Goal: Information Seeking & Learning: Learn about a topic

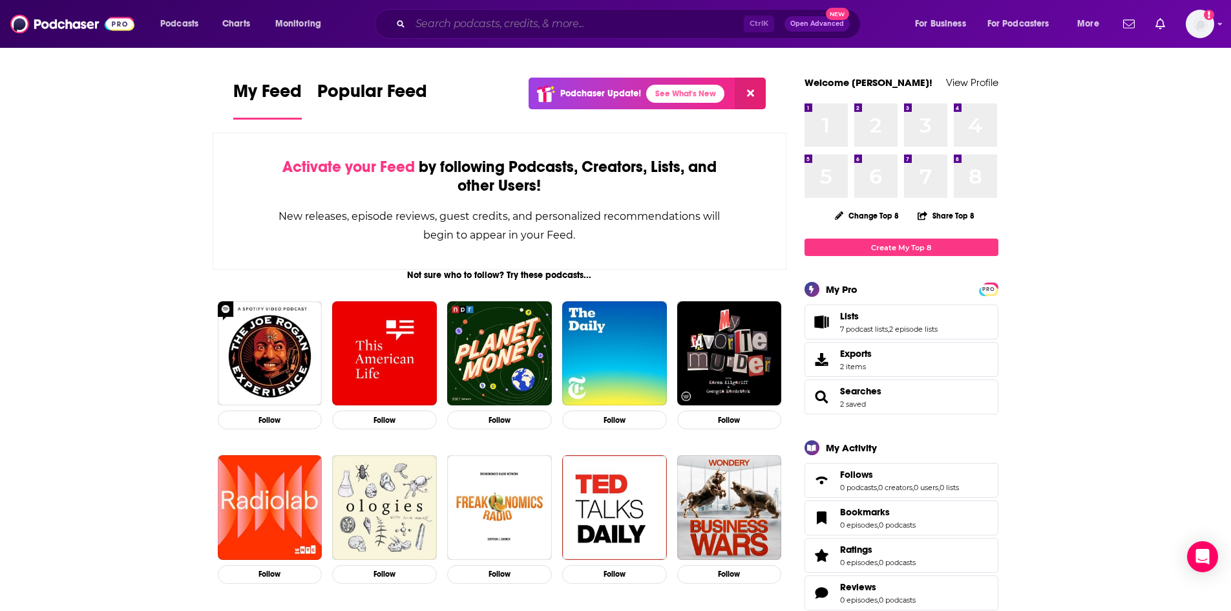
click at [468, 25] on input "Search podcasts, credits, & more..." at bounding box center [576, 24] width 333 height 21
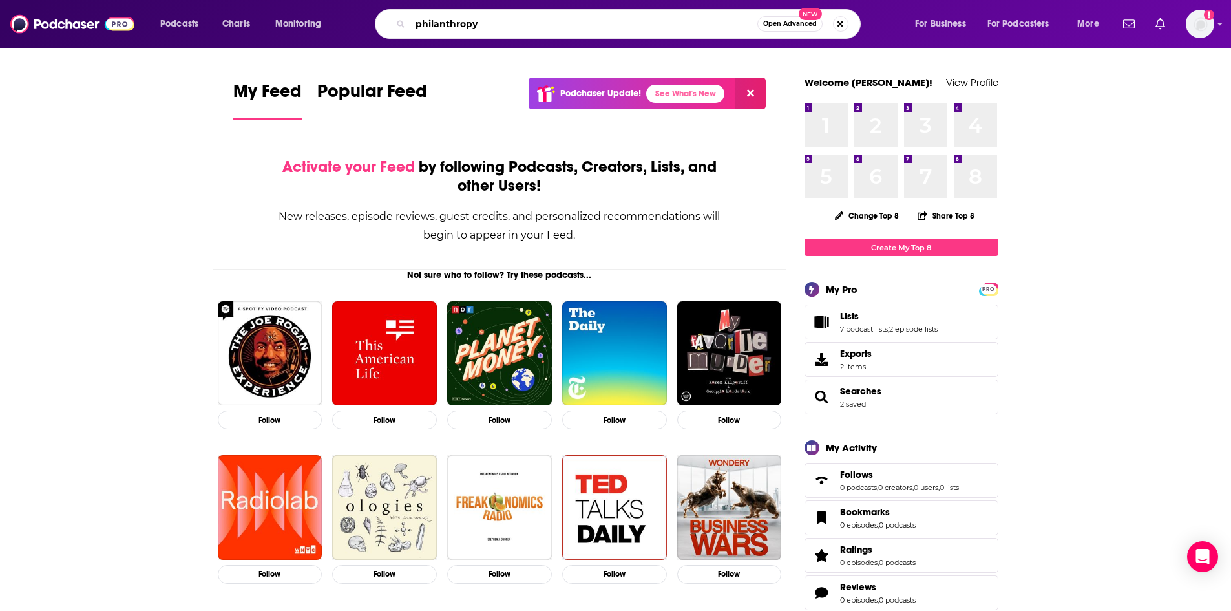
type input "philanthropy"
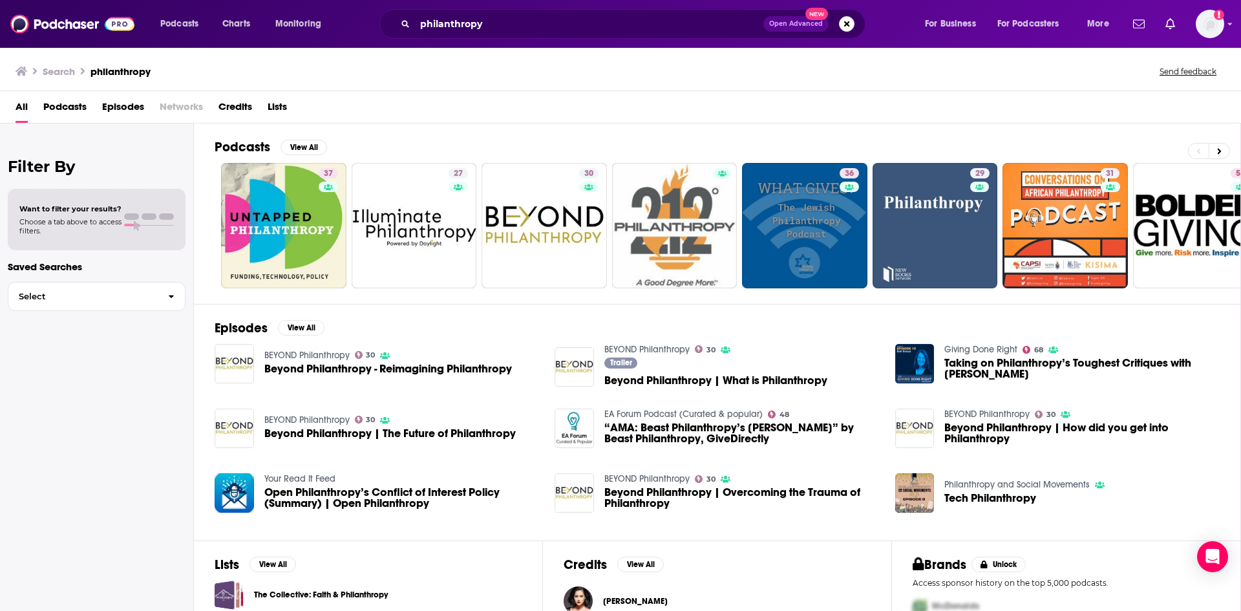
click at [63, 103] on span "Podcasts" at bounding box center [64, 109] width 43 height 26
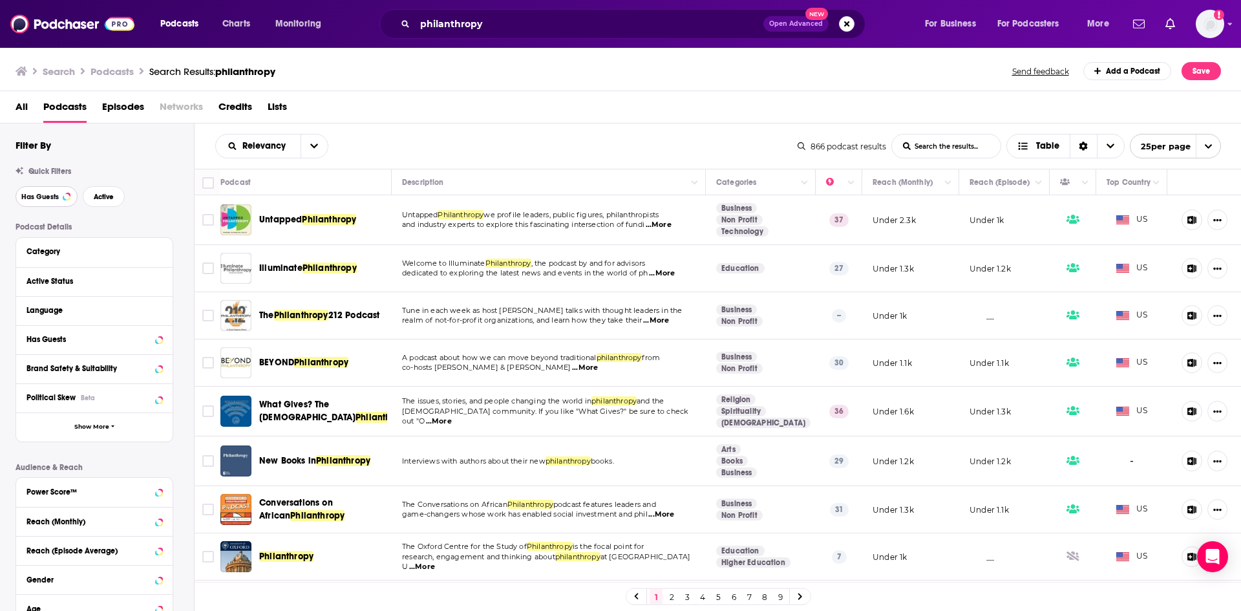
click at [48, 198] on span "Has Guests" at bounding box center [39, 196] width 37 height 7
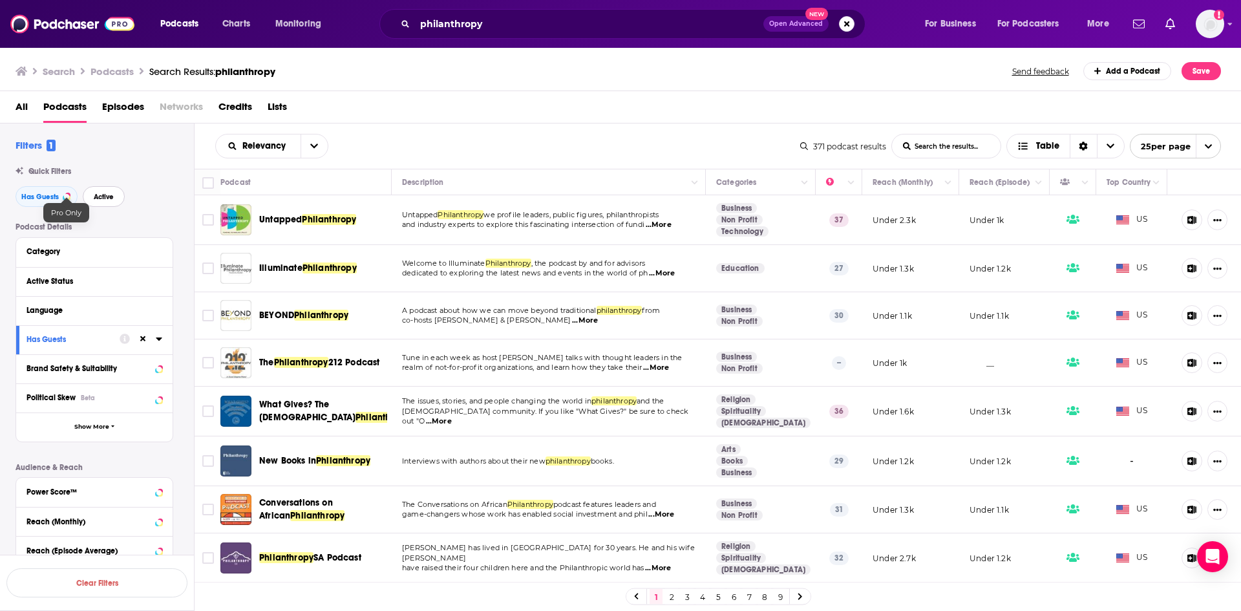
click at [103, 198] on span "Active" at bounding box center [104, 196] width 20 height 7
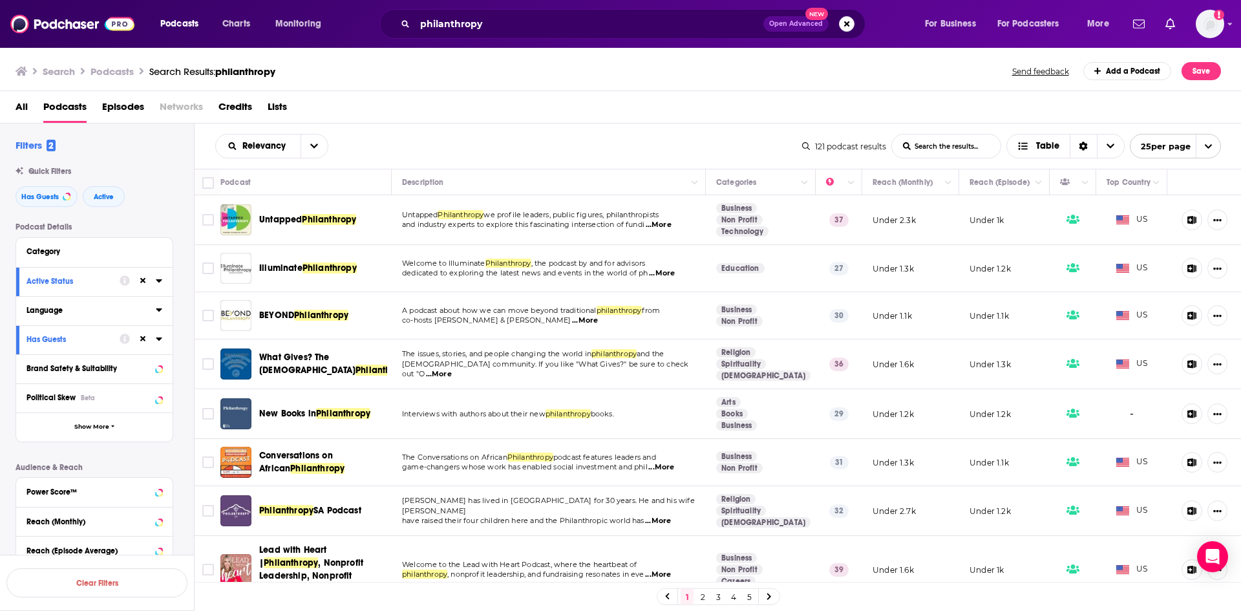
click at [57, 315] on button "Language" at bounding box center [90, 310] width 129 height 16
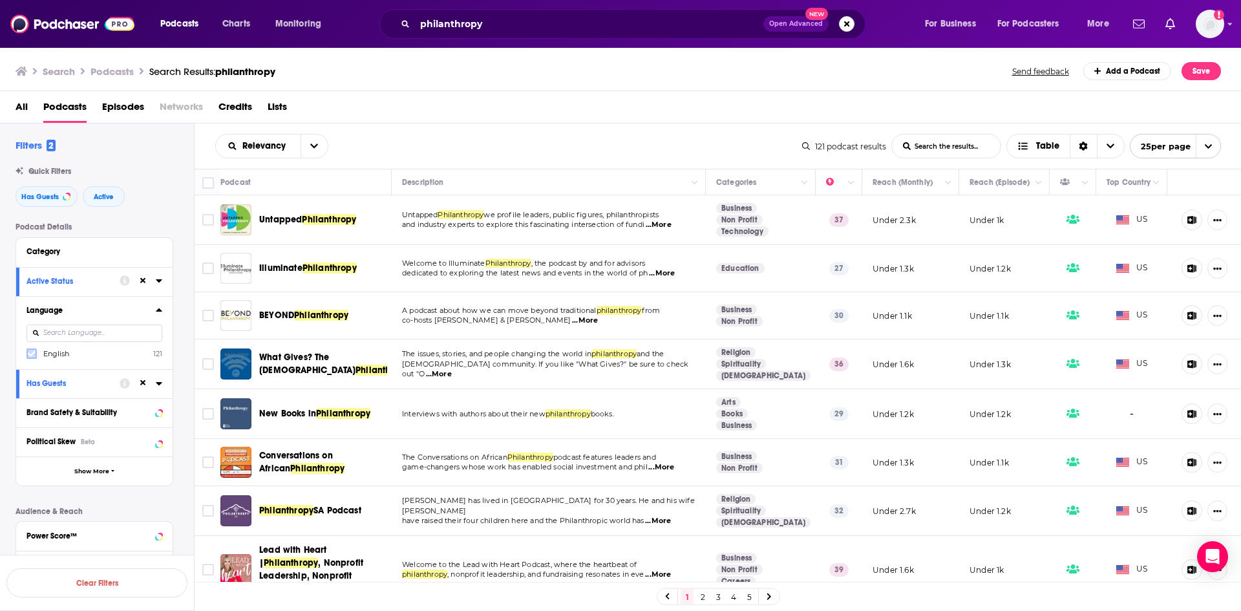
click at [36, 355] on label at bounding box center [31, 353] width 10 height 10
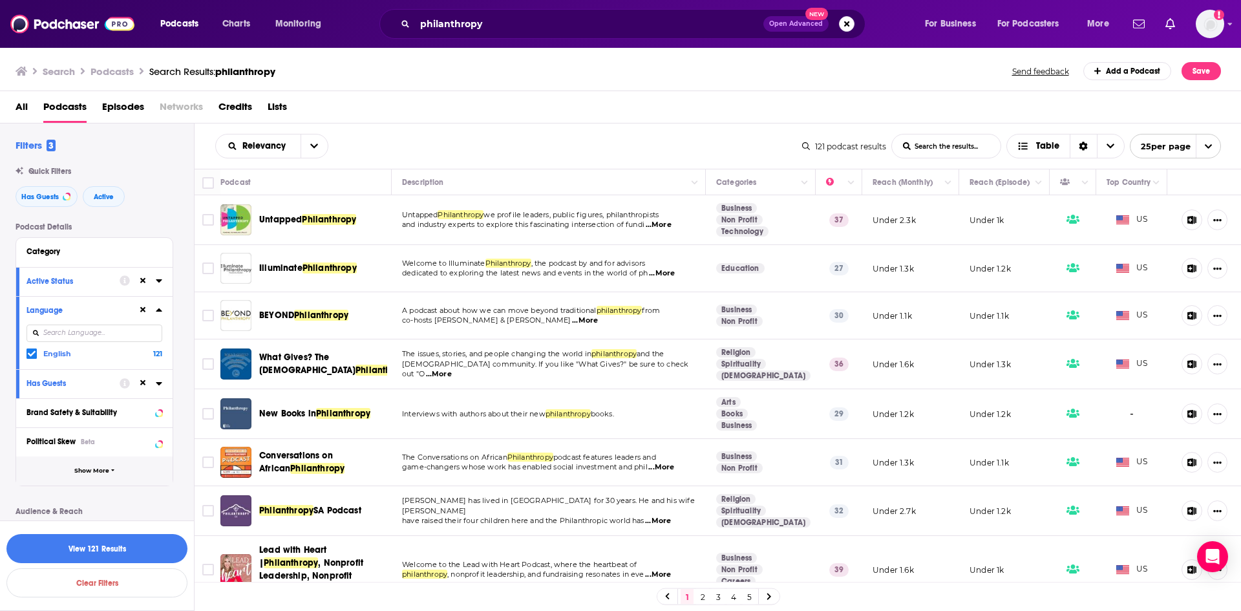
click at [79, 469] on span "Show More" at bounding box center [91, 470] width 35 height 7
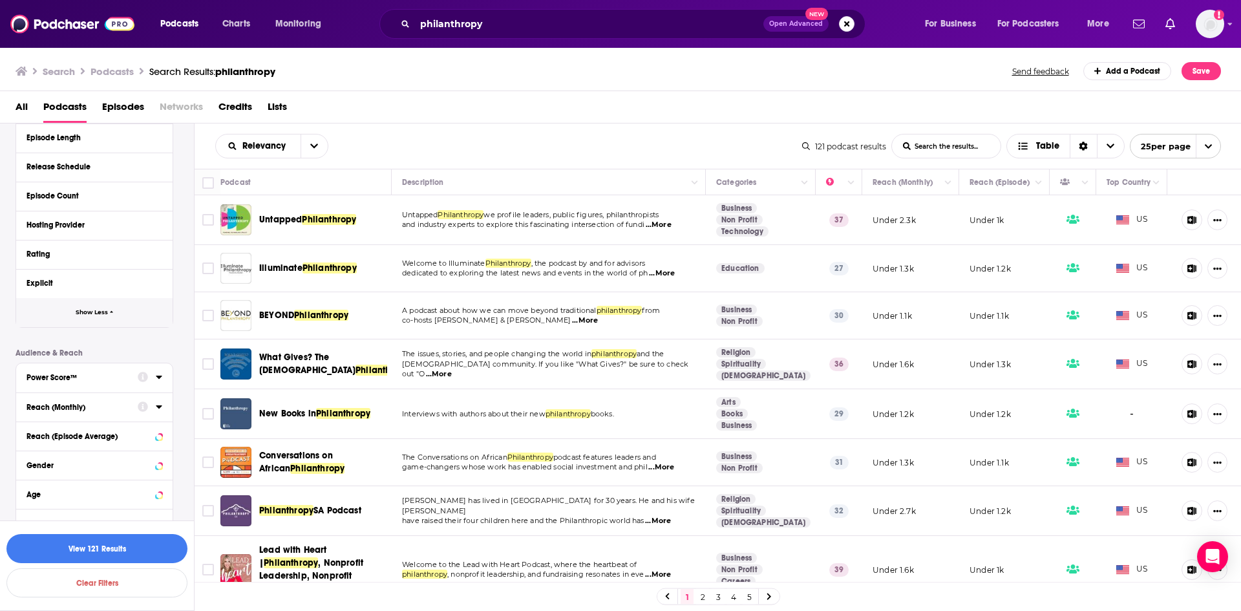
scroll to position [477, 0]
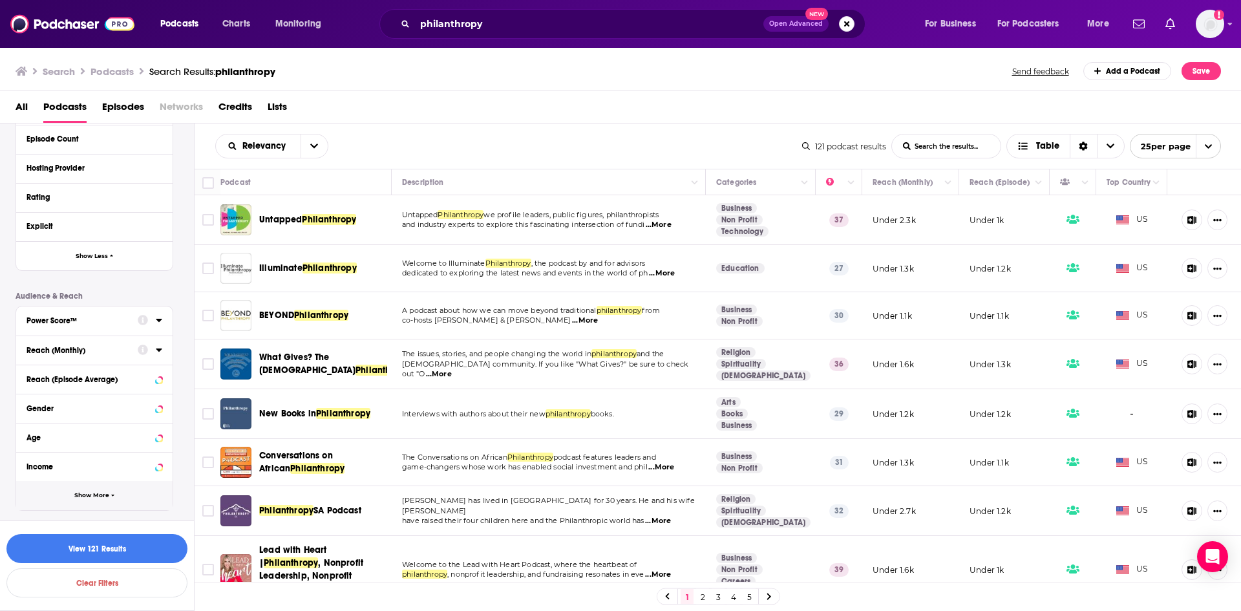
click at [81, 492] on span "Show More" at bounding box center [91, 495] width 35 height 7
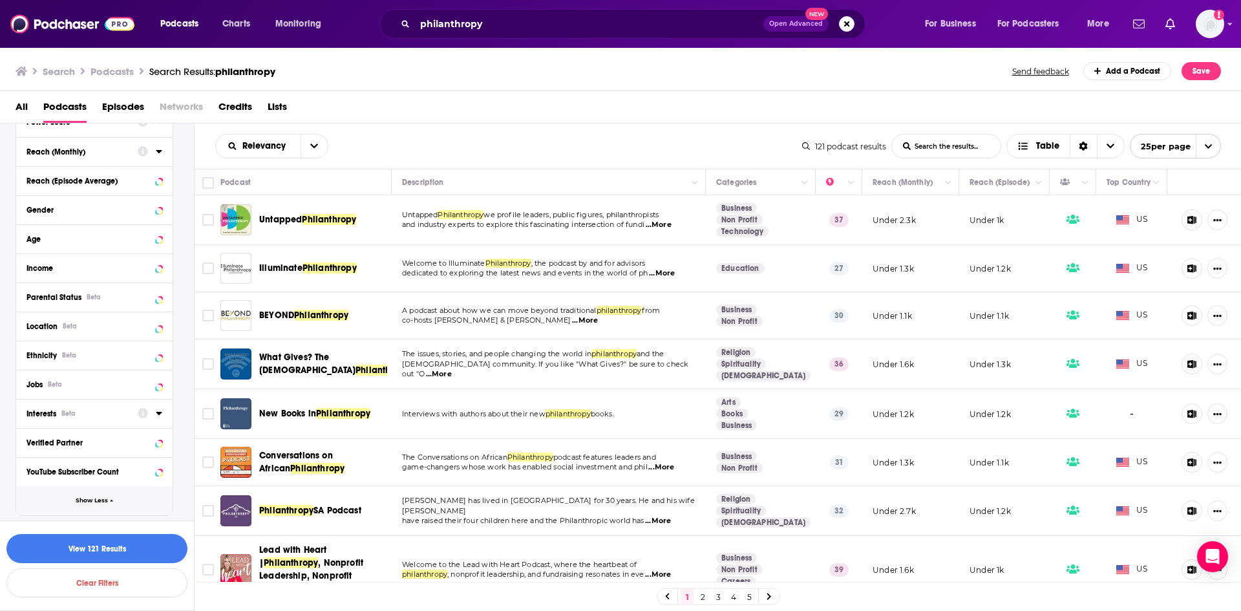
scroll to position [681, 0]
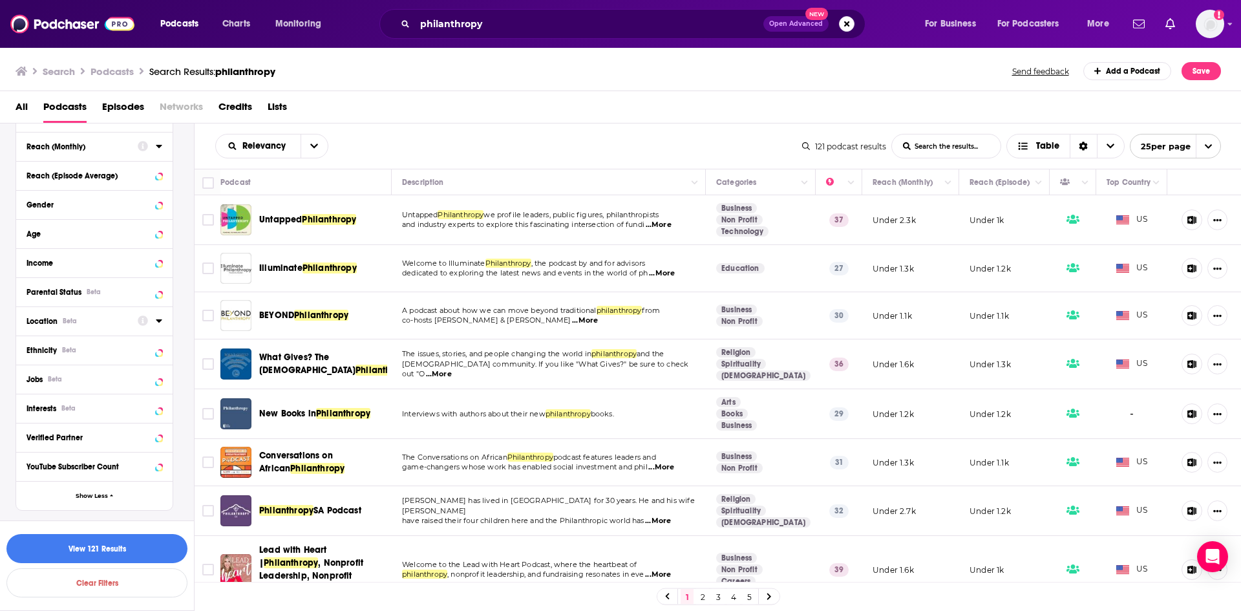
click at [80, 323] on div "Location Beta" at bounding box center [77, 321] width 103 height 9
click at [70, 344] on input at bounding box center [94, 343] width 136 height 17
type input "e"
type input "N"
click at [30, 374] on icon at bounding box center [32, 378] width 8 height 8
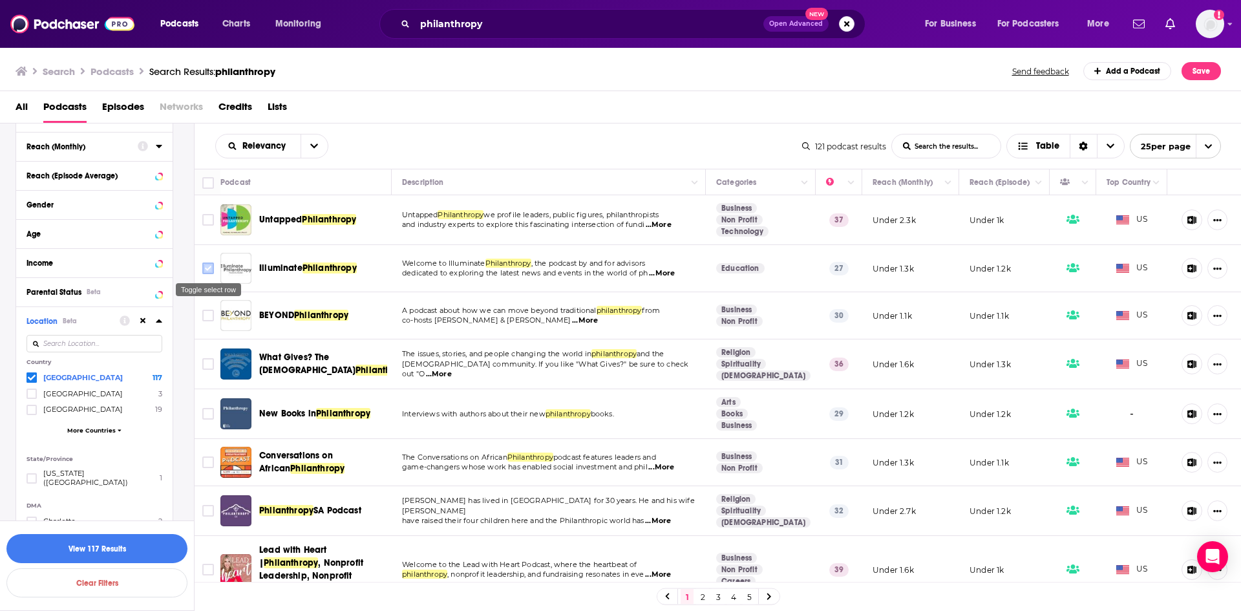
click at [206, 268] on input "Toggle select row" at bounding box center [208, 268] width 12 height 12
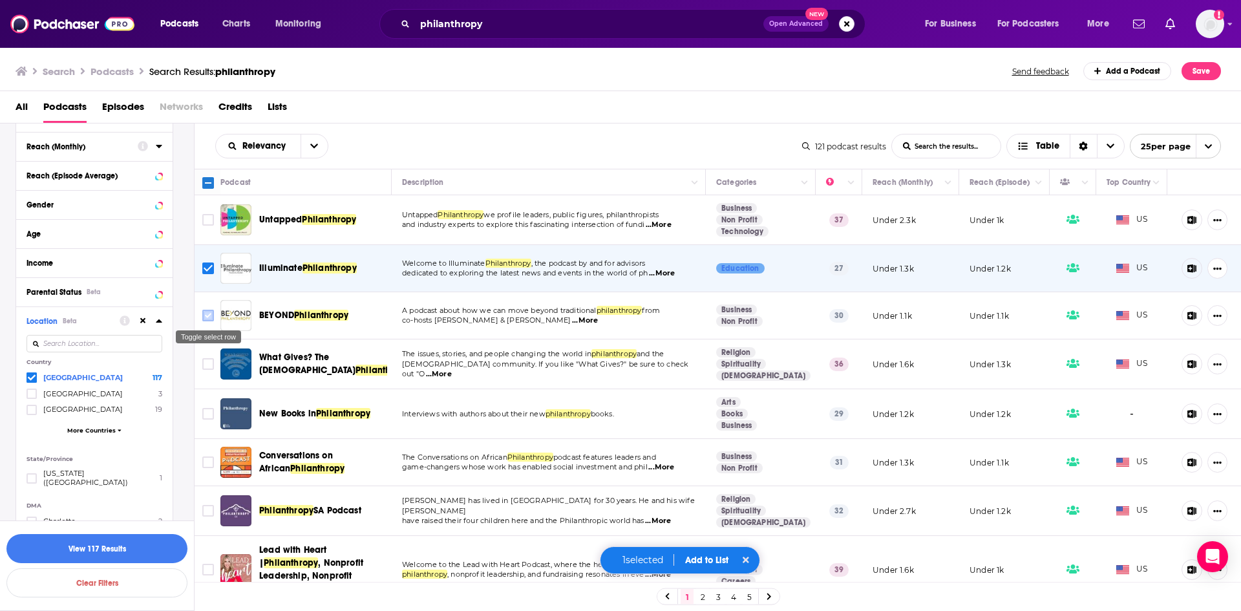
click at [209, 317] on input "Toggle select row" at bounding box center [208, 316] width 12 height 12
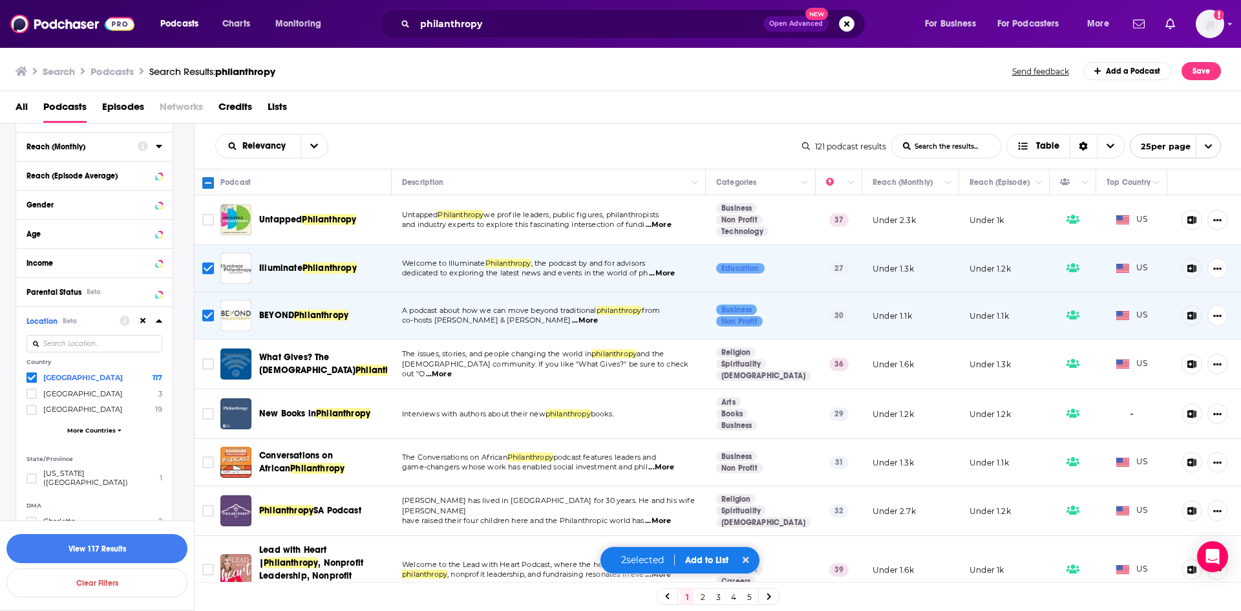
click at [668, 224] on span "...More" at bounding box center [659, 225] width 26 height 10
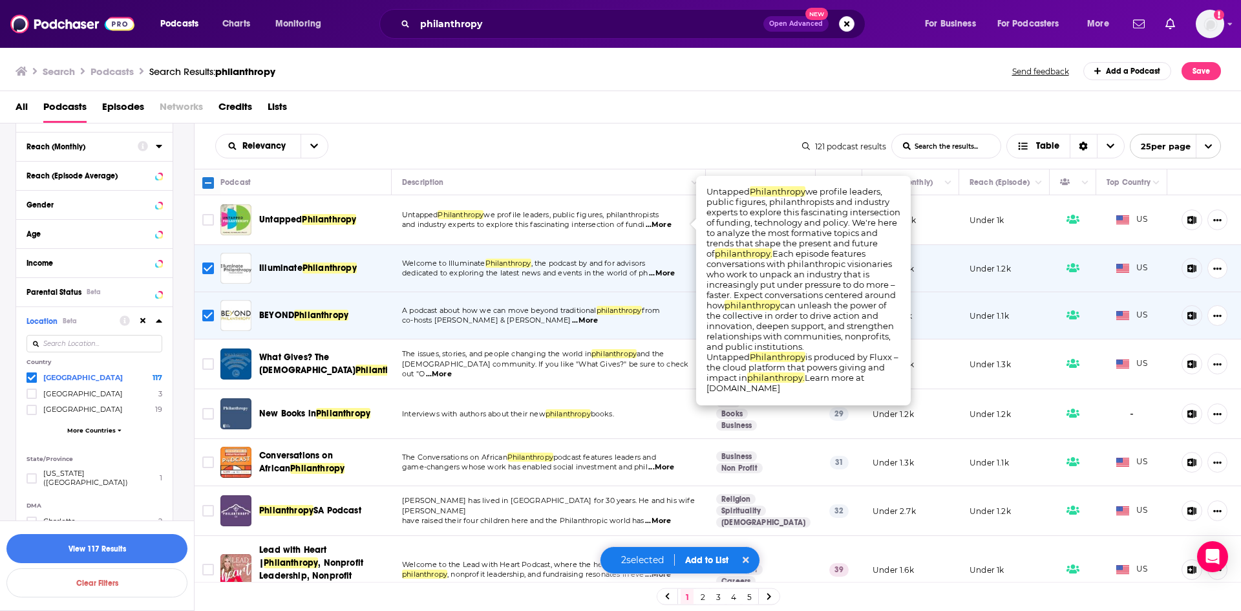
click at [664, 225] on span "...More" at bounding box center [659, 225] width 26 height 10
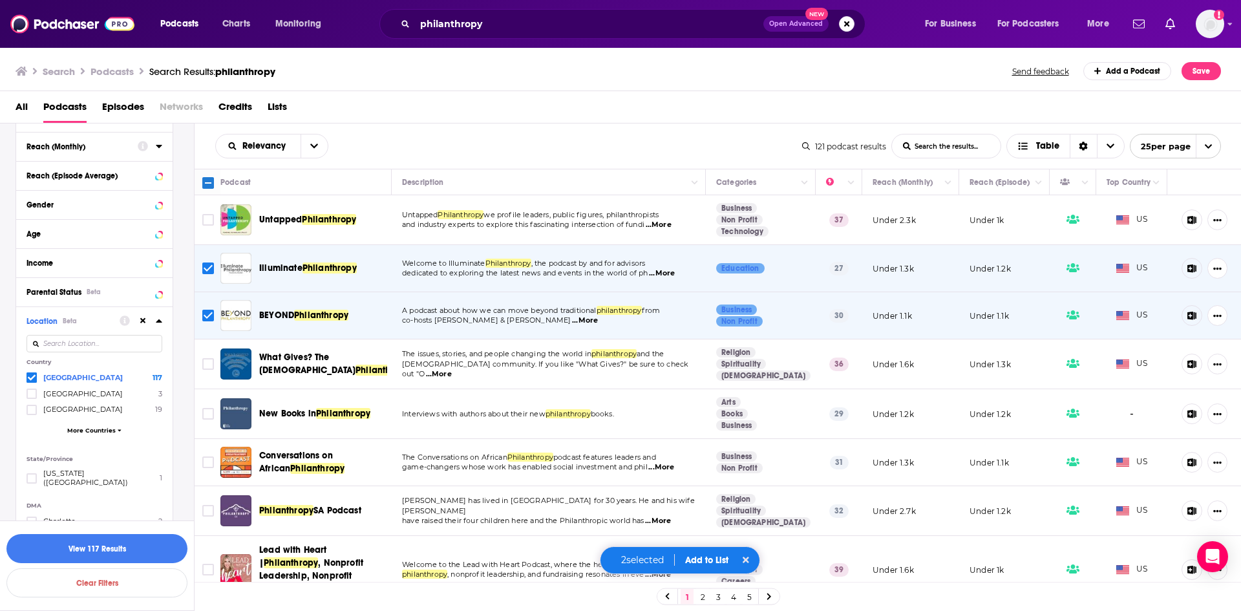
click at [660, 226] on span "...More" at bounding box center [659, 225] width 26 height 10
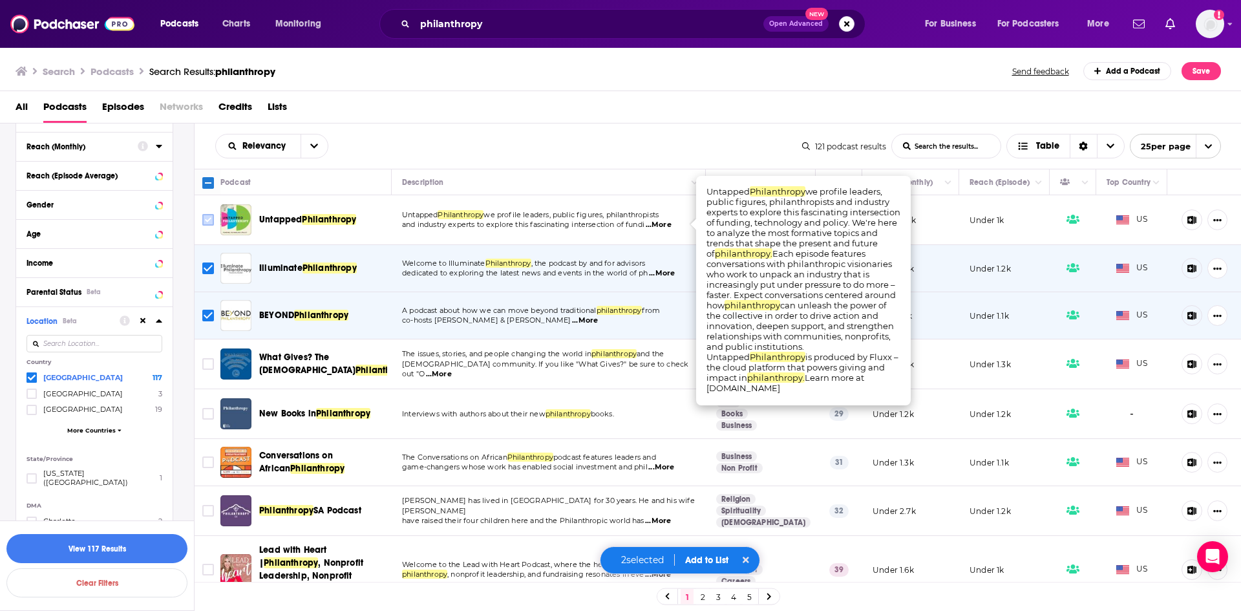
click at [209, 226] on span "Toggle select row" at bounding box center [208, 220] width 12 height 12
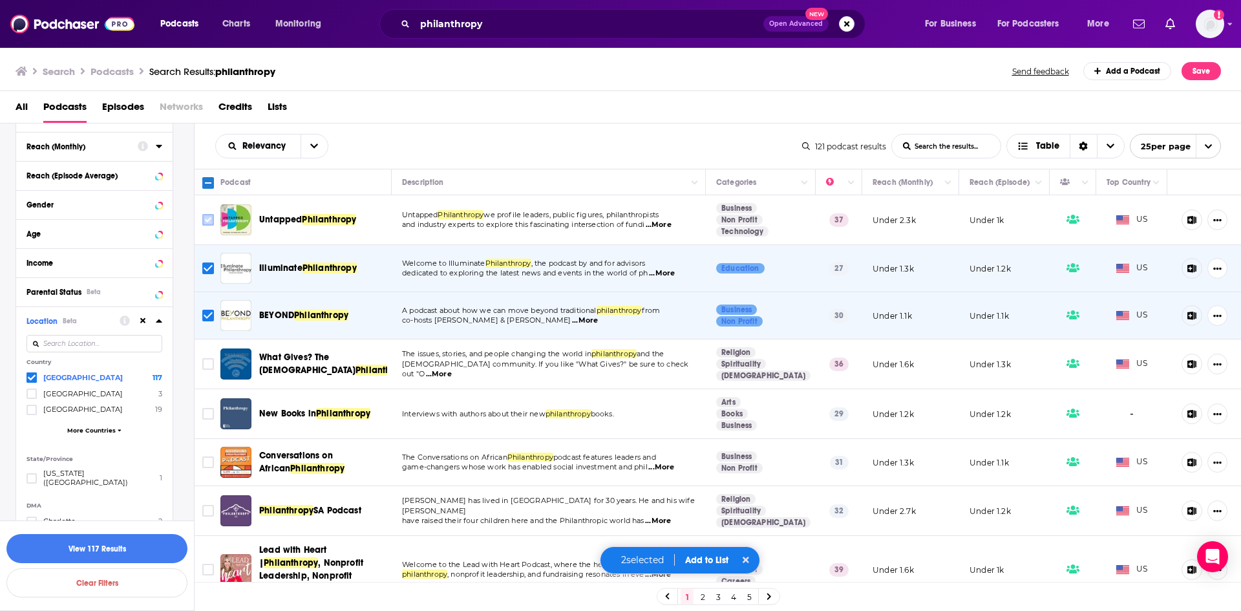
click at [212, 223] on input "Toggle select row" at bounding box center [208, 220] width 12 height 12
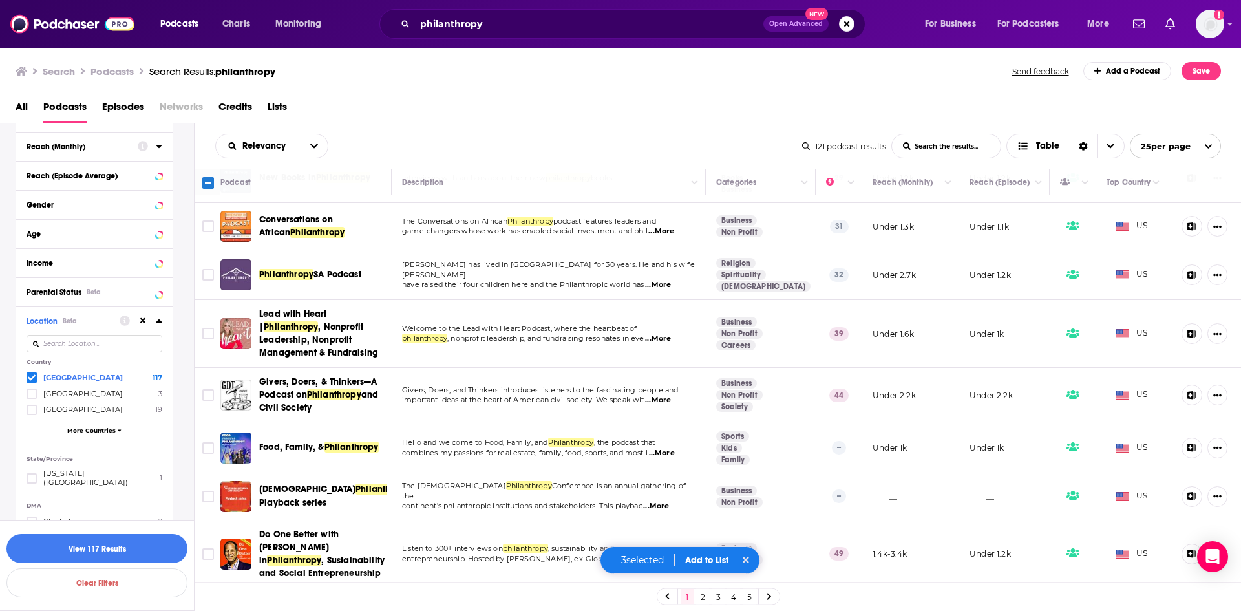
scroll to position [259, 0]
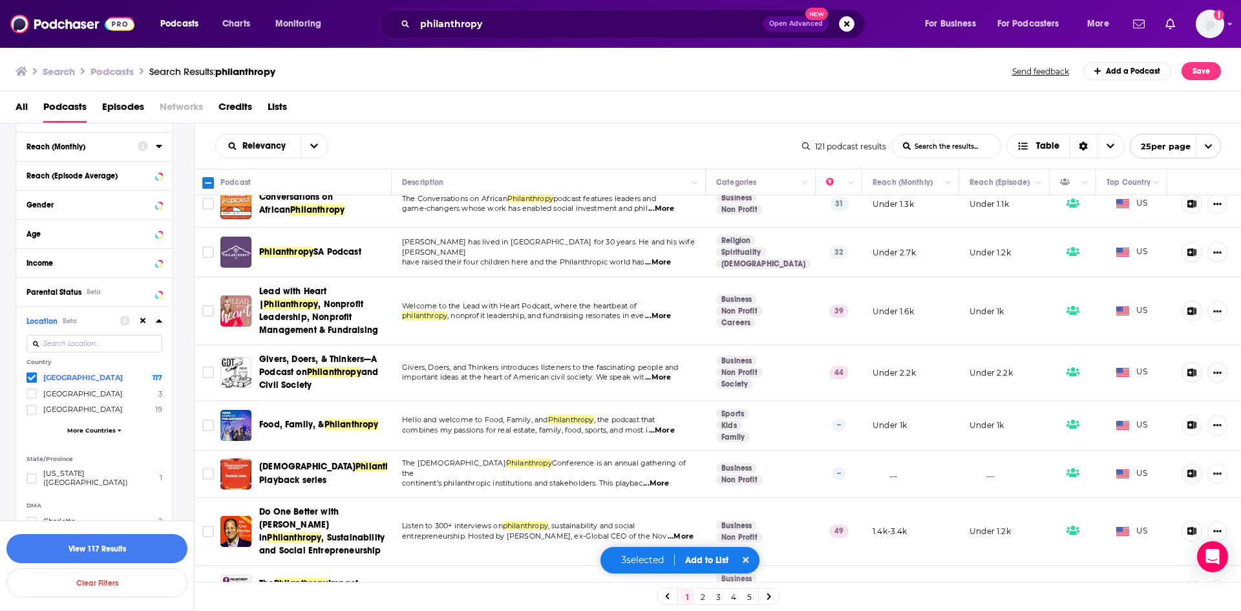
click at [663, 429] on span "...More" at bounding box center [662, 430] width 26 height 10
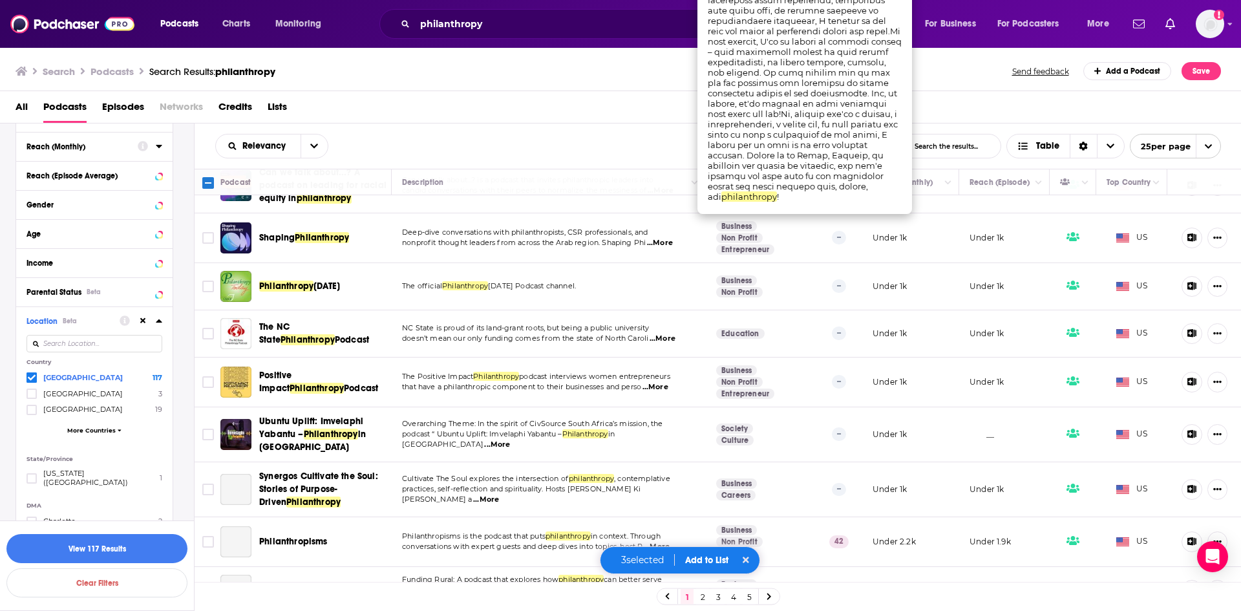
scroll to position [893, 0]
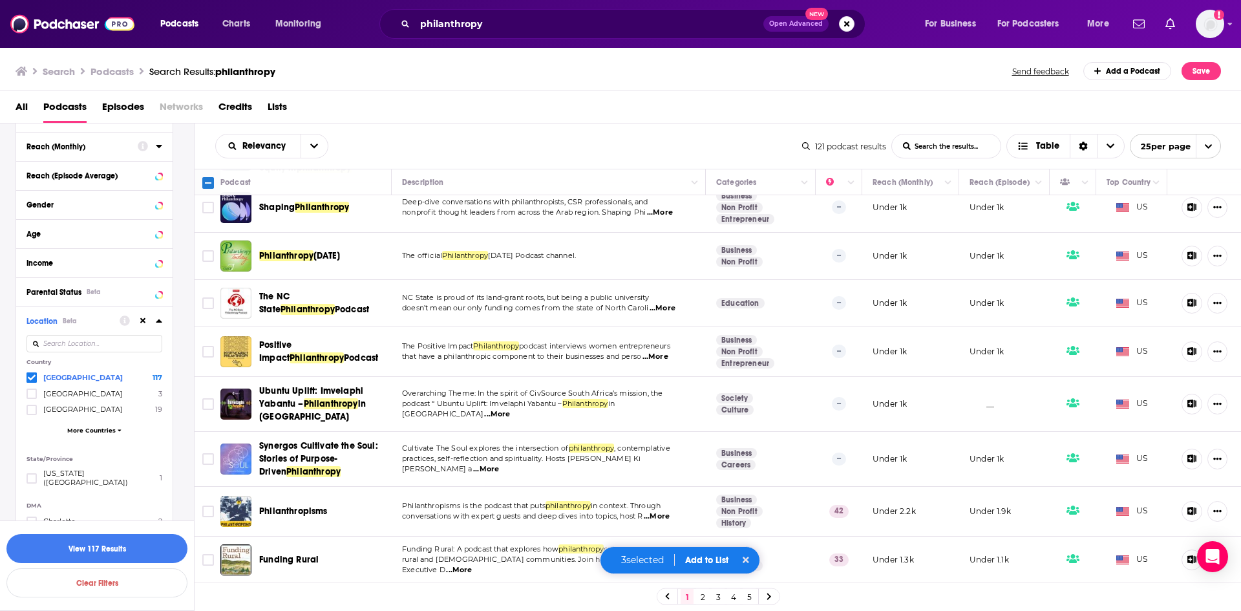
click at [666, 354] on span "...More" at bounding box center [655, 357] width 26 height 10
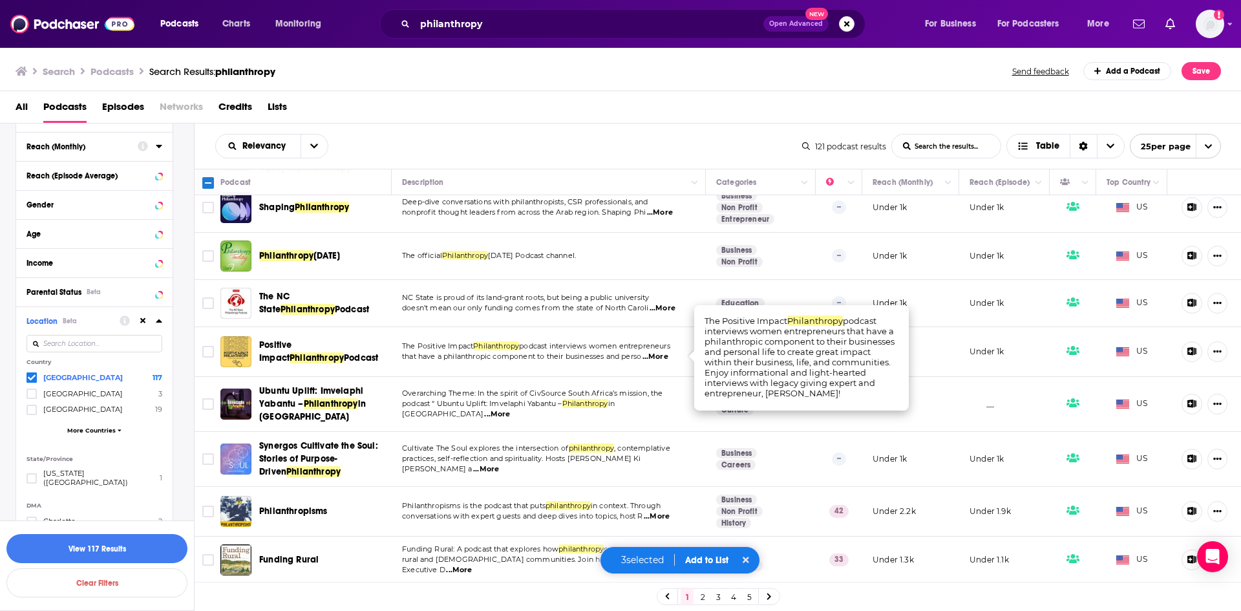
click at [659, 355] on span "...More" at bounding box center [655, 357] width 26 height 10
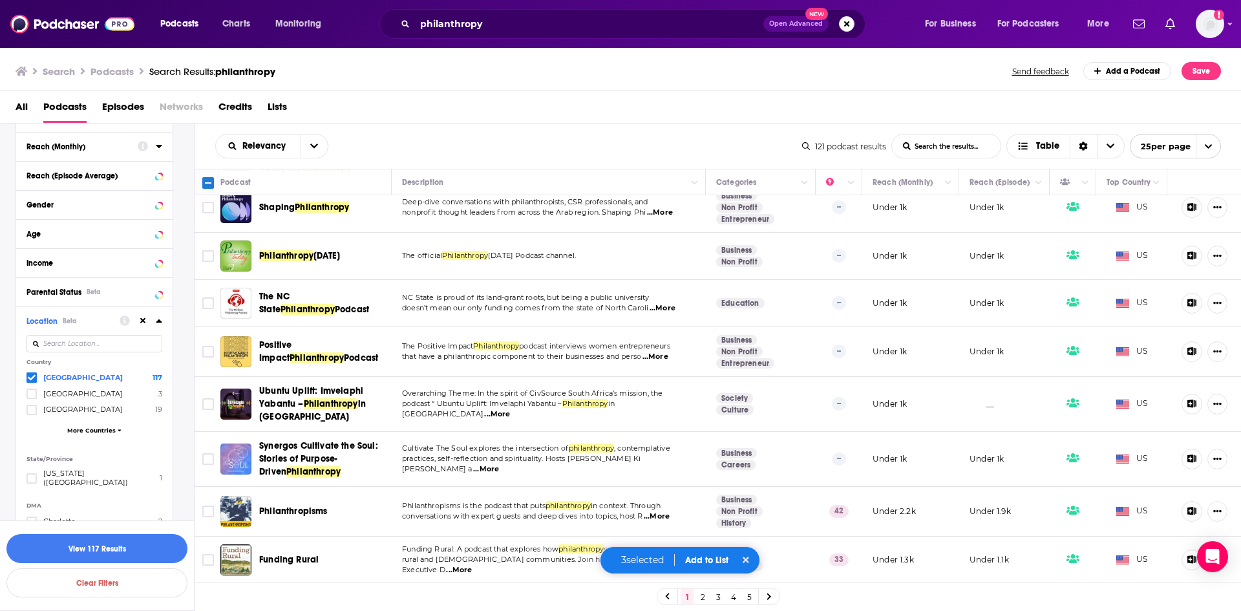
click at [499, 464] on span "...More" at bounding box center [486, 469] width 26 height 10
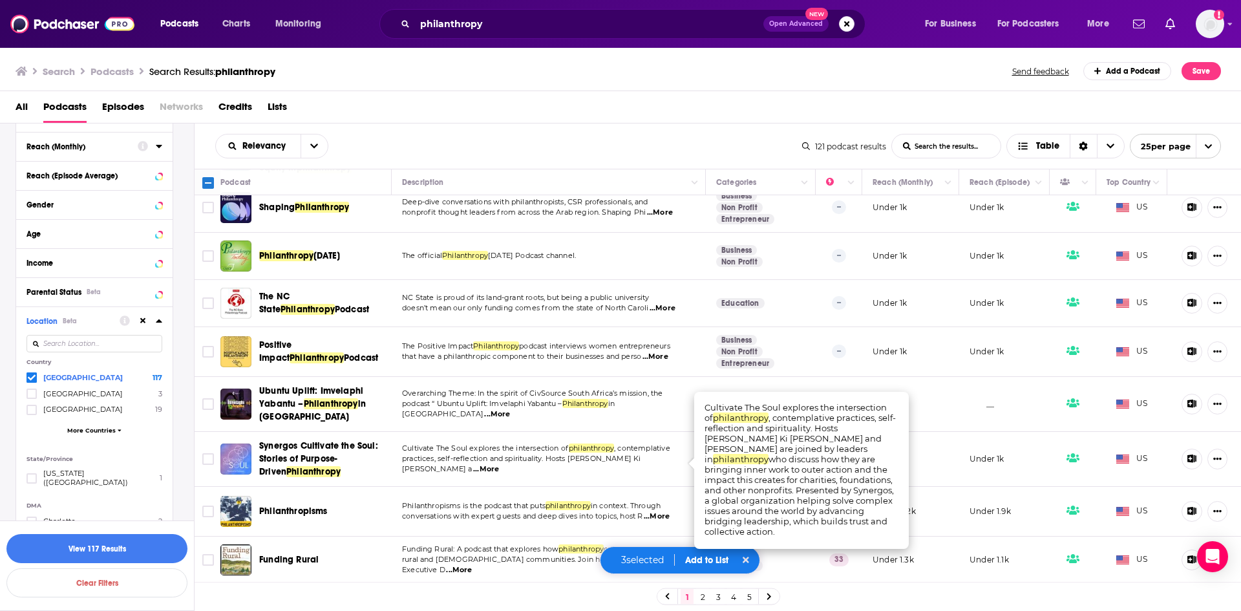
click at [499, 465] on span "...More" at bounding box center [486, 469] width 26 height 10
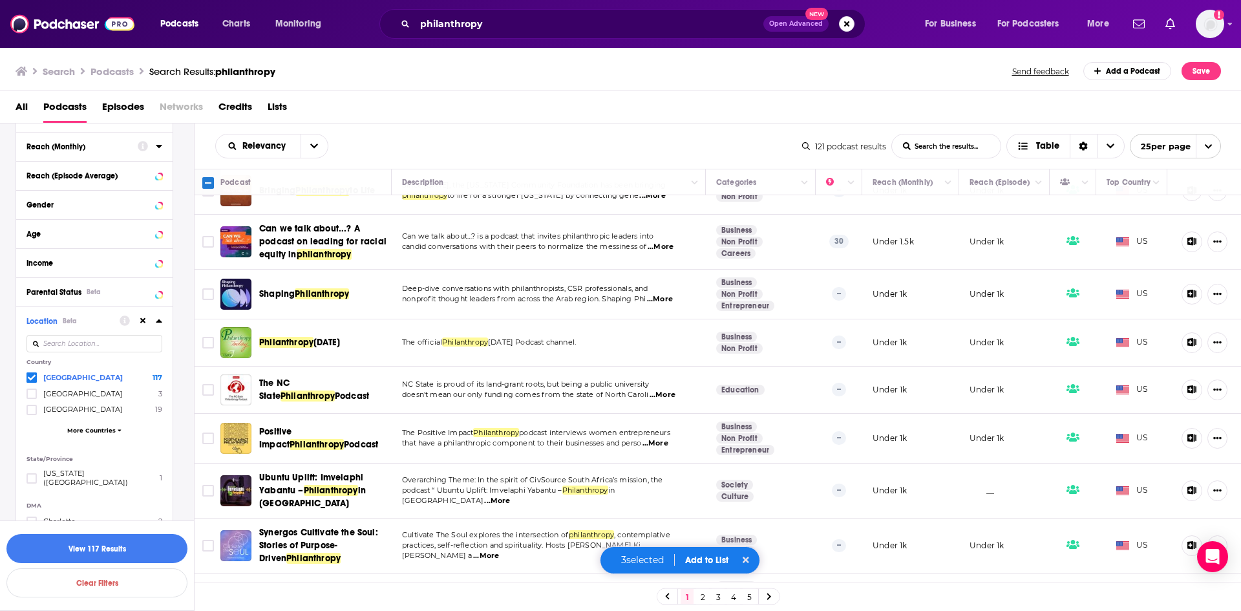
scroll to position [829, 0]
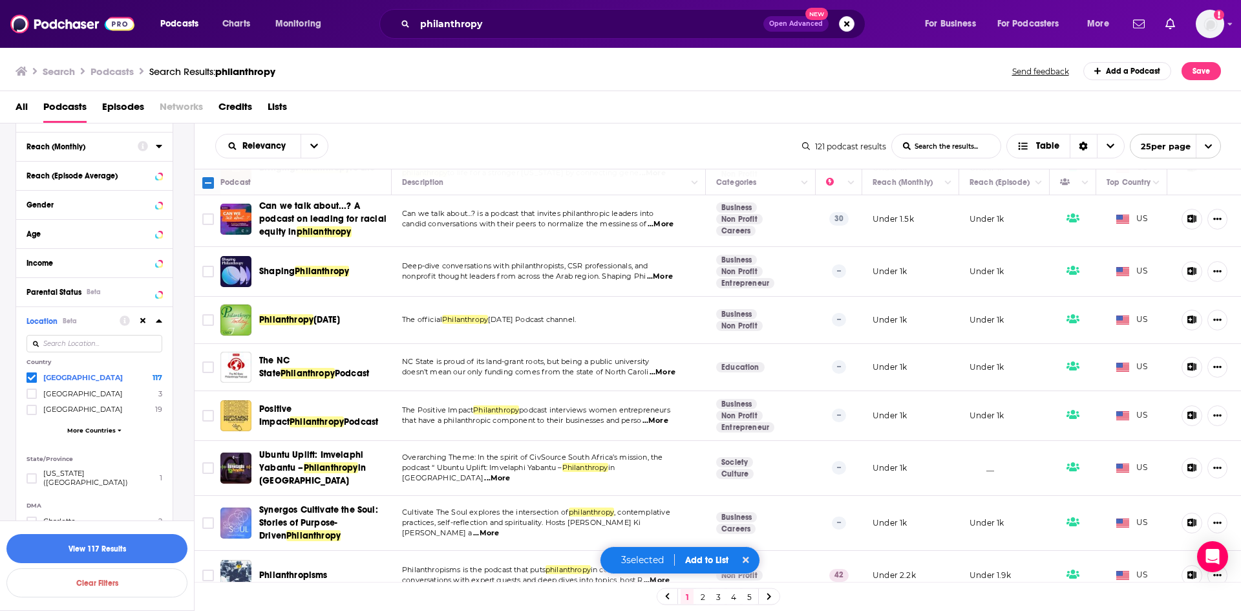
click at [662, 580] on span "...More" at bounding box center [657, 580] width 26 height 10
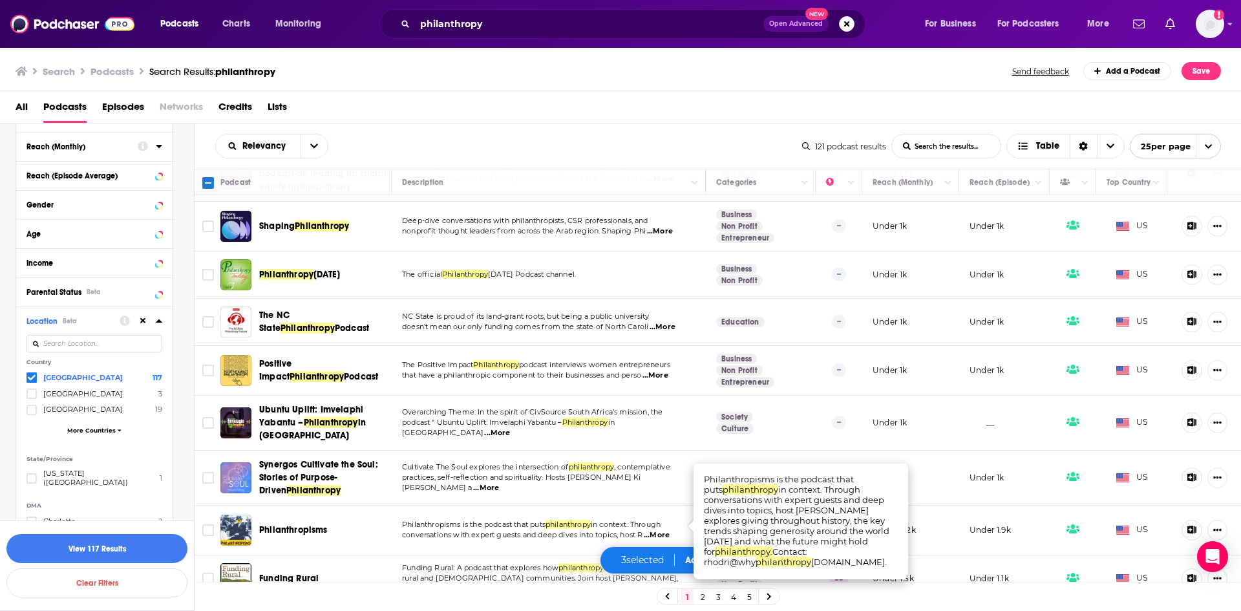
scroll to position [893, 0]
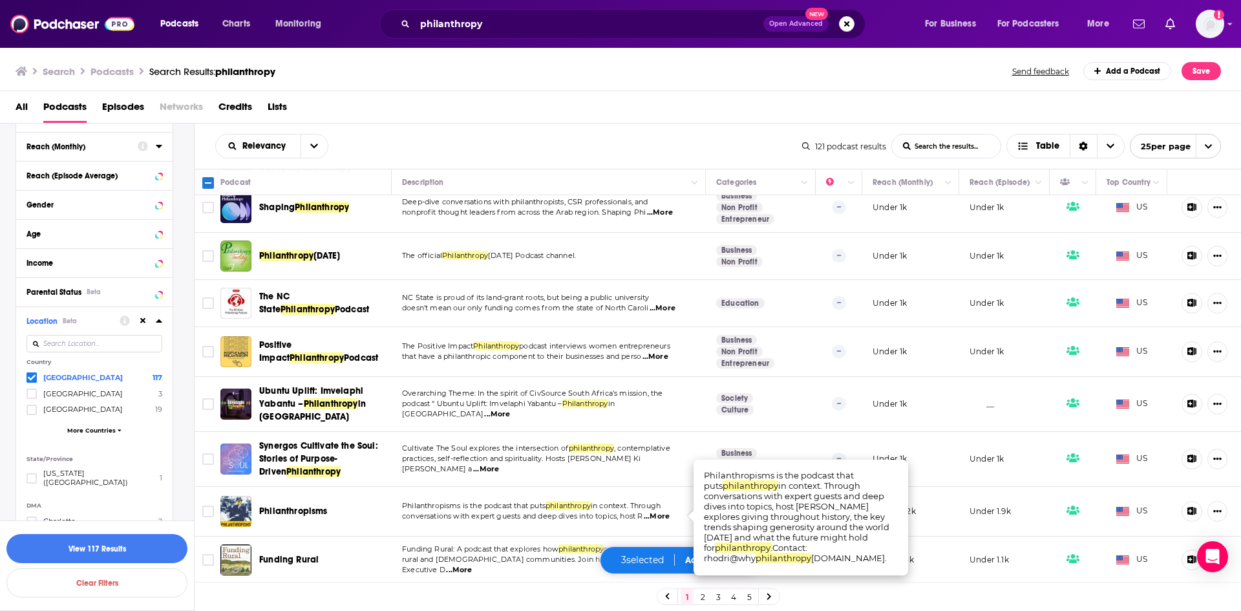
click at [512, 593] on div "1 2 3 4 5" at bounding box center [718, 596] width 1047 height 29
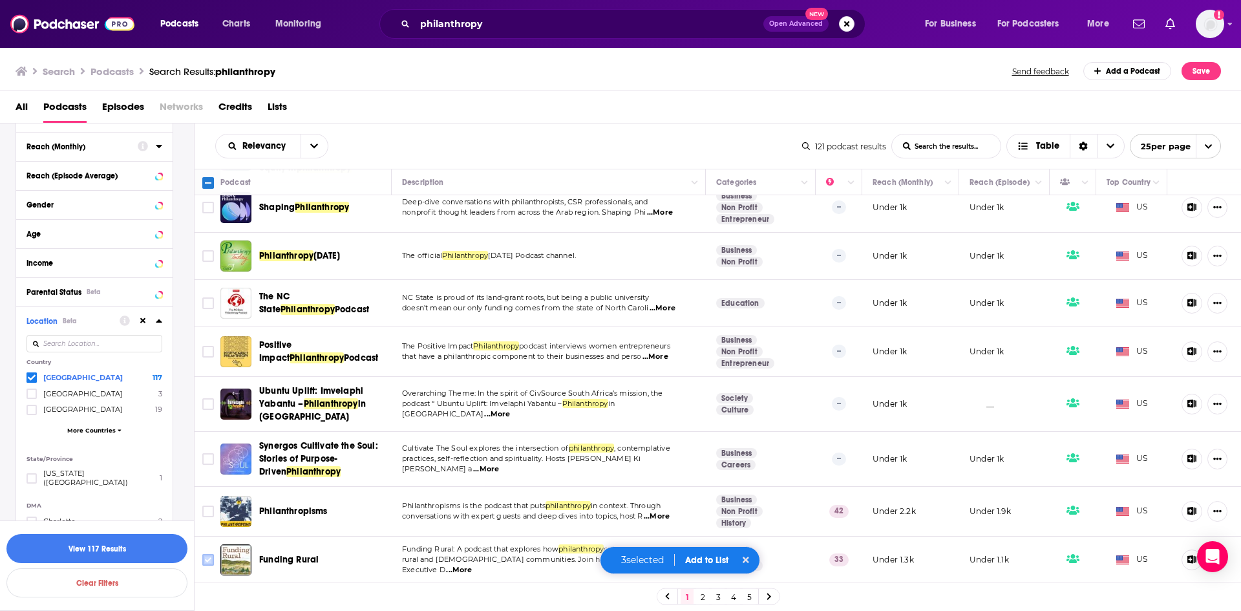
click at [211, 560] on input "Toggle select row" at bounding box center [208, 560] width 12 height 12
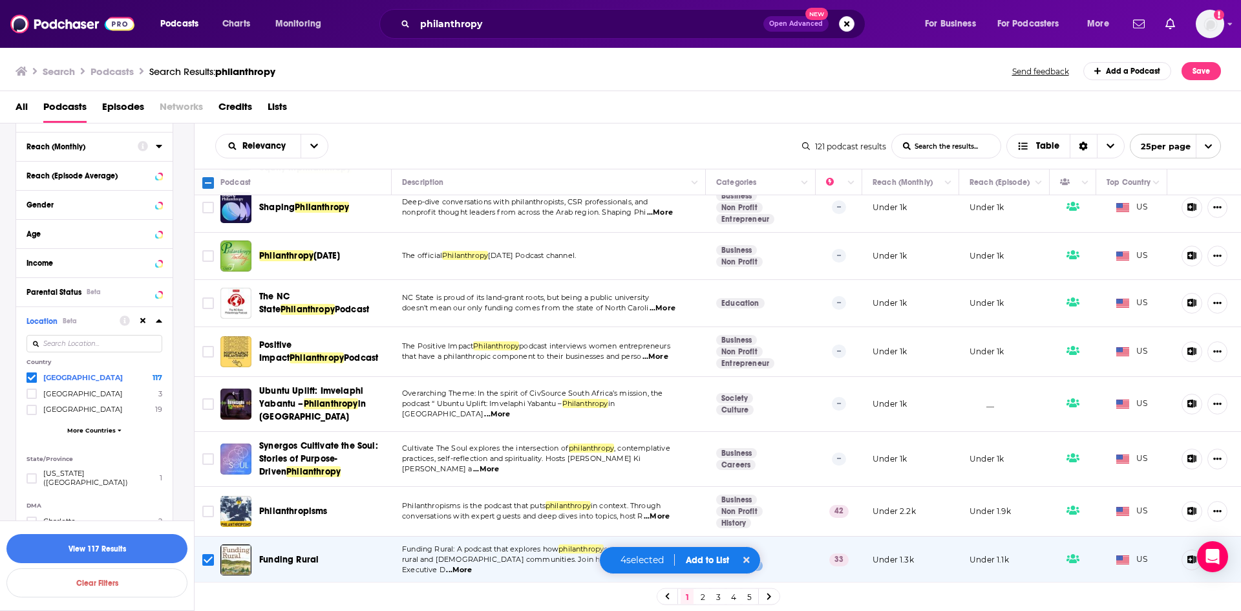
click at [699, 553] on div "4 selected Add to List" at bounding box center [680, 560] width 162 height 28
click at [702, 561] on button "Add to List" at bounding box center [707, 560] width 64 height 11
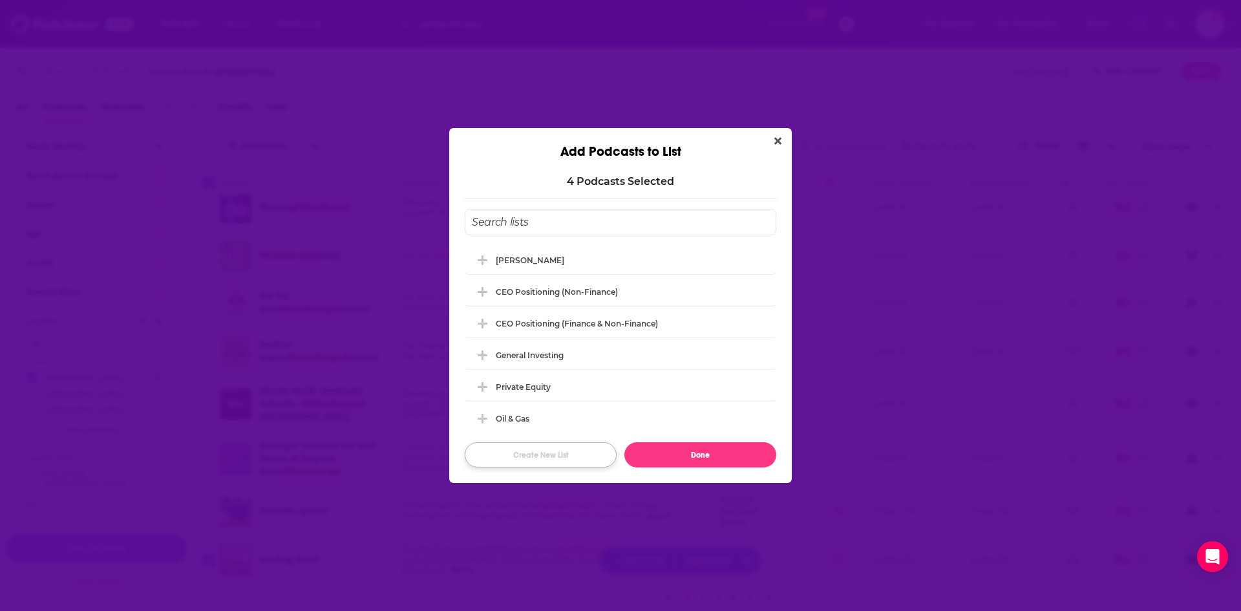
click at [570, 455] on button "Create New List" at bounding box center [541, 454] width 152 height 25
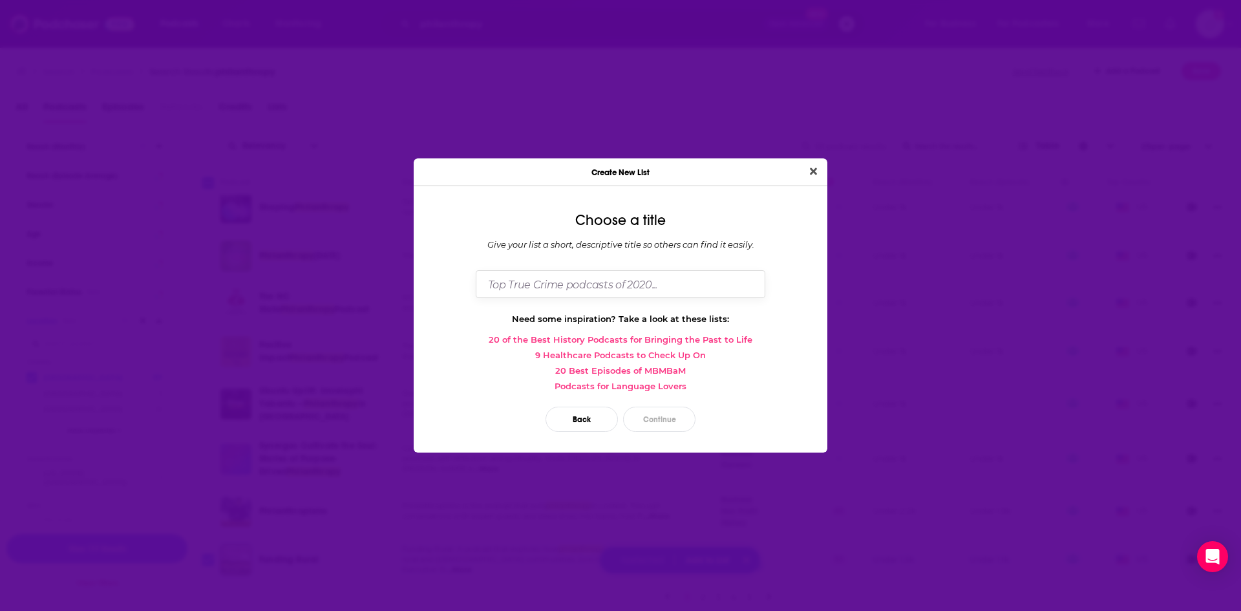
click at [586, 284] on input "Dialog" at bounding box center [621, 284] width 290 height 28
type input "NY Cares Philanthropy Podcasts"
click at [647, 421] on button "Continue" at bounding box center [659, 419] width 72 height 25
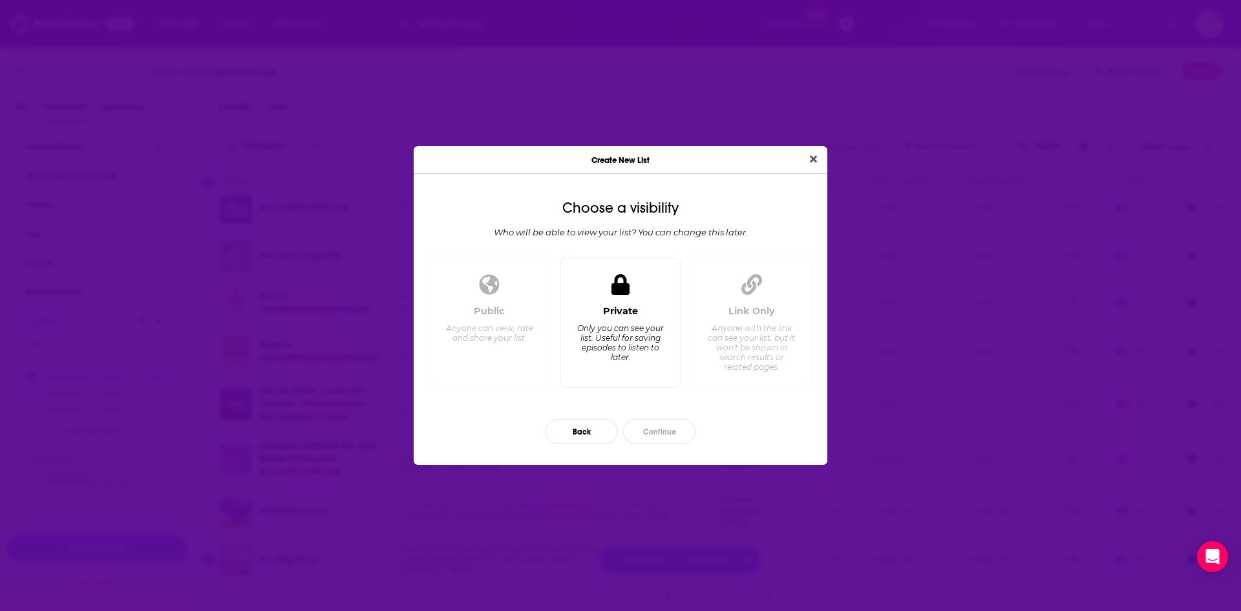
click at [624, 359] on div "Only you can see your list. Useful for saving episodes to listen to later." at bounding box center [620, 342] width 89 height 39
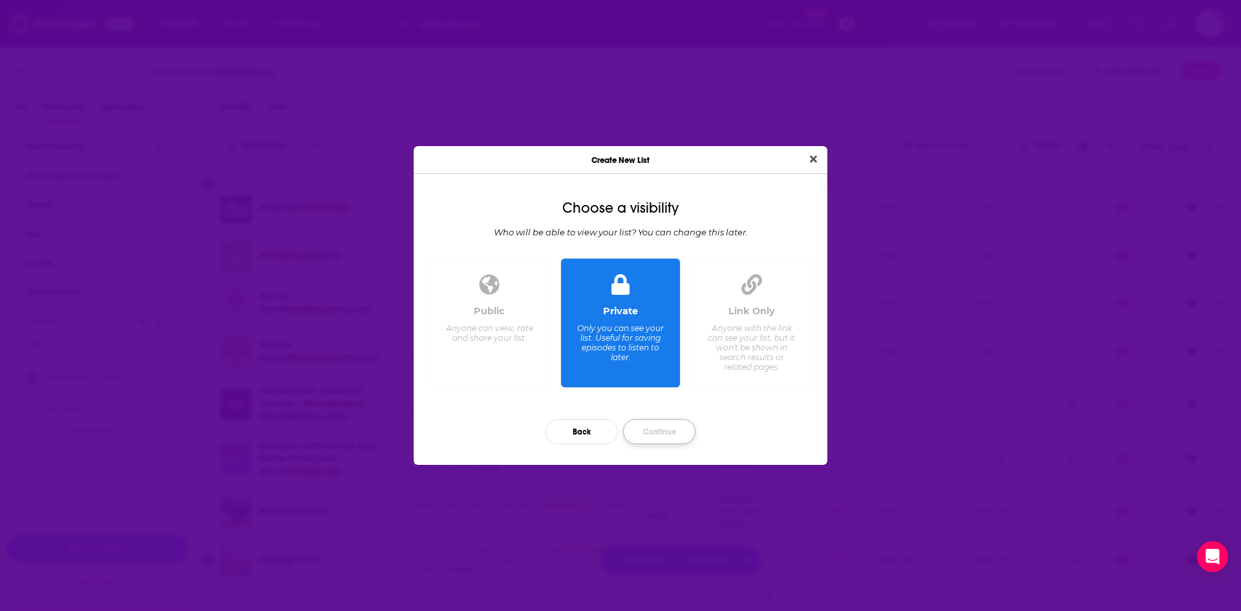
click at [665, 428] on button "Continue" at bounding box center [659, 431] width 72 height 25
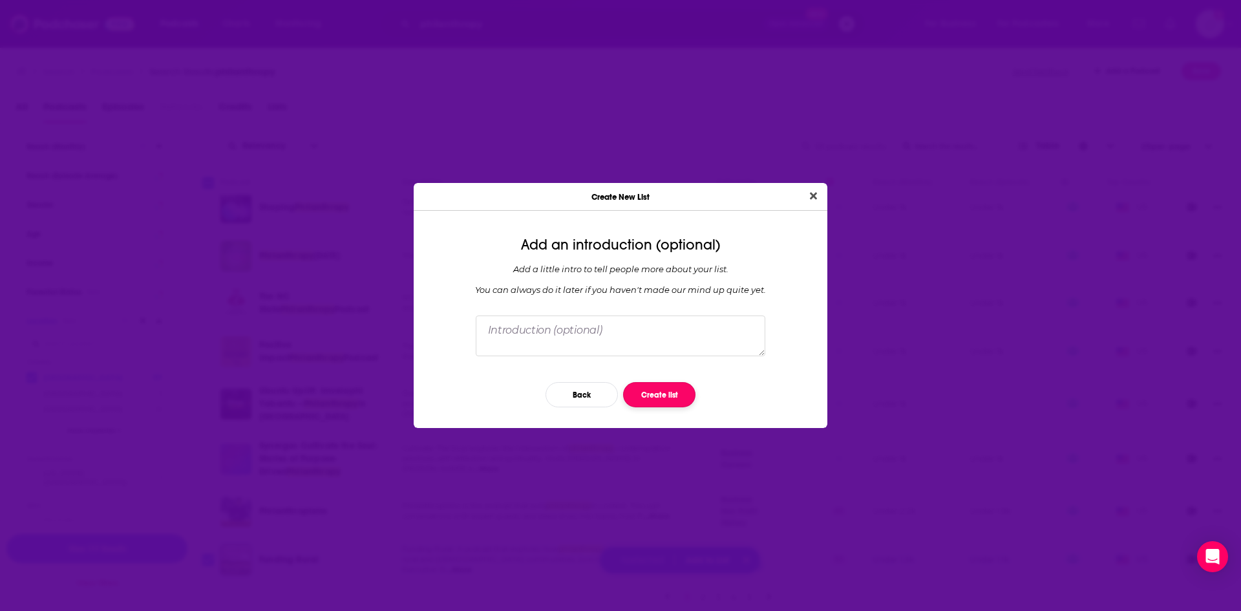
click at [659, 393] on button "Create list" at bounding box center [659, 394] width 72 height 25
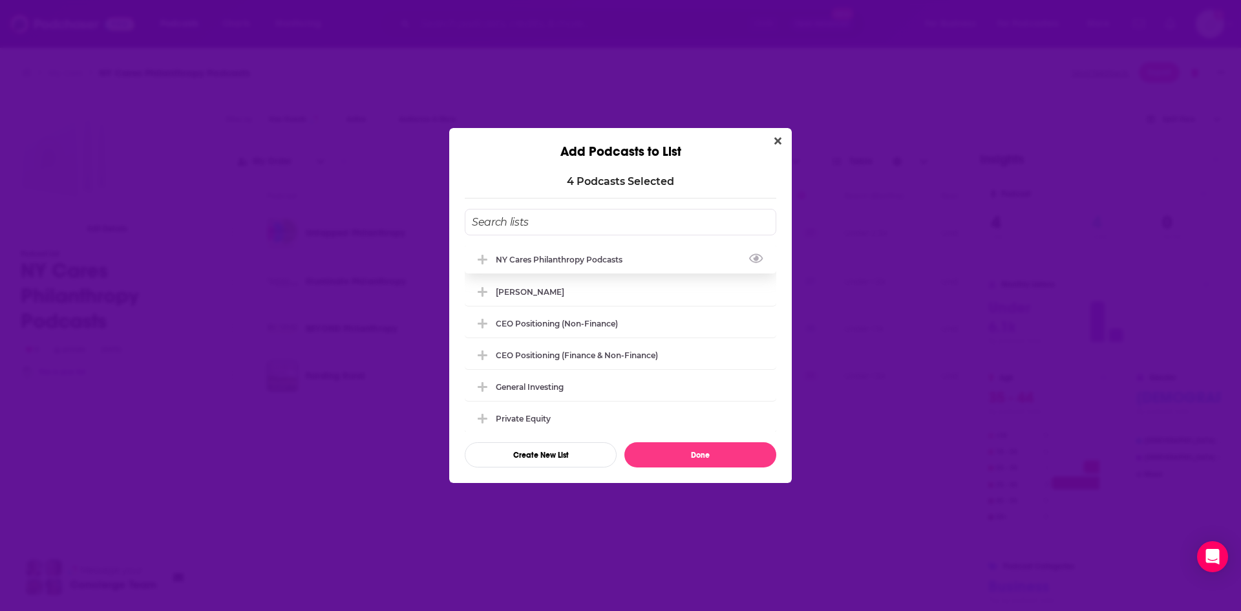
click at [549, 259] on div "NY Cares Philanthropy Podcasts" at bounding box center [563, 260] width 134 height 10
click at [699, 454] on button "Done" at bounding box center [700, 454] width 152 height 25
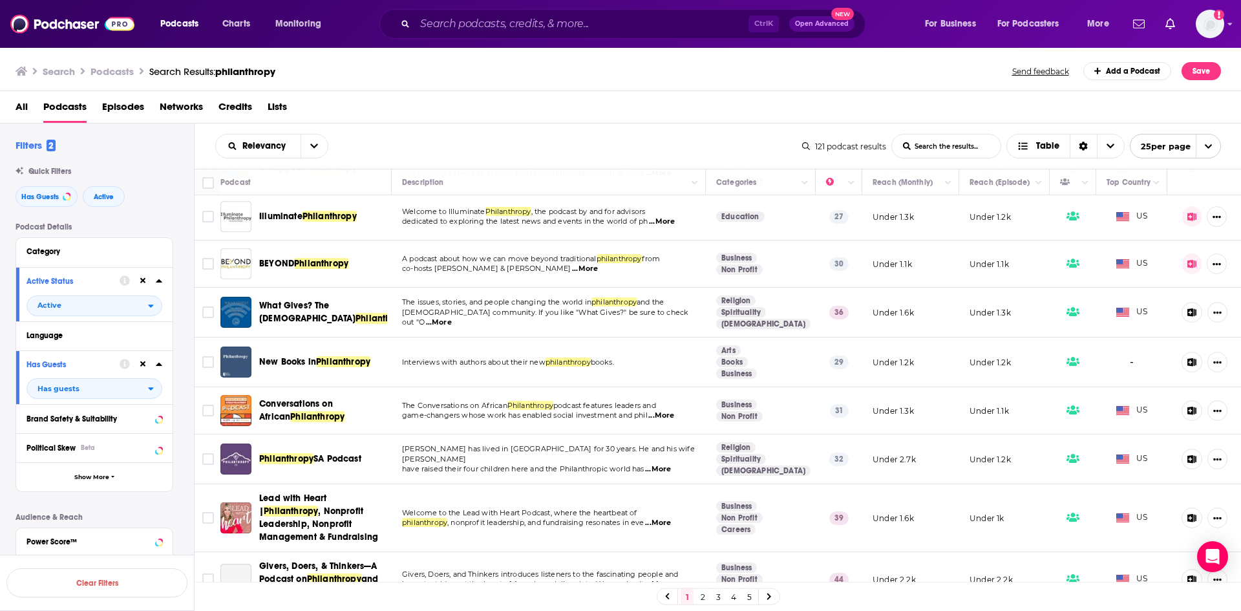
scroll to position [194, 0]
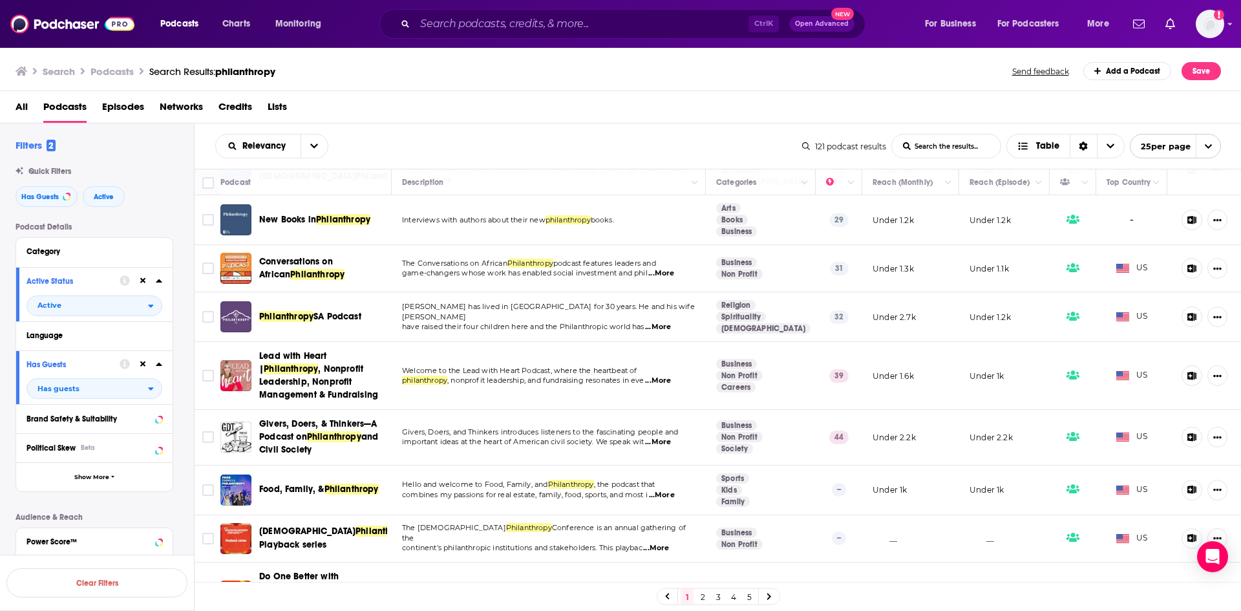
click at [699, 597] on link "2" at bounding box center [702, 597] width 13 height 16
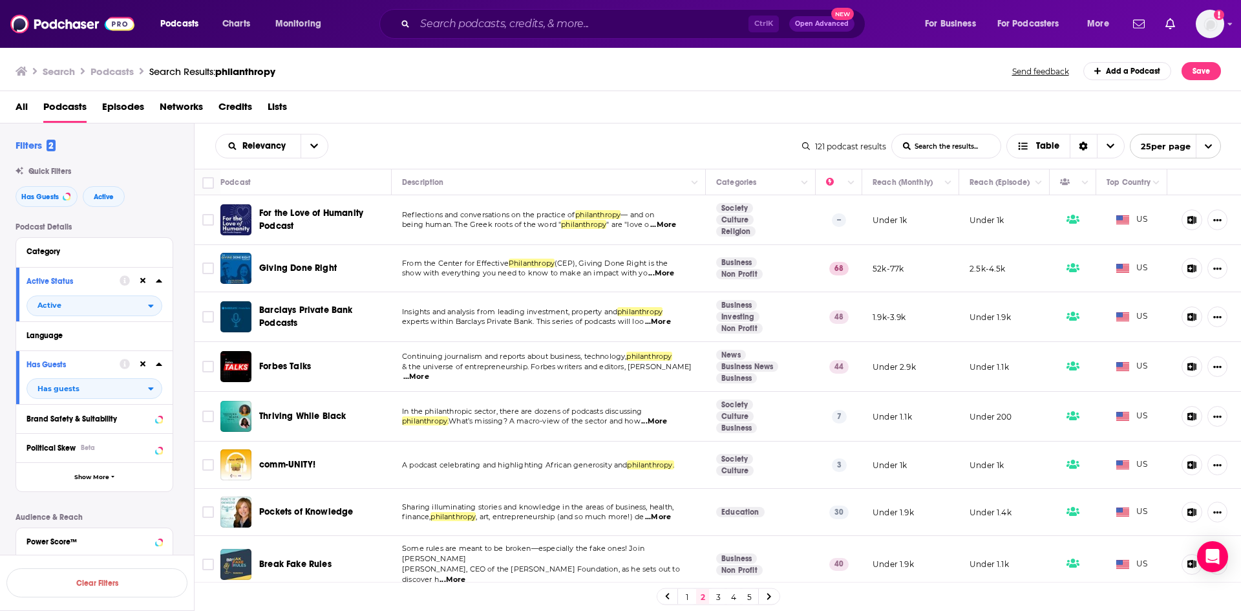
click at [662, 275] on span "...More" at bounding box center [661, 273] width 26 height 10
click at [560, 264] on span "(CEP), Giving Done Right is the" at bounding box center [611, 263] width 113 height 9
click at [212, 270] on input "Toggle select row" at bounding box center [208, 268] width 12 height 12
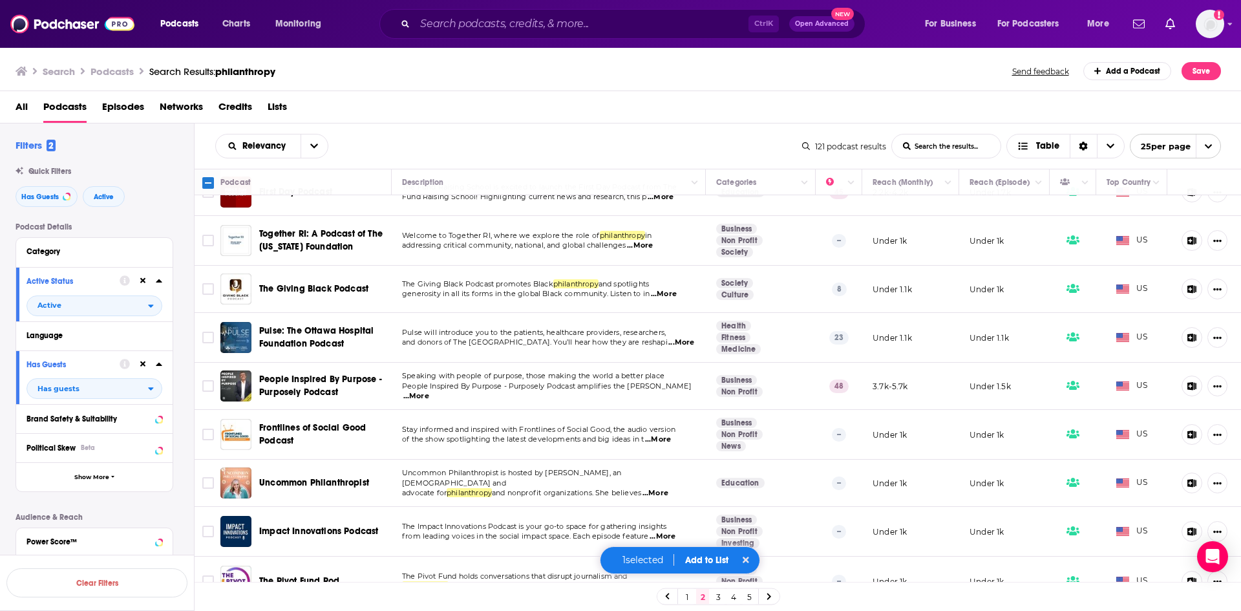
scroll to position [646, 0]
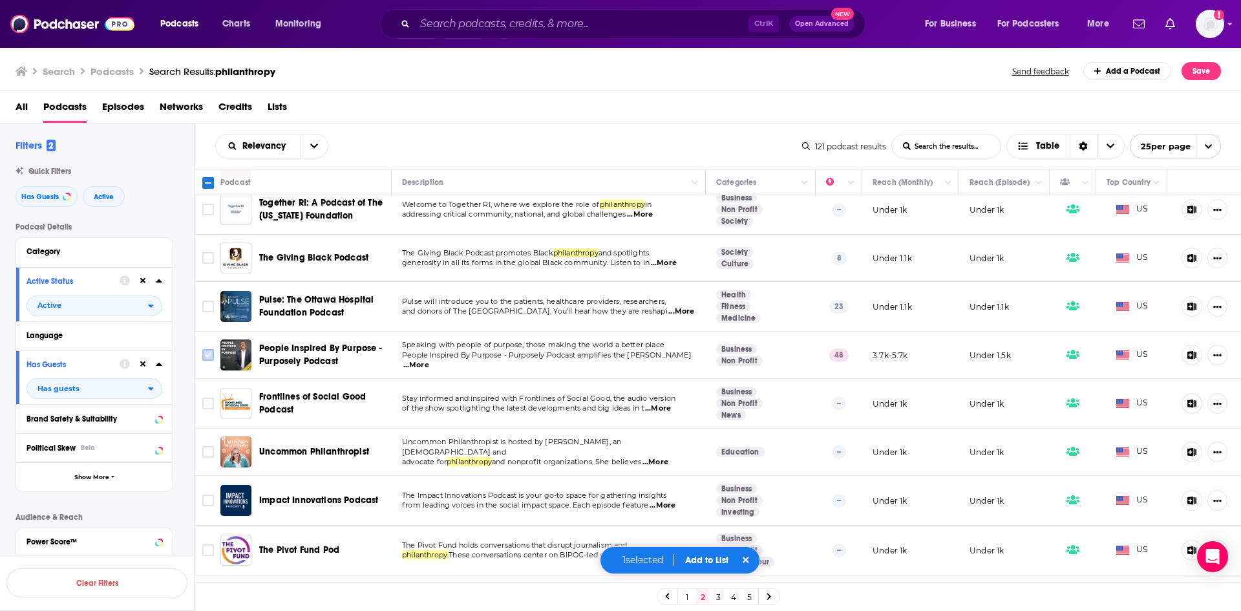
click at [207, 349] on input "Toggle select row" at bounding box center [208, 355] width 12 height 12
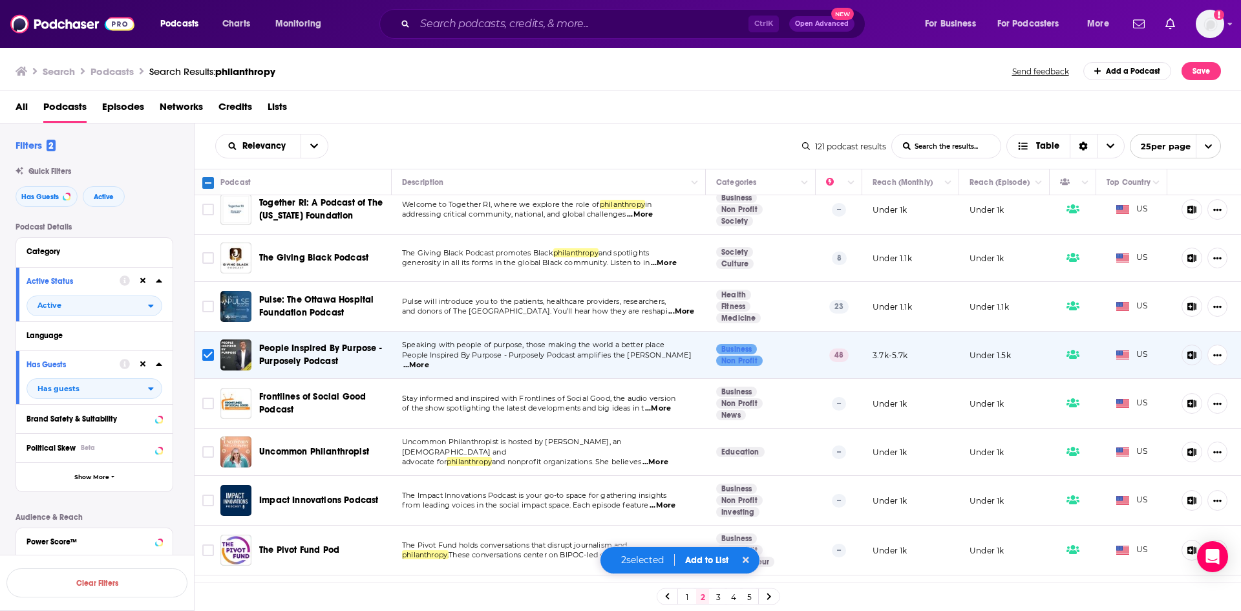
click at [429, 360] on span "...More" at bounding box center [416, 365] width 26 height 10
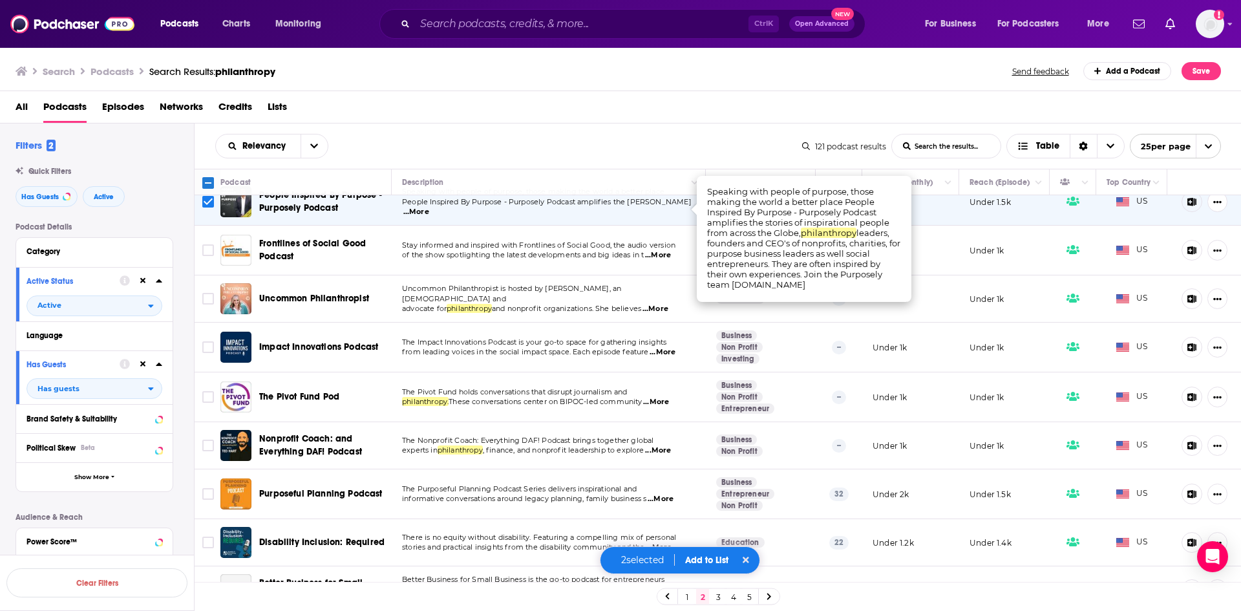
scroll to position [820, 0]
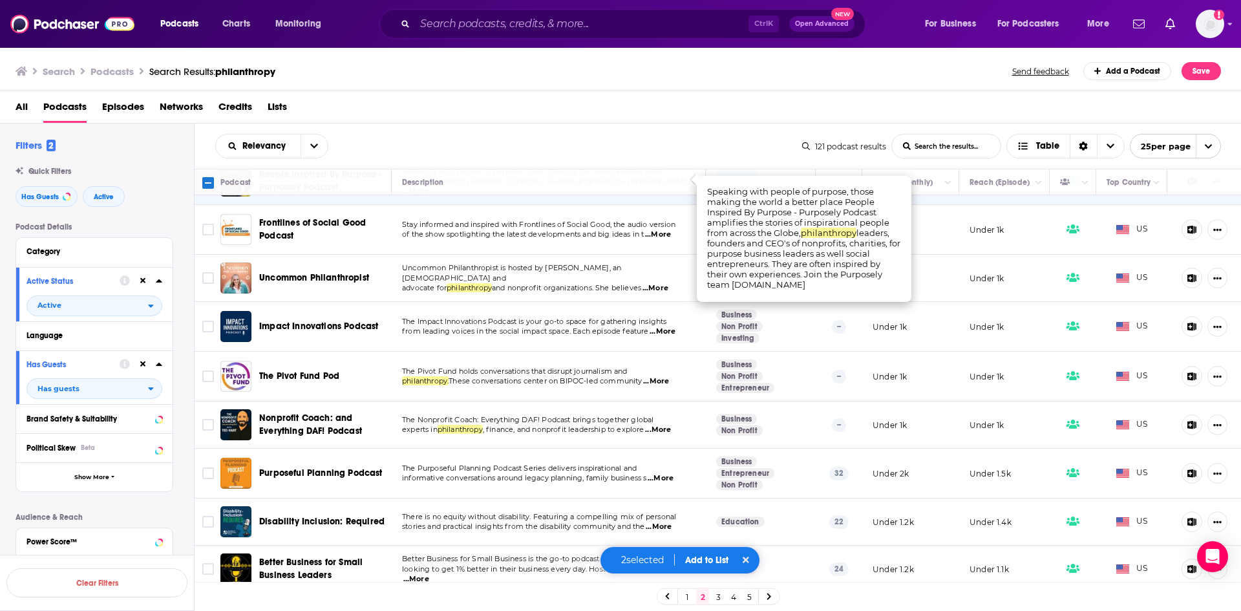
click at [701, 556] on button "Add to List" at bounding box center [707, 560] width 64 height 11
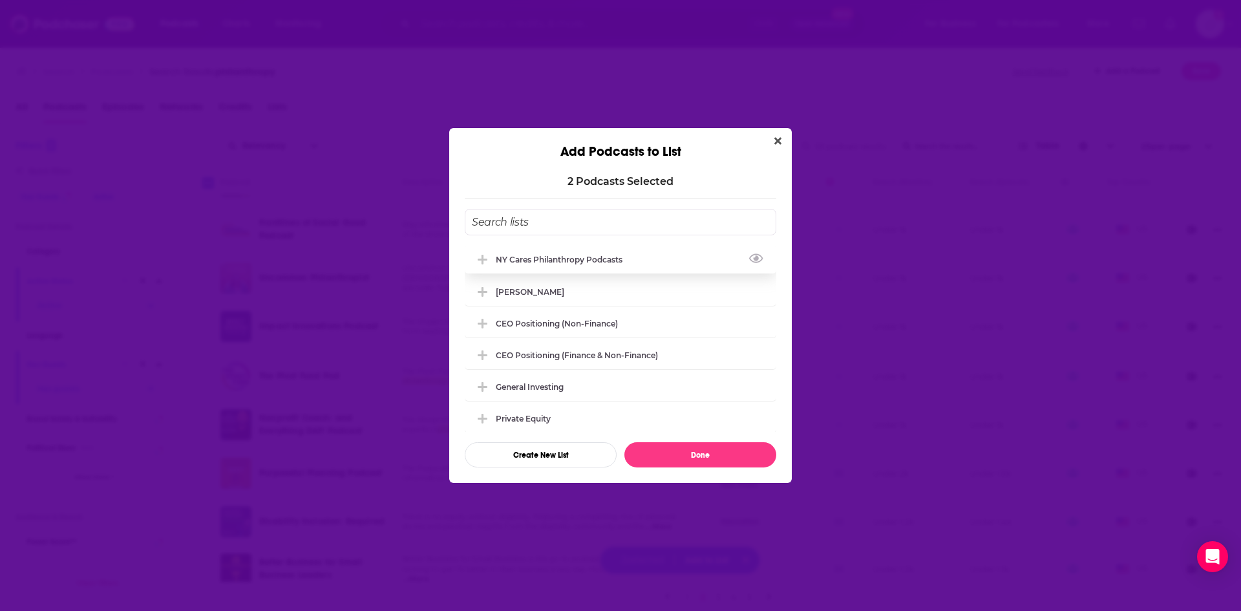
click at [558, 258] on div "NY Cares Philanthropy Podcasts" at bounding box center [563, 260] width 134 height 10
click at [571, 255] on div "NY Cares Philanthropy Podcasts" at bounding box center [621, 259] width 312 height 28
click at [488, 259] on span "Add Podcast To List" at bounding box center [482, 259] width 12 height 12
click at [690, 454] on button "Done" at bounding box center [700, 454] width 152 height 25
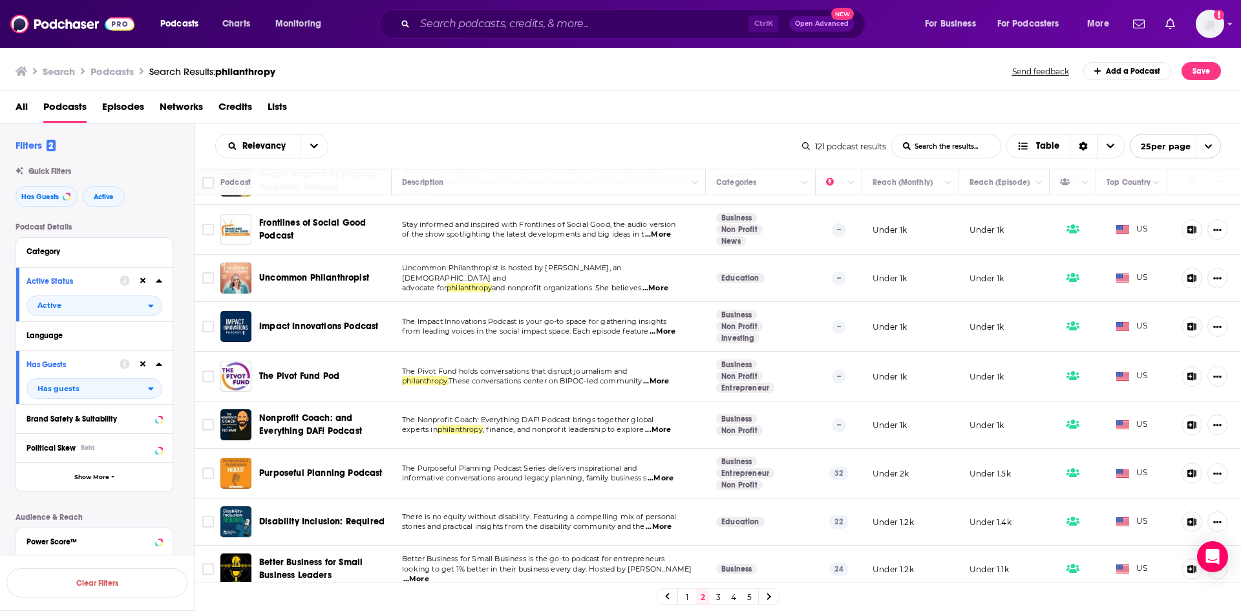
click at [717, 602] on link "3" at bounding box center [718, 597] width 13 height 16
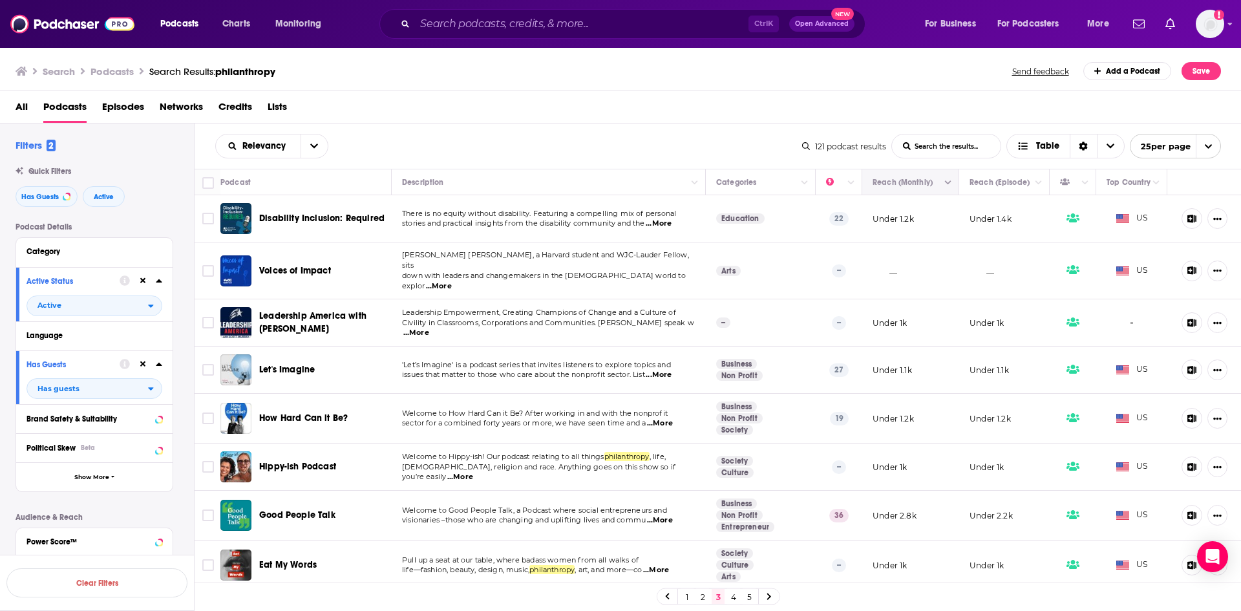
click at [945, 180] on icon "Column Actions" at bounding box center [948, 183] width 6 height 8
click at [937, 184] on div at bounding box center [620, 305] width 1241 height 611
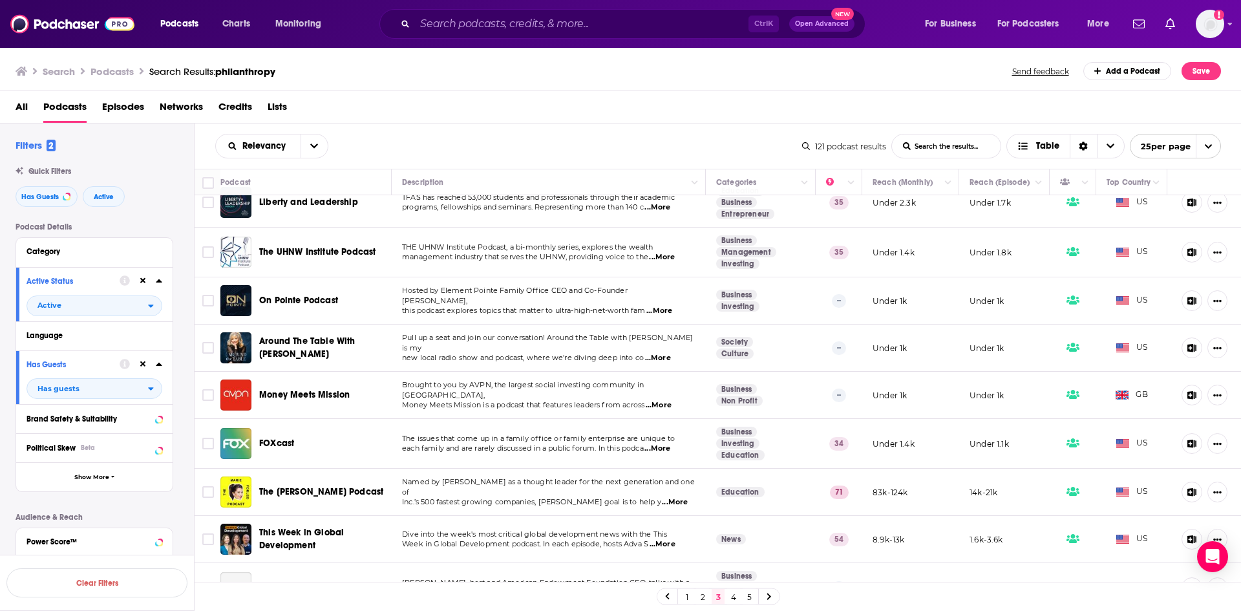
scroll to position [818, 0]
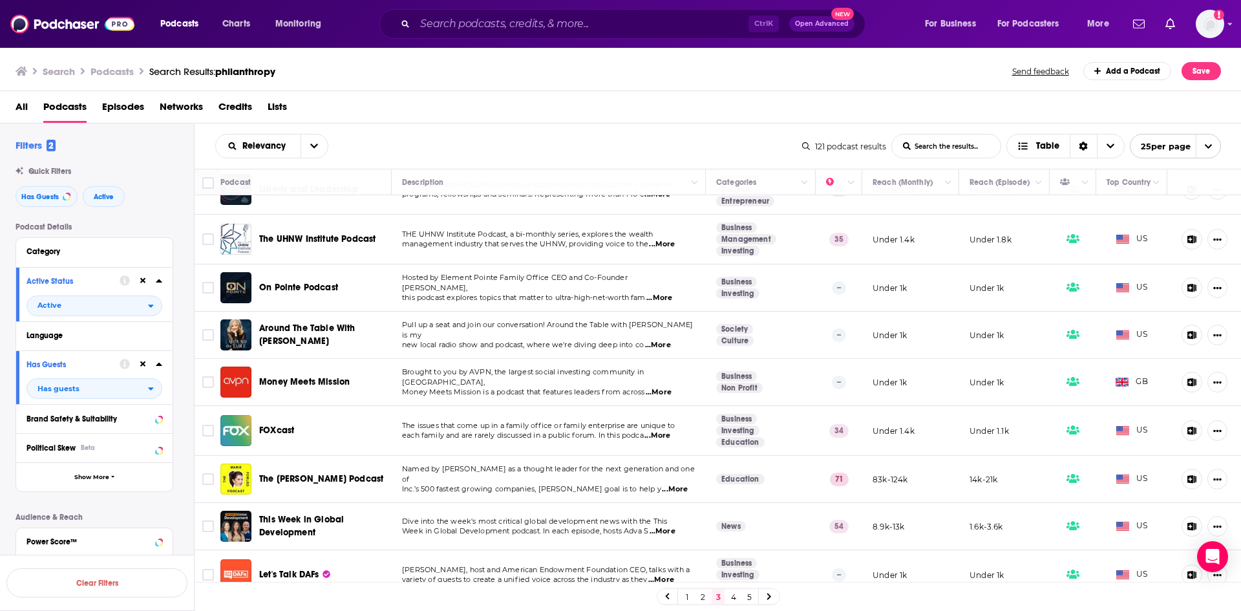
click at [668, 484] on span "...More" at bounding box center [675, 489] width 26 height 10
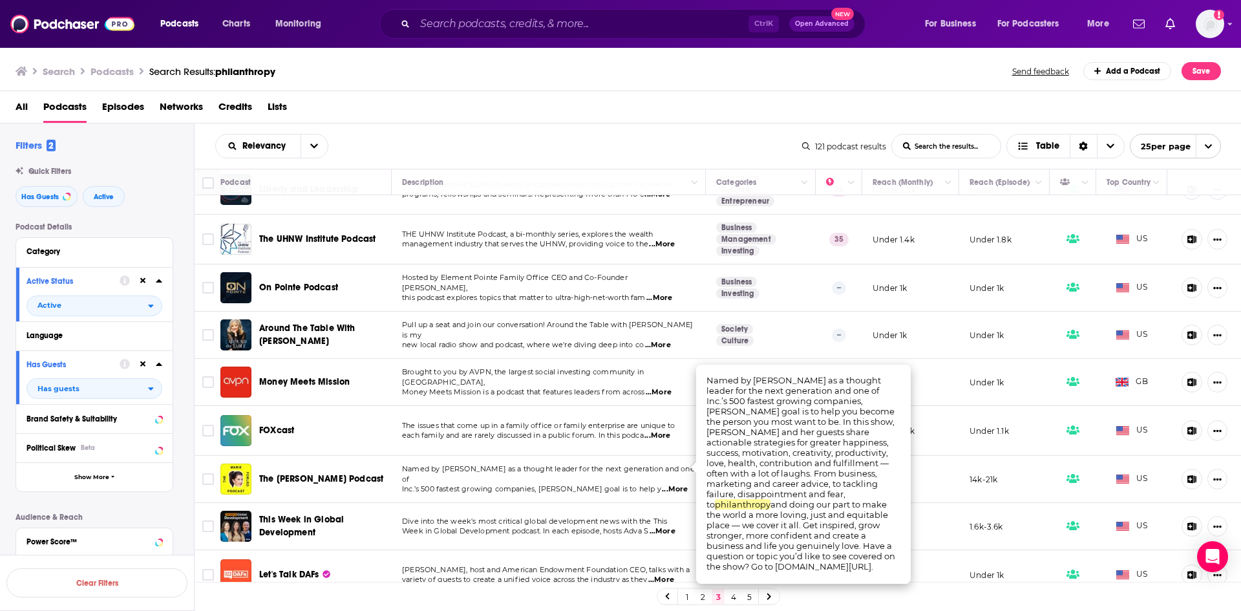
click at [666, 484] on span "...More" at bounding box center [675, 489] width 26 height 10
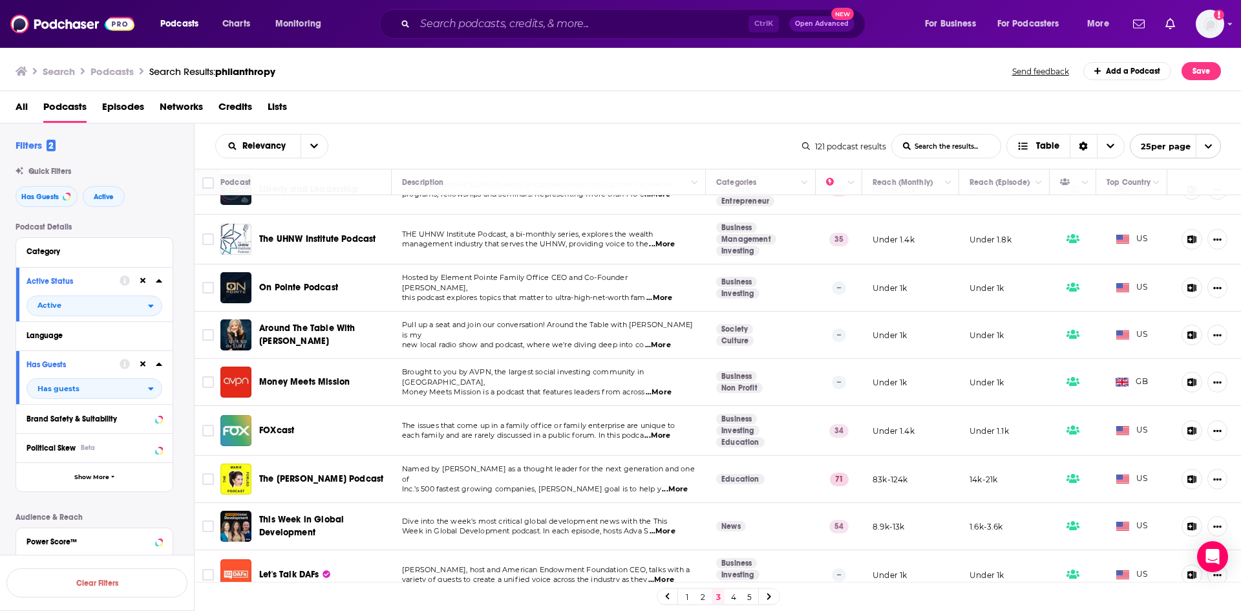
click at [732, 596] on link "4" at bounding box center [733, 597] width 13 height 16
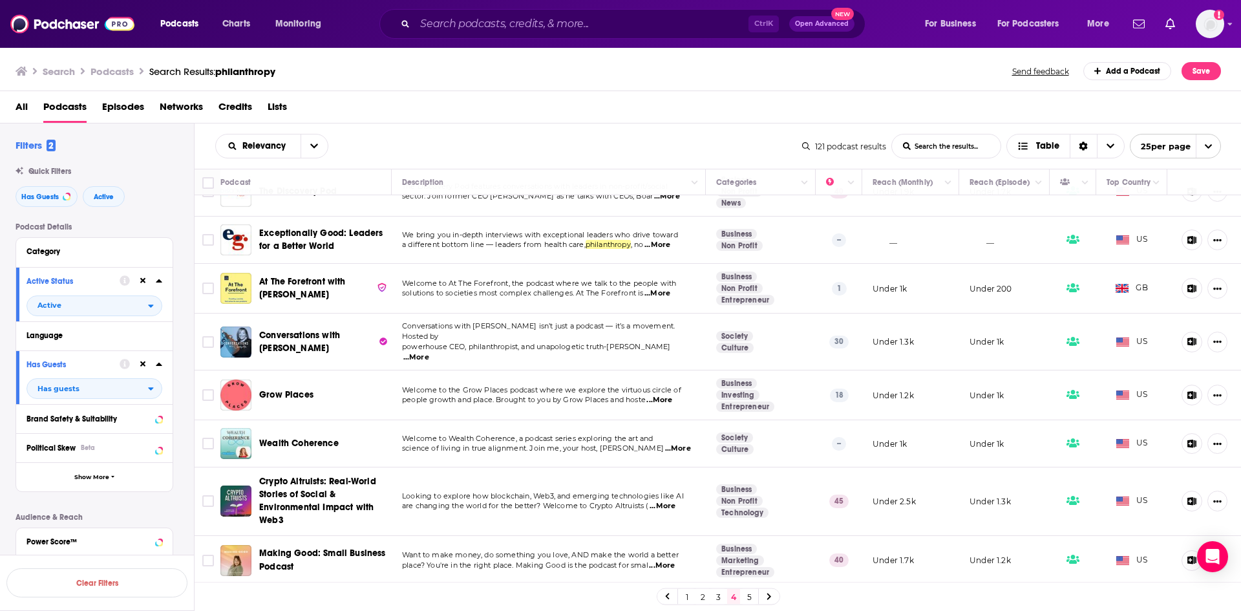
scroll to position [849, 0]
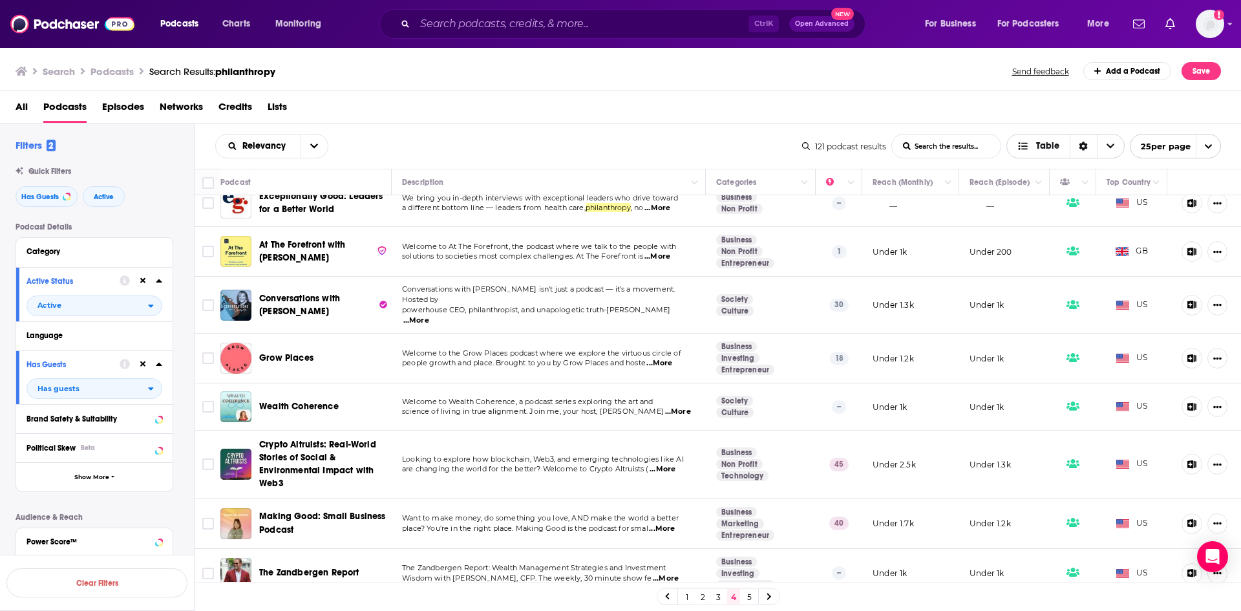
click at [1086, 149] on icon "Sort Direction" at bounding box center [1083, 146] width 8 height 9
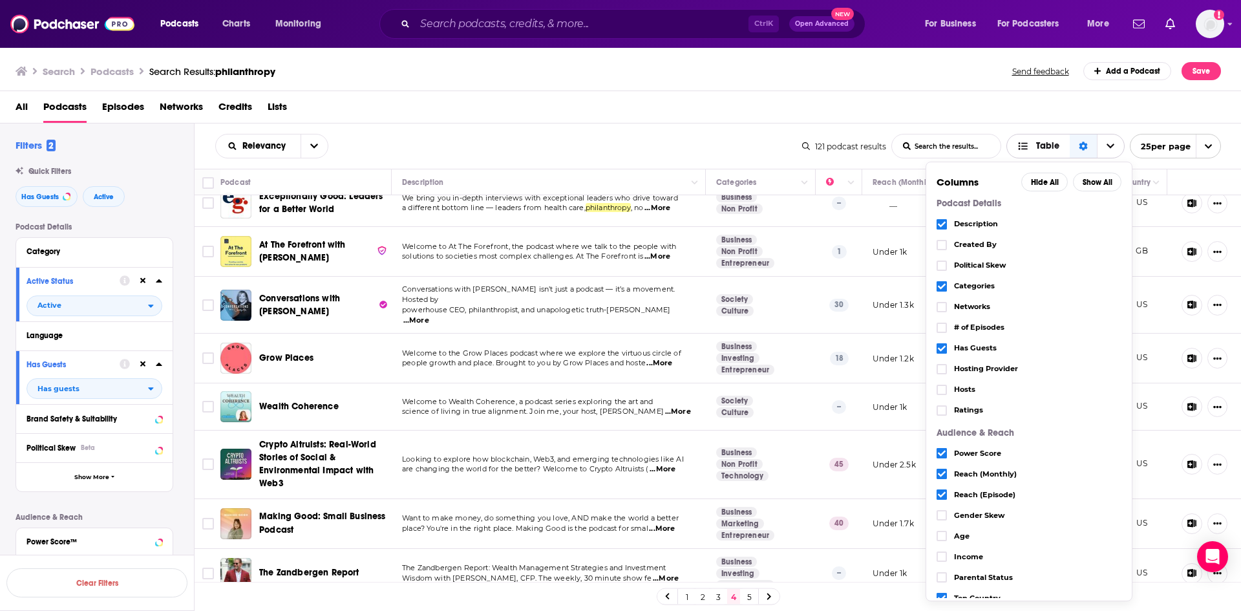
click at [1084, 147] on icon "Sort Direction" at bounding box center [1083, 146] width 8 height 9
click at [874, 120] on div "All Podcasts Episodes Networks Credits Lists" at bounding box center [624, 109] width 1216 height 26
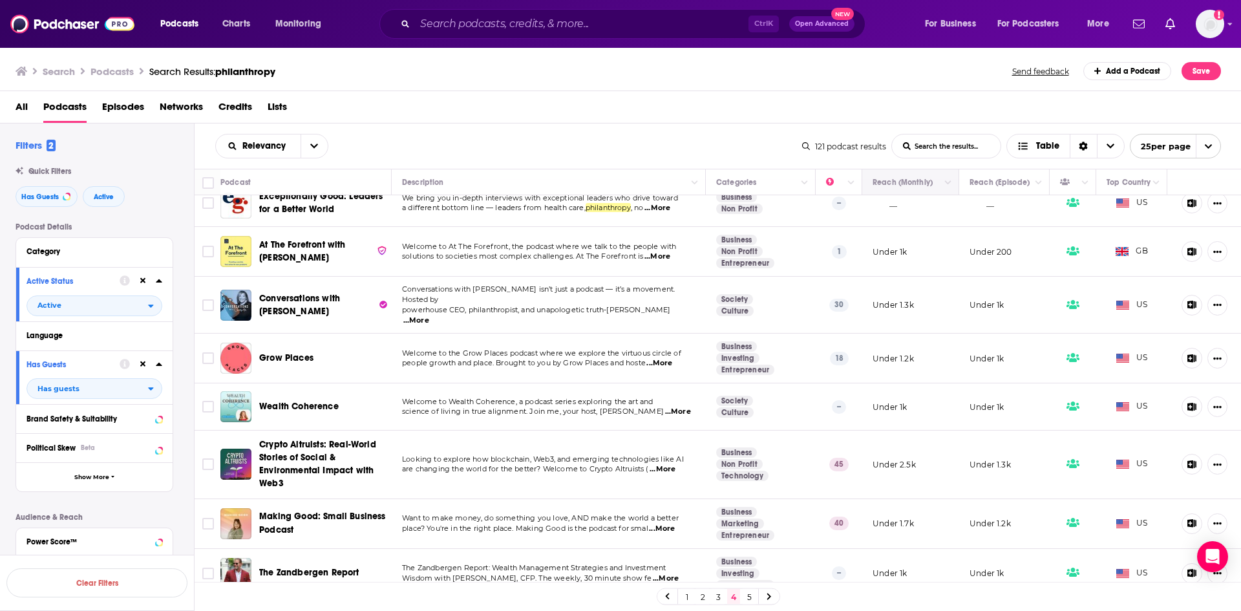
click at [891, 191] on th "Reach (Monthly)" at bounding box center [910, 182] width 97 height 26
click at [902, 187] on icon "Move" at bounding box center [910, 183] width 16 height 16
click at [945, 182] on icon "Column Actions" at bounding box center [948, 183] width 6 height 8
click at [317, 144] on div at bounding box center [620, 305] width 1241 height 611
click at [318, 146] on button "open menu" at bounding box center [314, 145] width 27 height 23
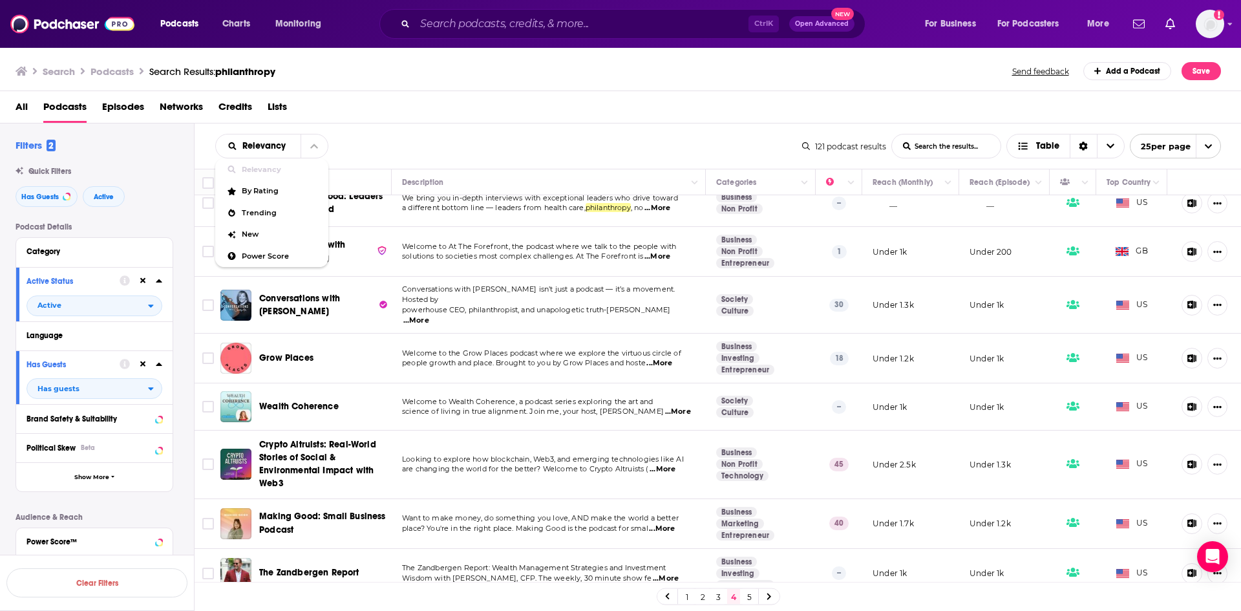
click at [394, 149] on div "Relevancy Relevancy By Rating Trending New Power Score List Search Input Search…" at bounding box center [508, 146] width 587 height 25
click at [228, 149] on icon "open menu" at bounding box center [233, 146] width 10 height 8
click at [233, 146] on icon "close menu" at bounding box center [233, 146] width 10 height 8
click at [233, 144] on icon "open menu" at bounding box center [232, 146] width 8 height 8
click at [261, 256] on span "Power Score" at bounding box center [280, 256] width 76 height 7
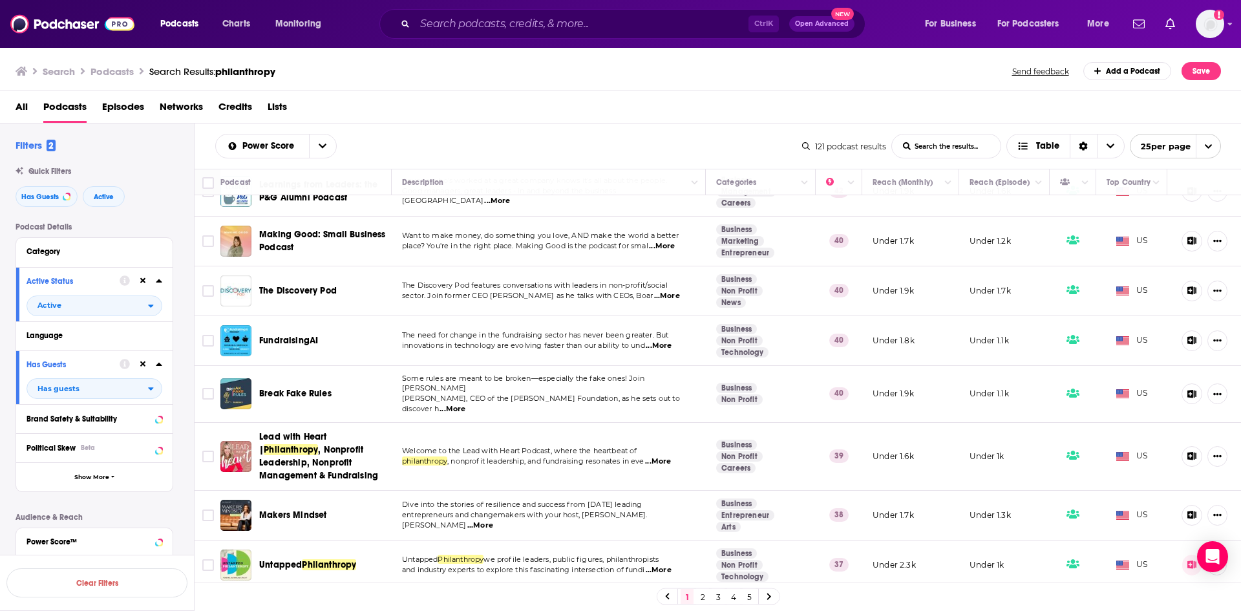
scroll to position [840, 0]
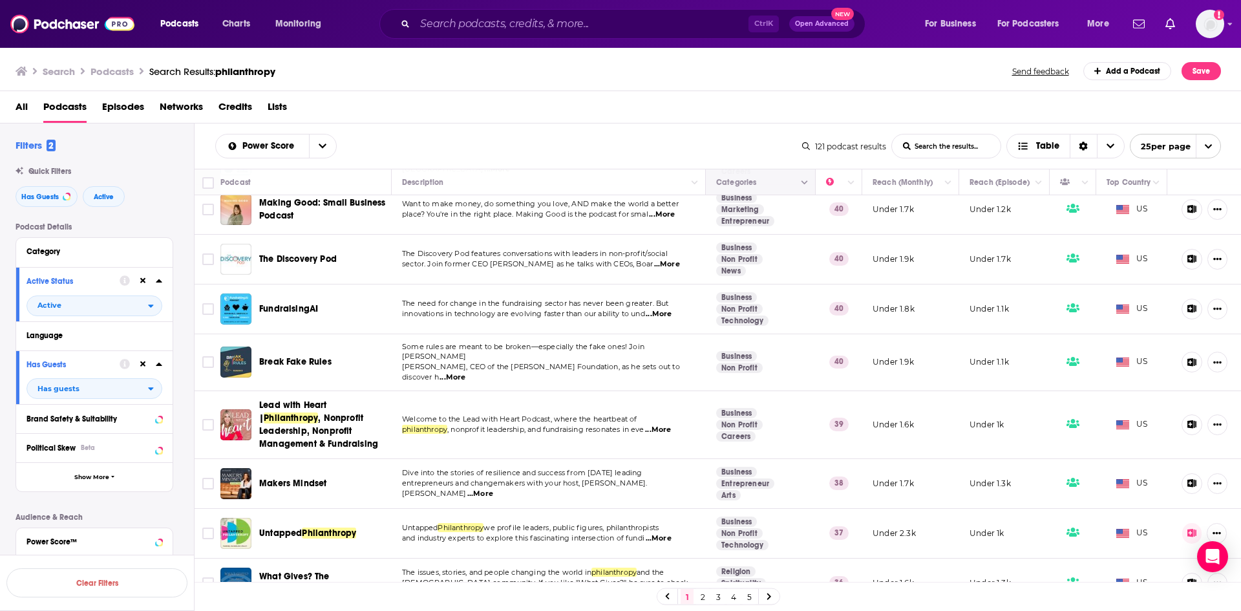
click at [752, 187] on icon "Move" at bounding box center [760, 183] width 16 height 16
click at [798, 187] on button "Column Actions" at bounding box center [805, 183] width 16 height 16
click at [789, 186] on div at bounding box center [620, 305] width 1241 height 611
click at [731, 304] on link "Non Profit" at bounding box center [739, 309] width 47 height 10
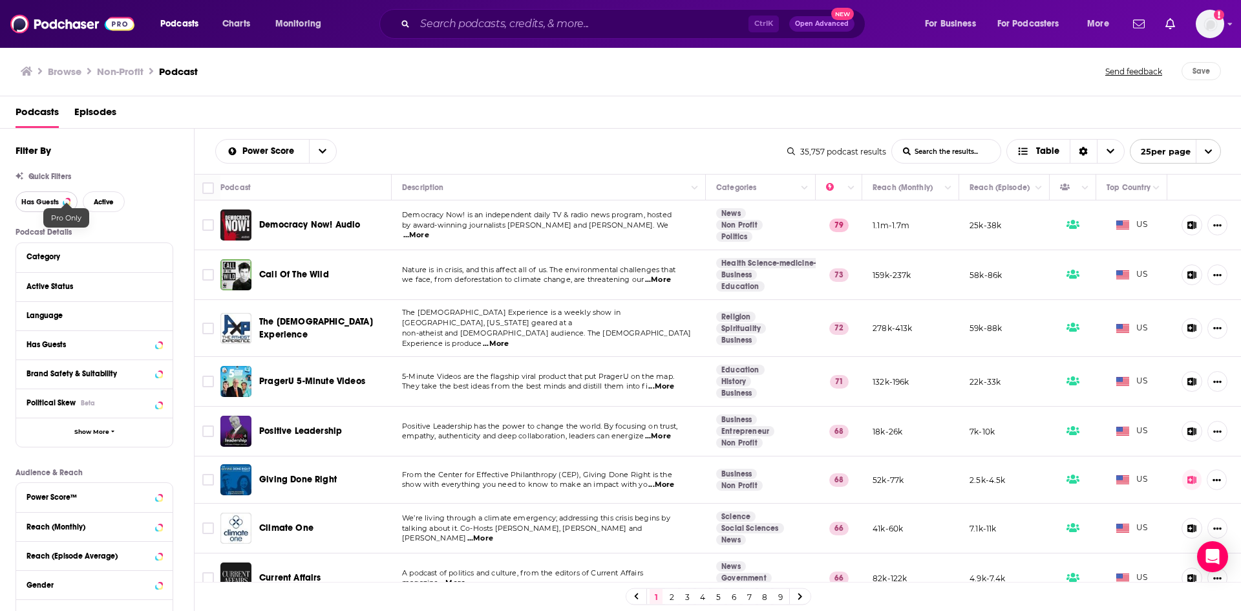
click at [42, 202] on span "Has Guests" at bounding box center [39, 201] width 37 height 7
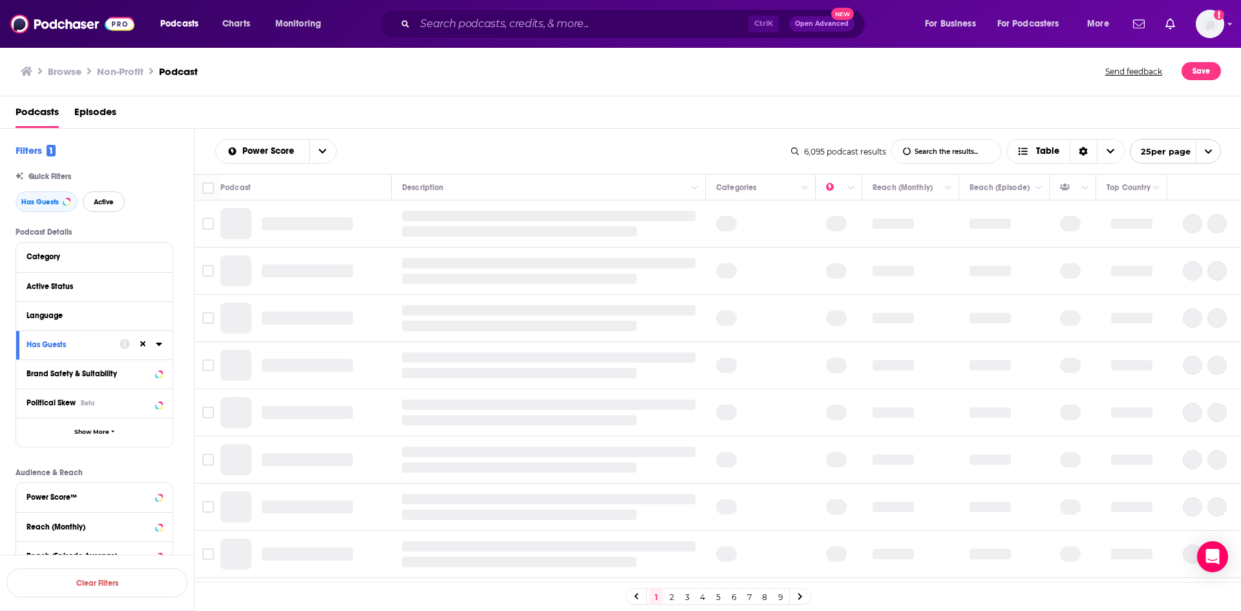
click at [114, 198] on span "Active" at bounding box center [104, 201] width 20 height 7
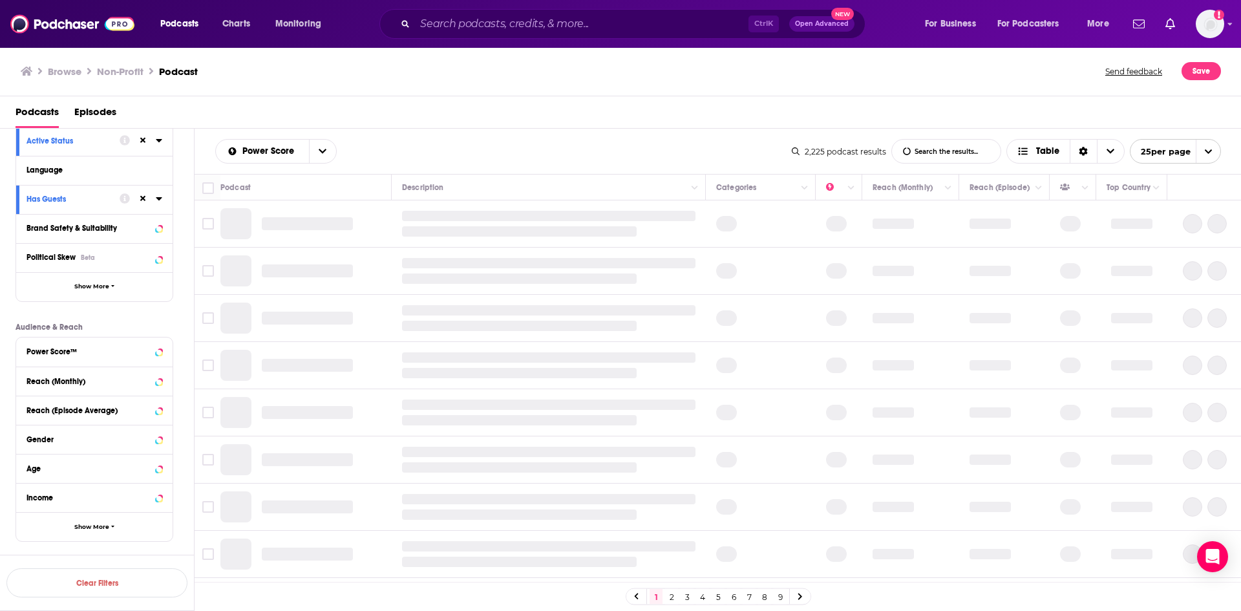
scroll to position [171, 0]
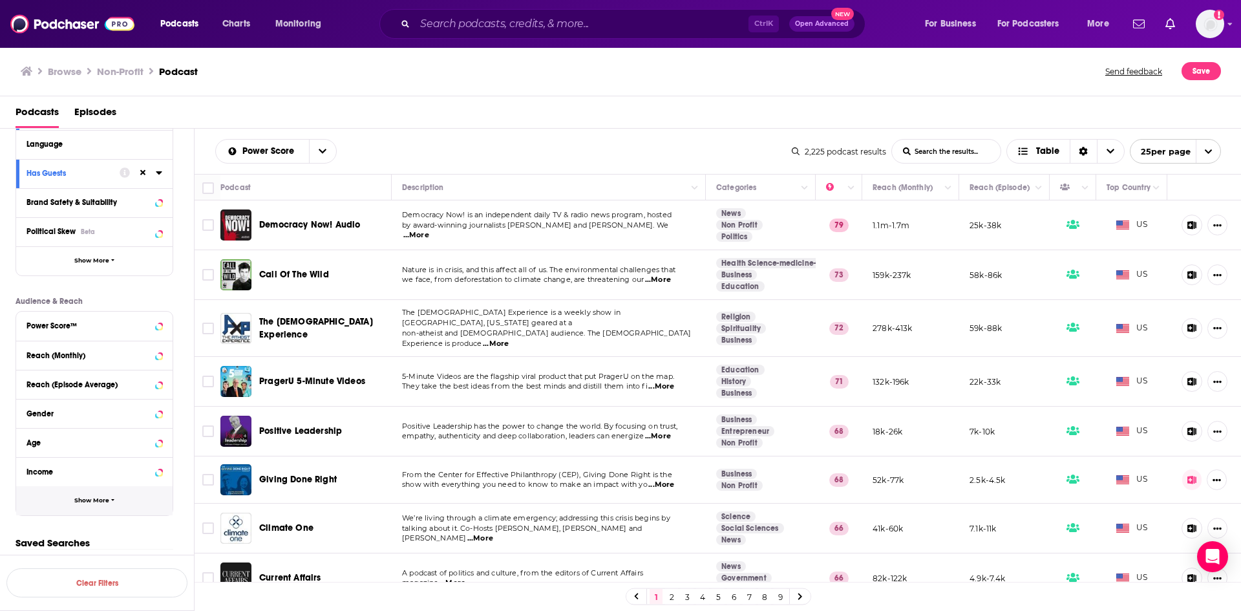
click at [82, 501] on span "Show More" at bounding box center [91, 500] width 35 height 7
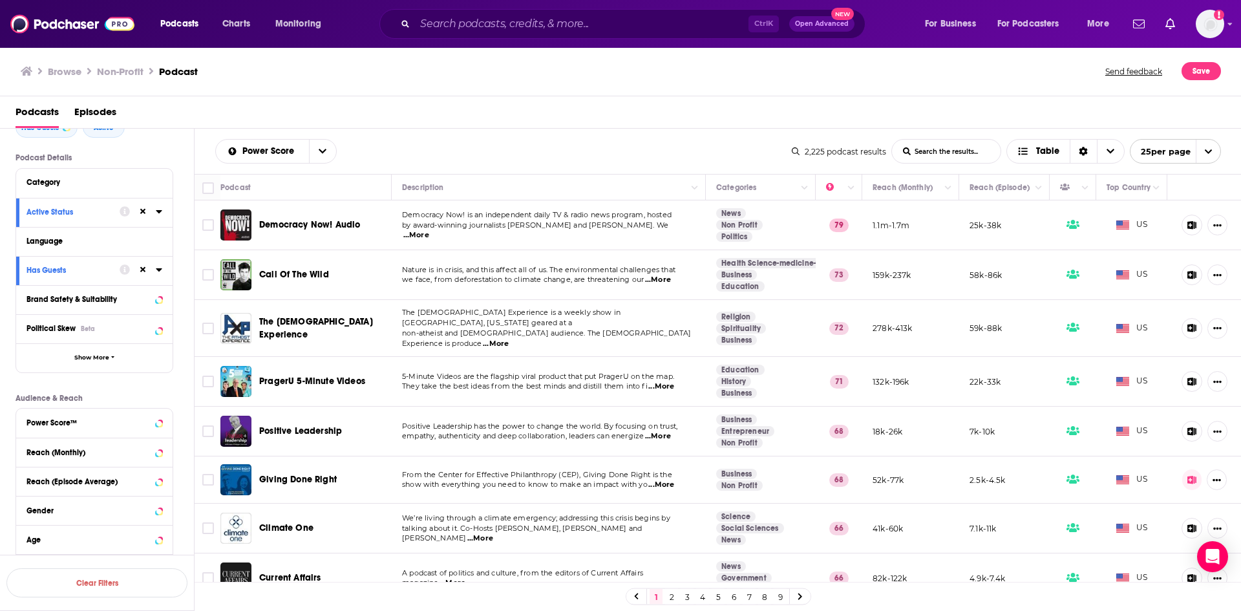
scroll to position [52, 0]
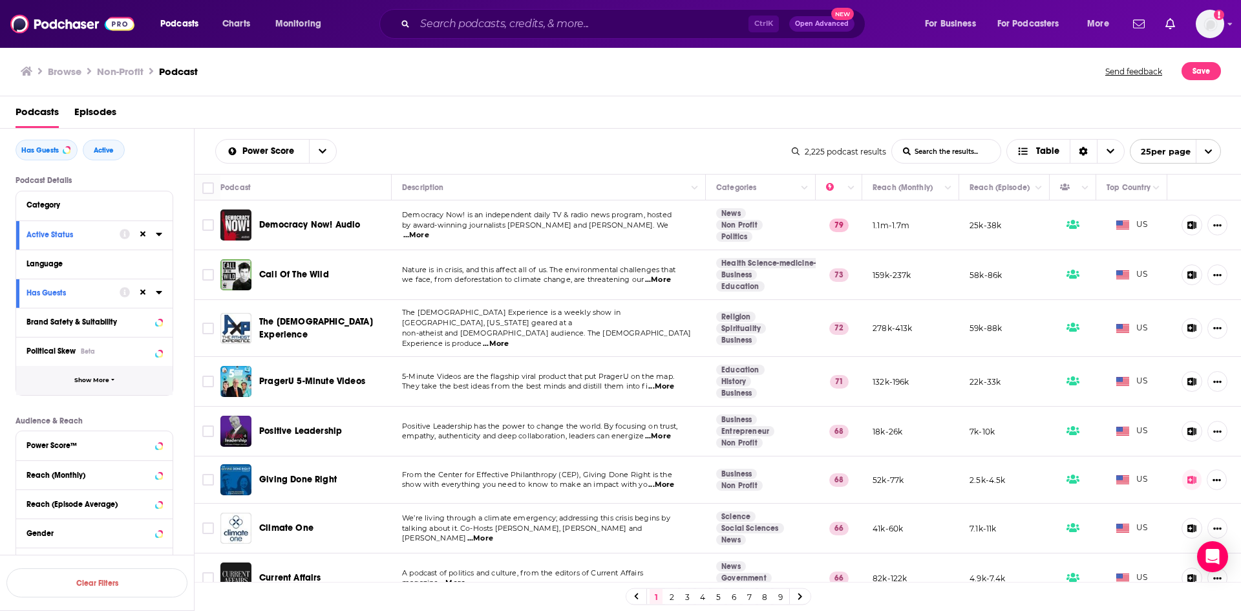
click at [81, 373] on button "Show More" at bounding box center [94, 380] width 156 height 29
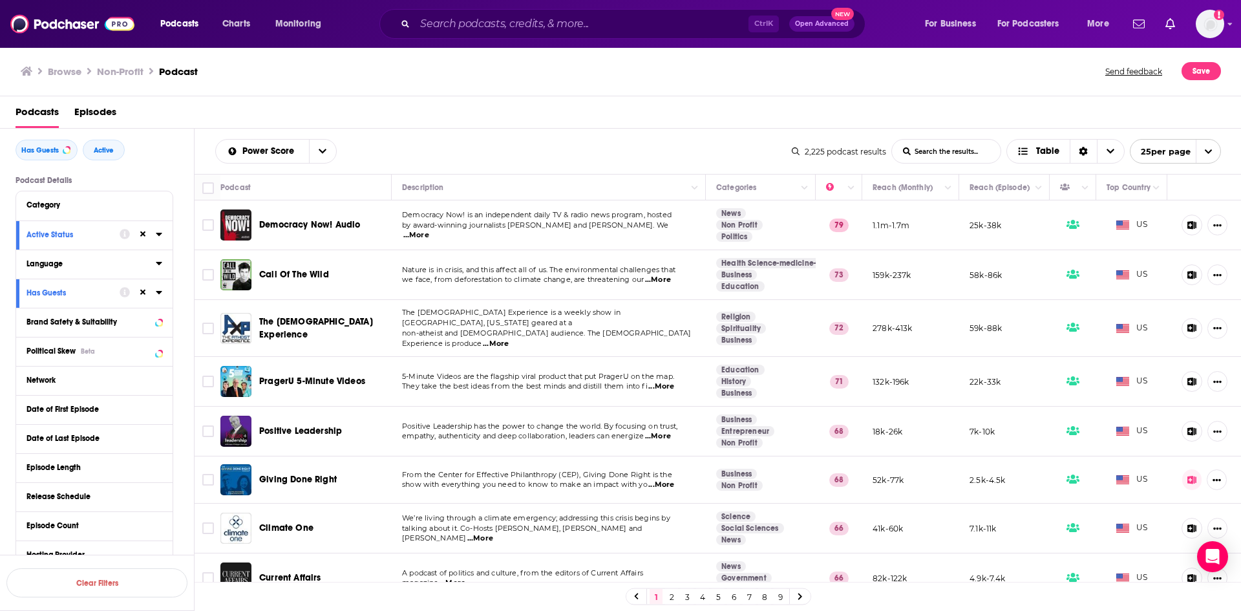
click at [72, 268] on div "Language" at bounding box center [86, 263] width 121 height 9
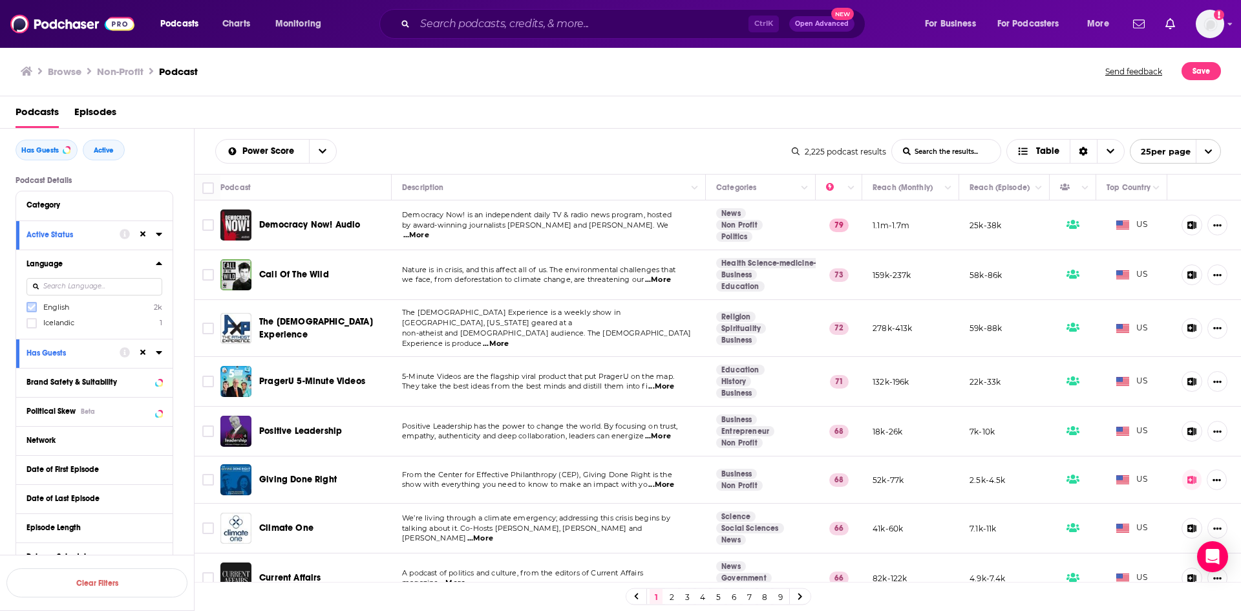
click at [36, 306] on label at bounding box center [31, 307] width 10 height 10
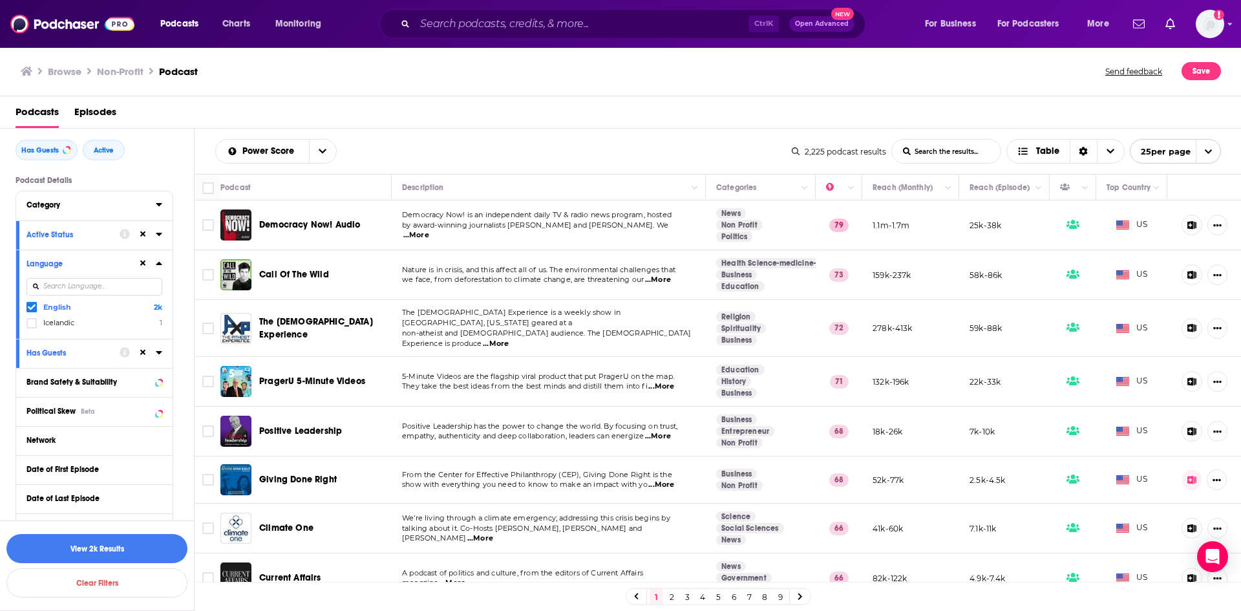
click at [65, 209] on div "Category" at bounding box center [86, 204] width 121 height 9
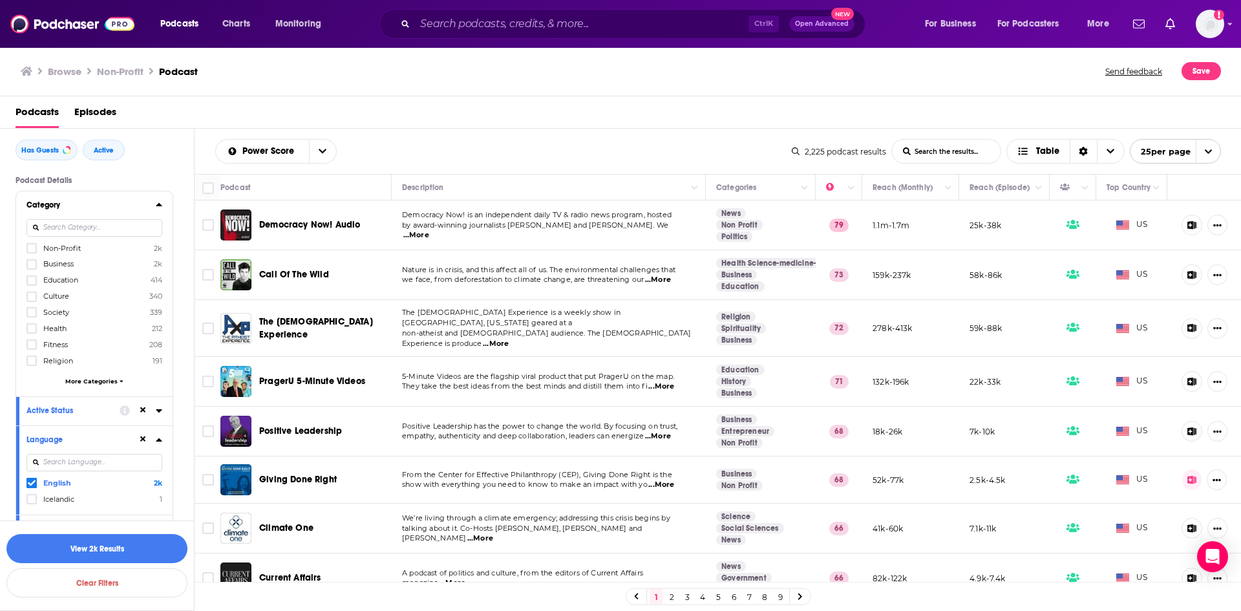
click at [39, 248] on label "Non-Profit 2k" at bounding box center [94, 247] width 136 height 11
click at [32, 252] on input "multiSelectOption-non-profit-0" at bounding box center [32, 252] width 0 height 0
click at [32, 296] on icon at bounding box center [32, 296] width 8 height 6
click at [86, 381] on span "More Categories" at bounding box center [91, 380] width 52 height 7
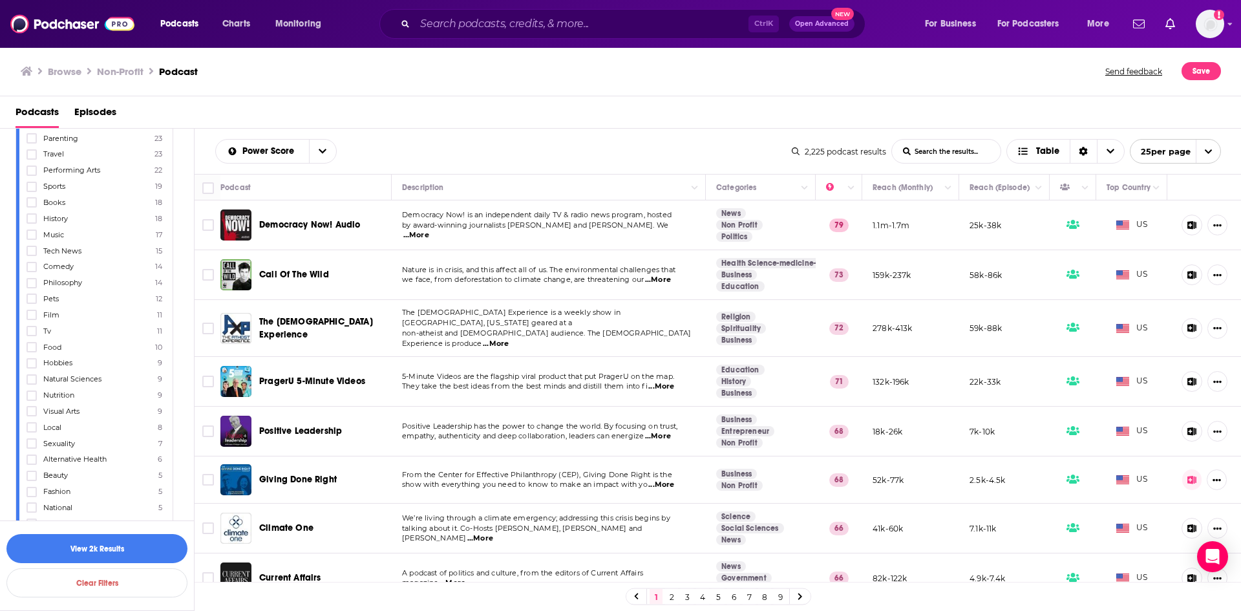
scroll to position [698, 0]
click at [33, 407] on icon at bounding box center [32, 405] width 8 height 8
click at [34, 259] on icon at bounding box center [32, 258] width 8 height 8
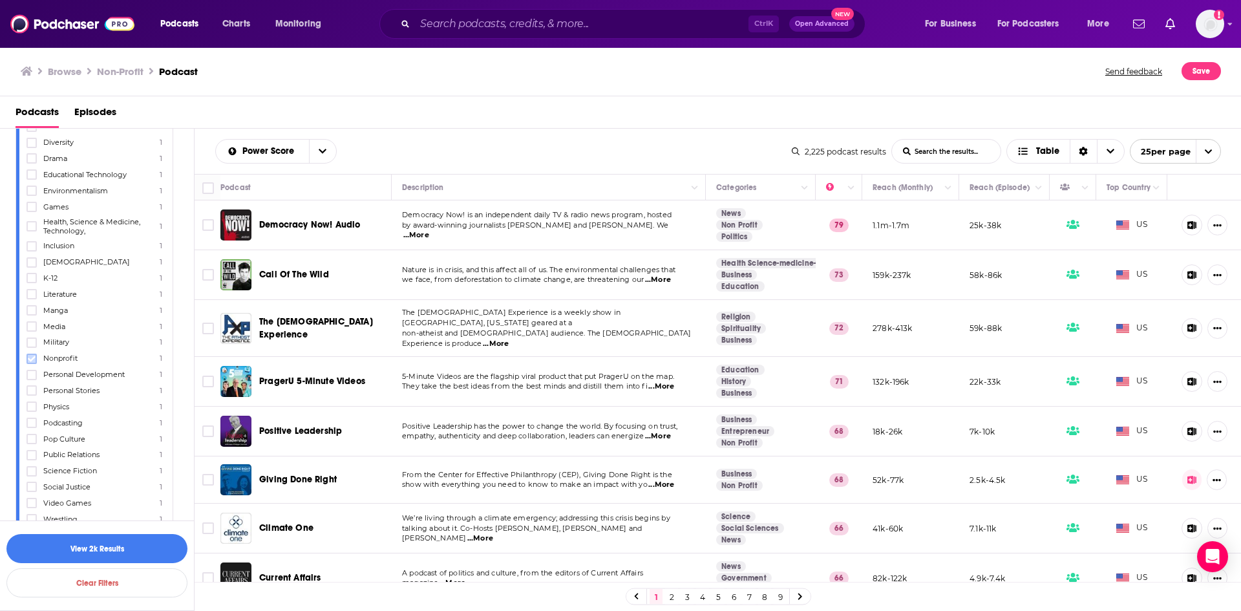
click at [34, 359] on icon at bounding box center [32, 359] width 8 height 8
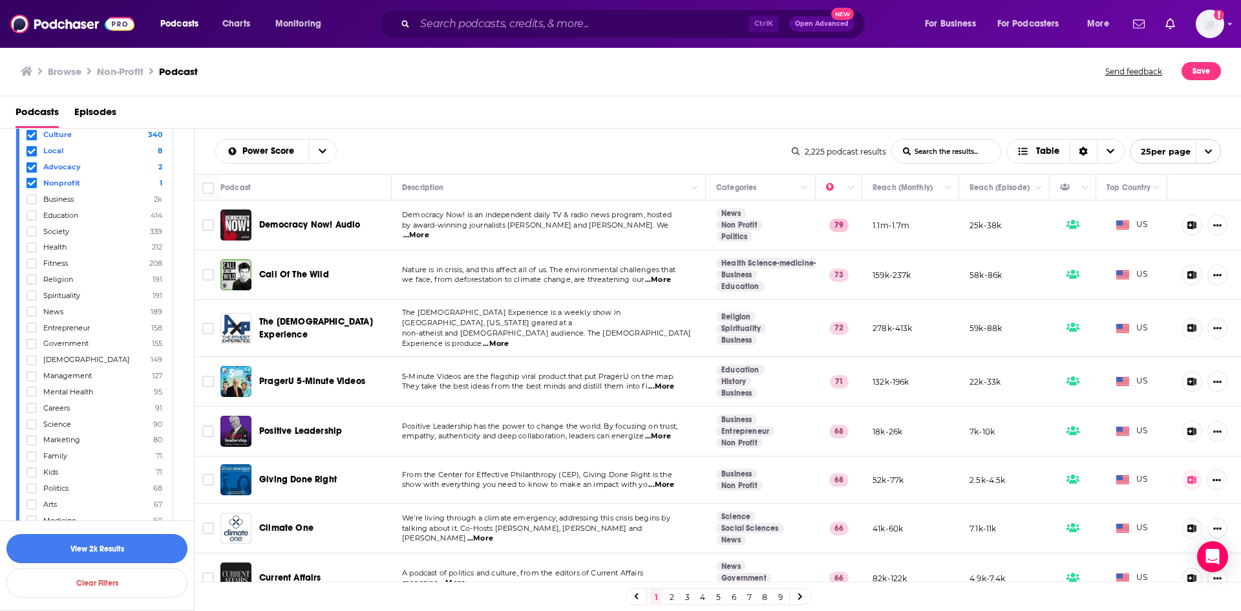
click at [73, 549] on button "View 2k Results" at bounding box center [96, 548] width 181 height 29
click at [661, 431] on span "...More" at bounding box center [658, 436] width 26 height 10
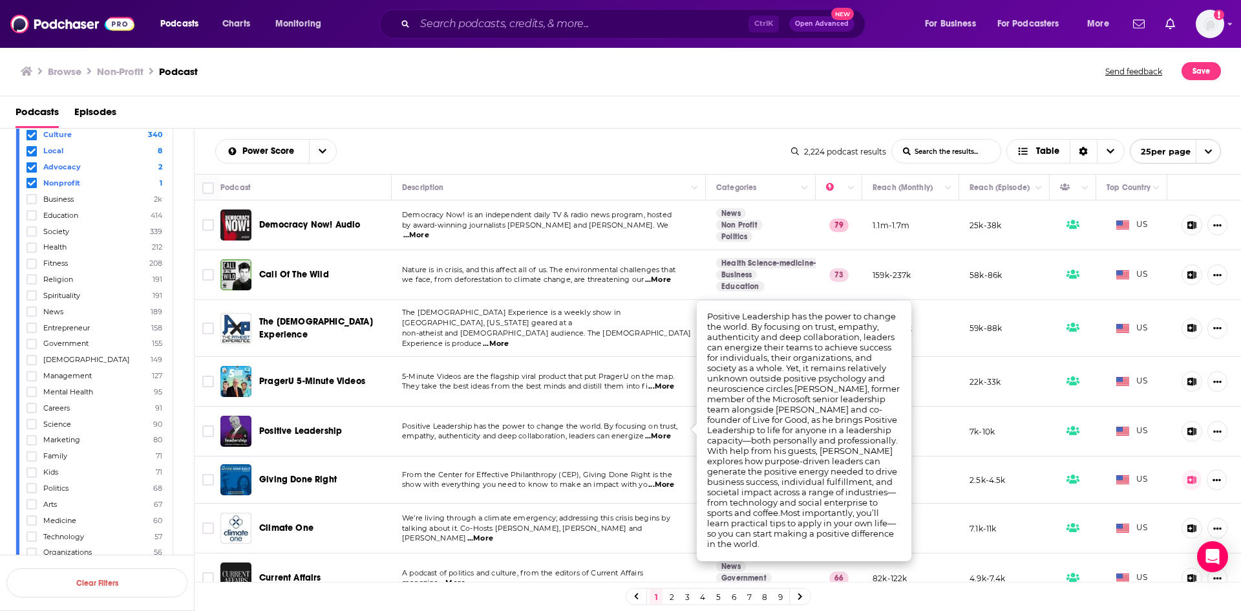
click at [653, 434] on span "...More" at bounding box center [658, 436] width 26 height 10
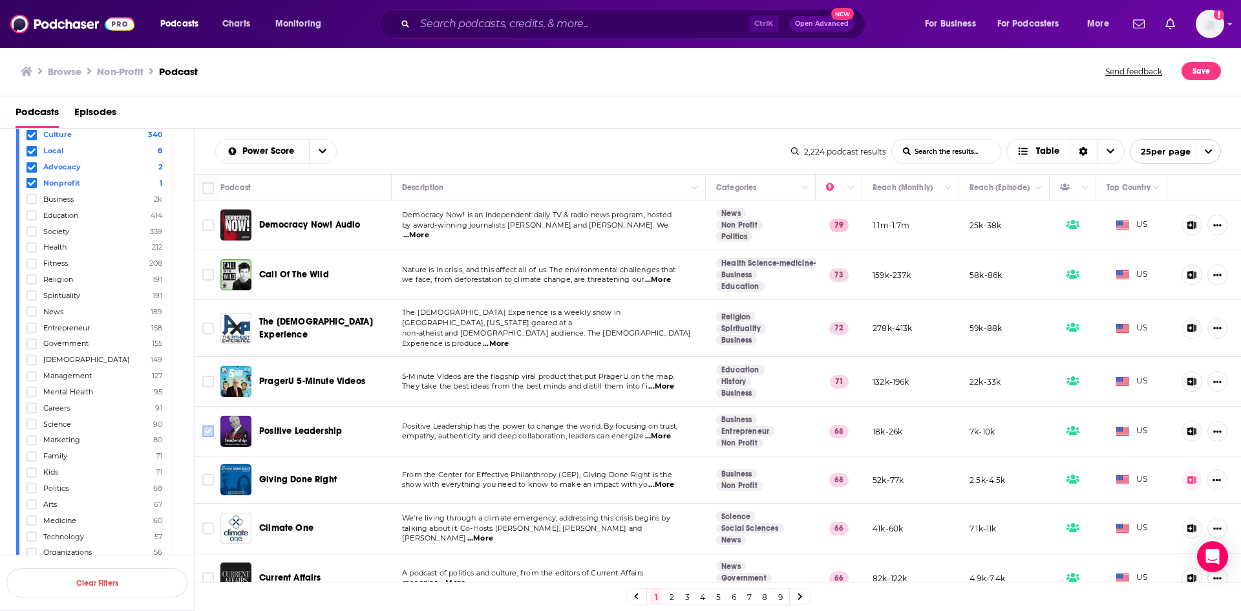
click at [208, 425] on input "Toggle select row" at bounding box center [208, 431] width 12 height 12
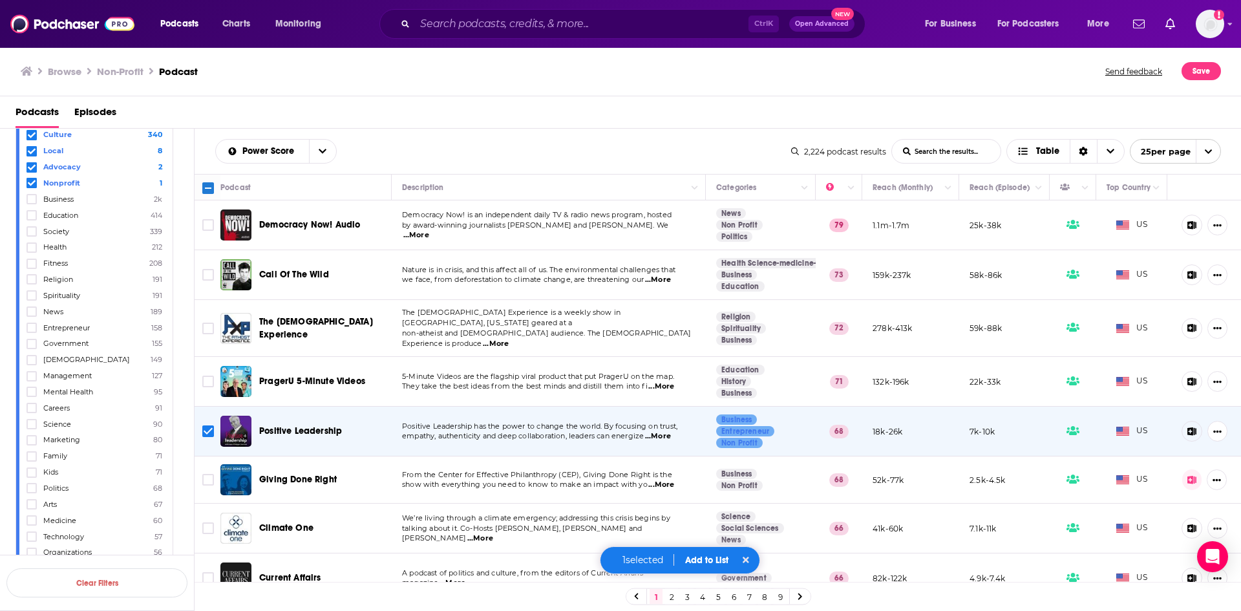
scroll to position [65, 0]
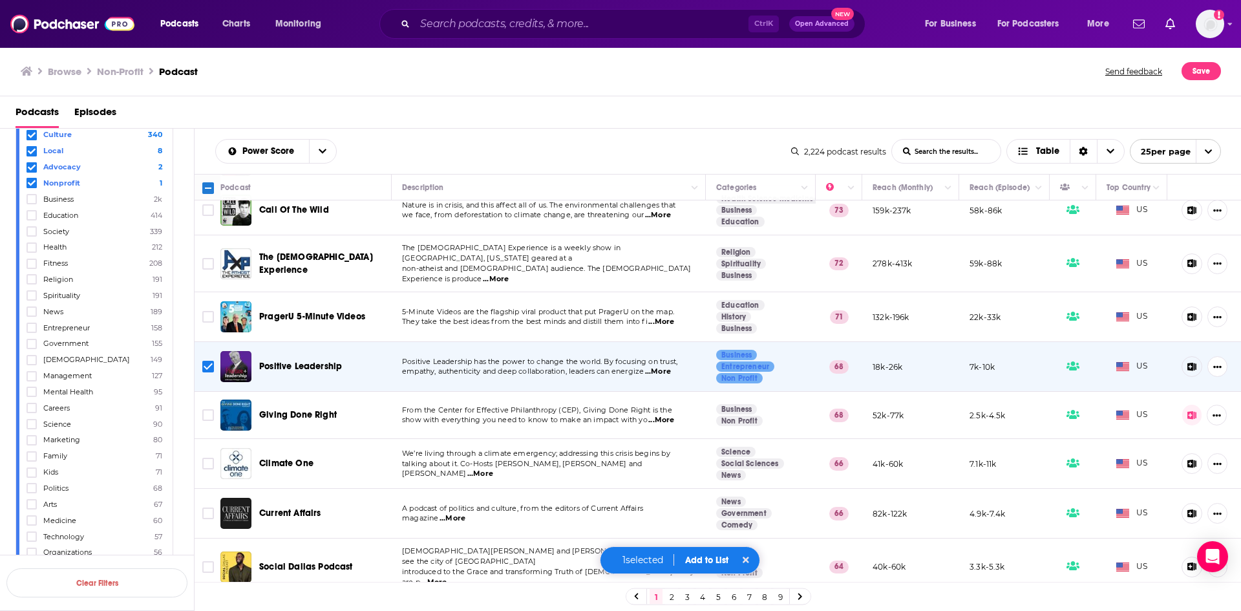
click at [656, 415] on span "...More" at bounding box center [661, 420] width 26 height 10
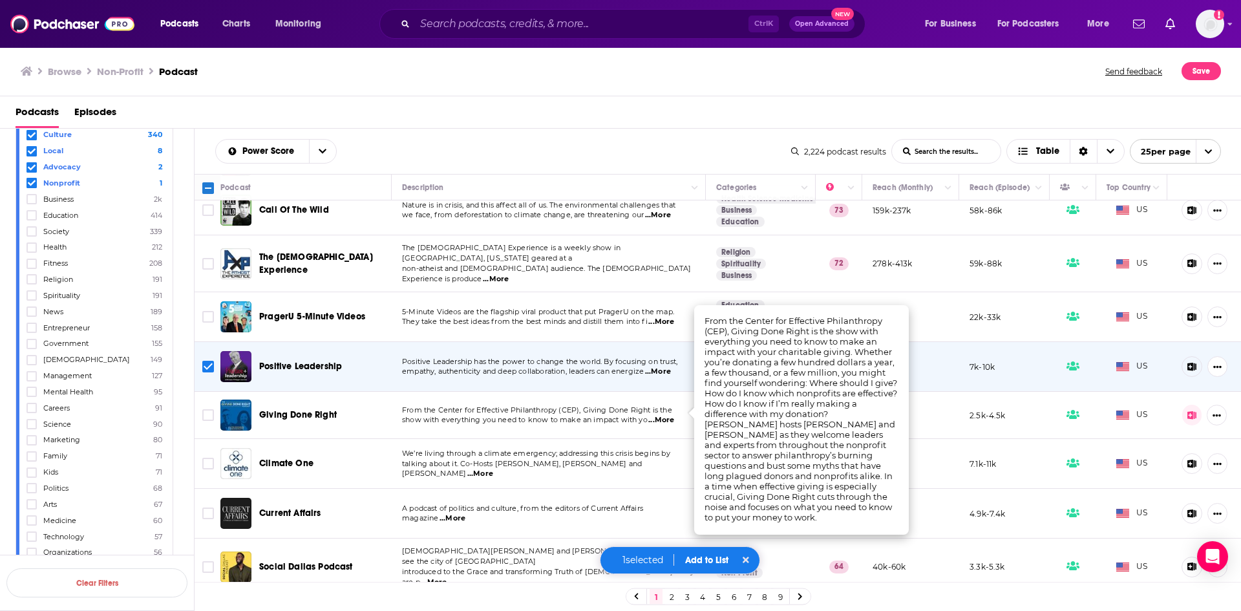
click at [662, 415] on span "...More" at bounding box center [661, 420] width 26 height 10
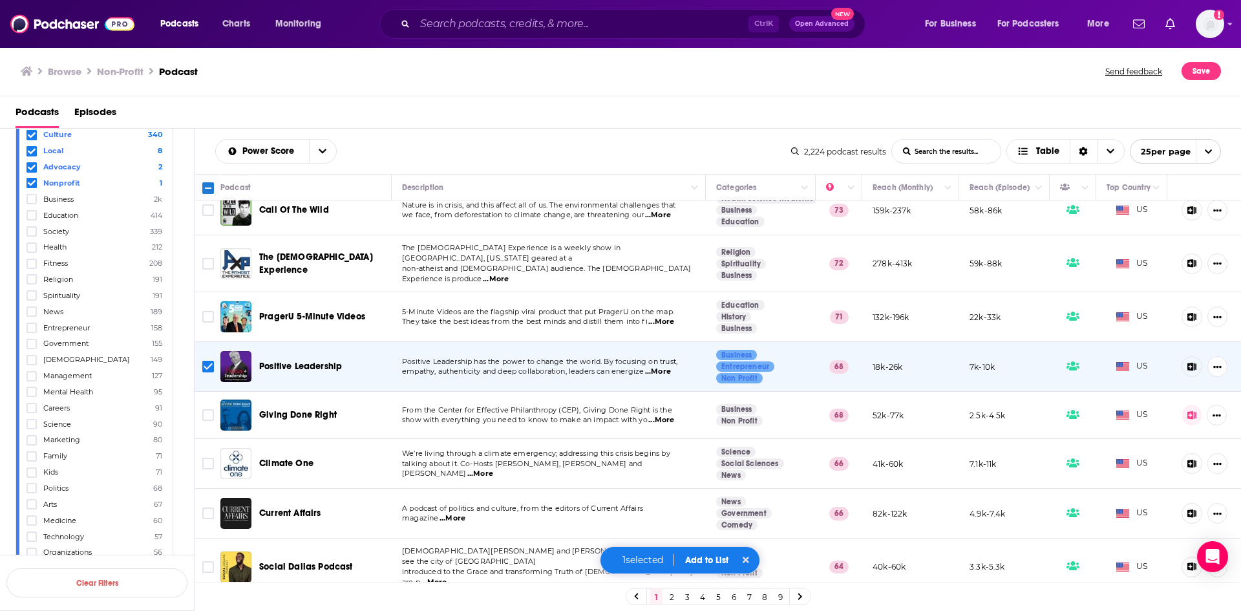
click at [664, 415] on span "...More" at bounding box center [661, 420] width 26 height 10
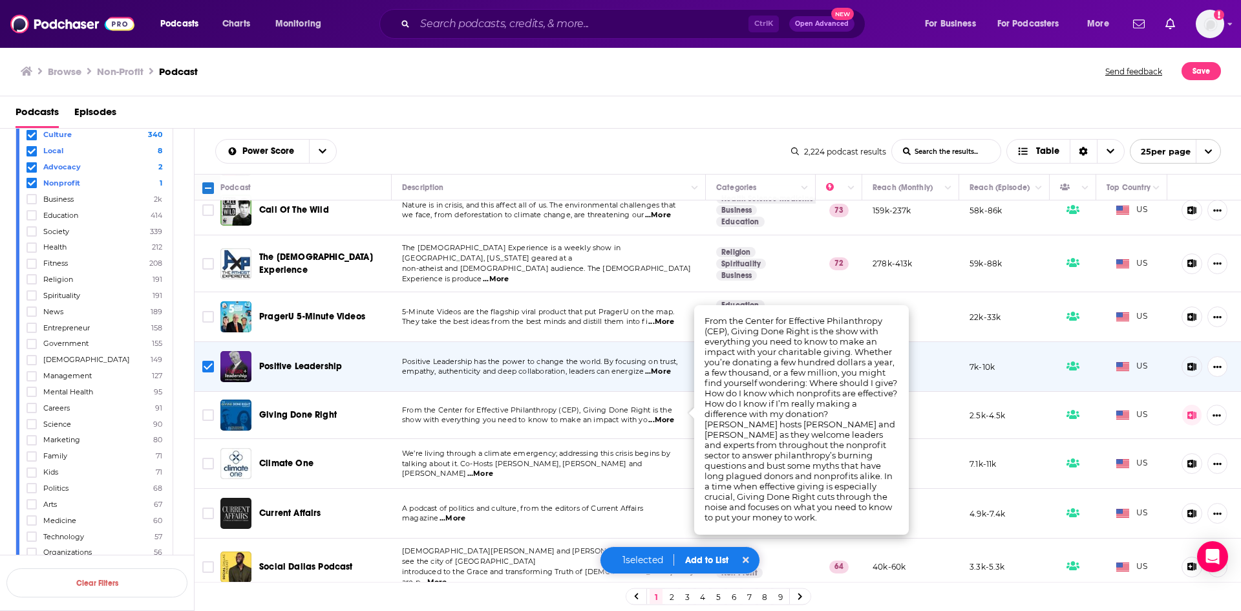
click at [664, 415] on span "...More" at bounding box center [661, 420] width 26 height 10
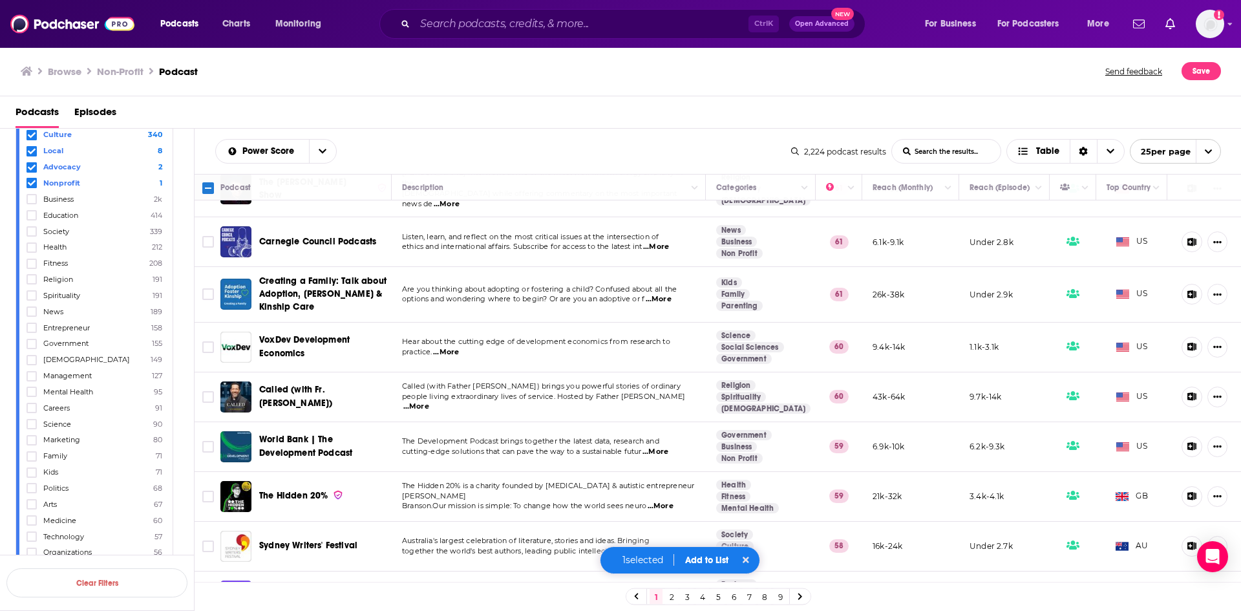
scroll to position [875, 0]
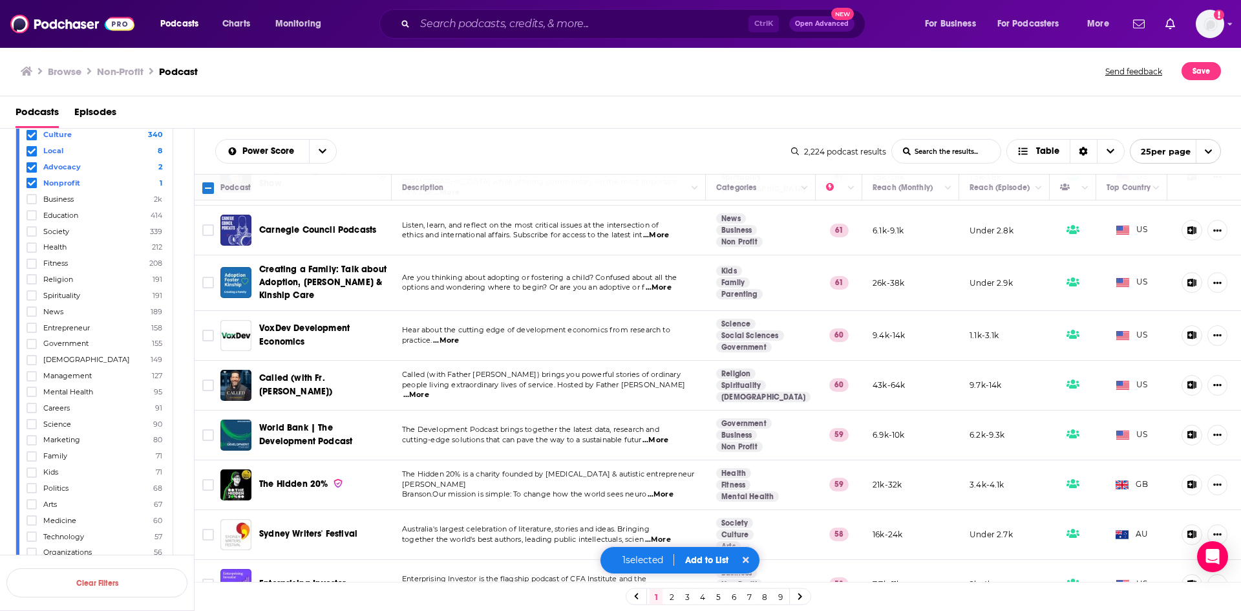
click at [672, 595] on link "2" at bounding box center [671, 597] width 13 height 16
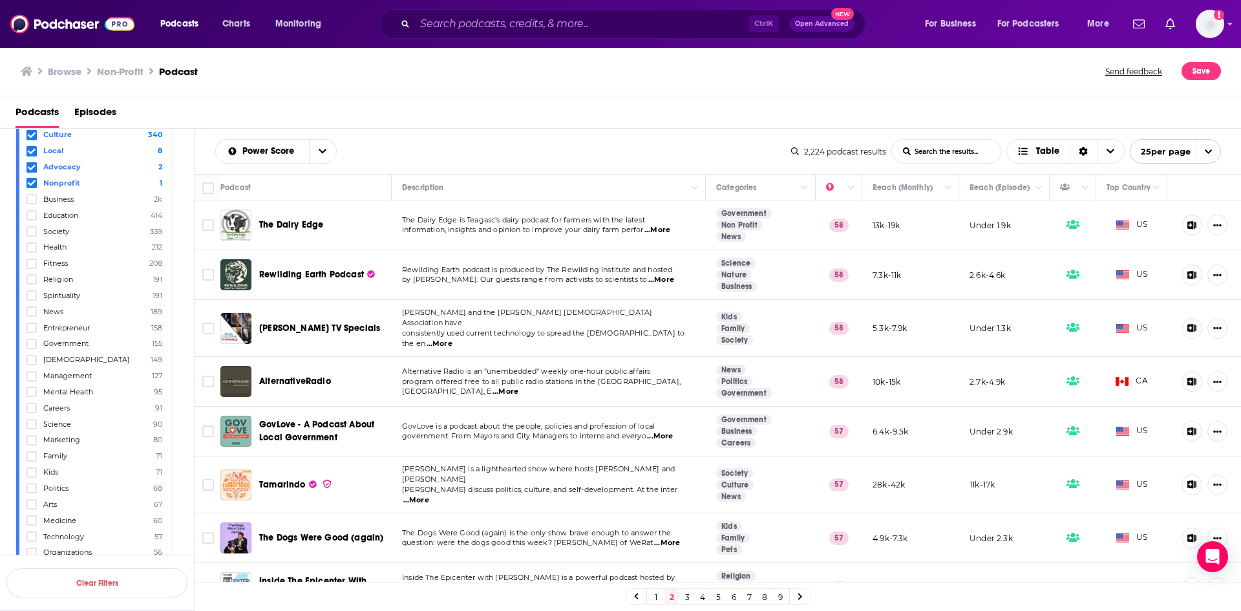
click at [429, 495] on span "...More" at bounding box center [416, 500] width 26 height 10
click at [458, 486] on td "[PERSON_NAME] is a lighthearted show where hosts [PERSON_NAME] and [PERSON_NAME…" at bounding box center [549, 484] width 314 height 57
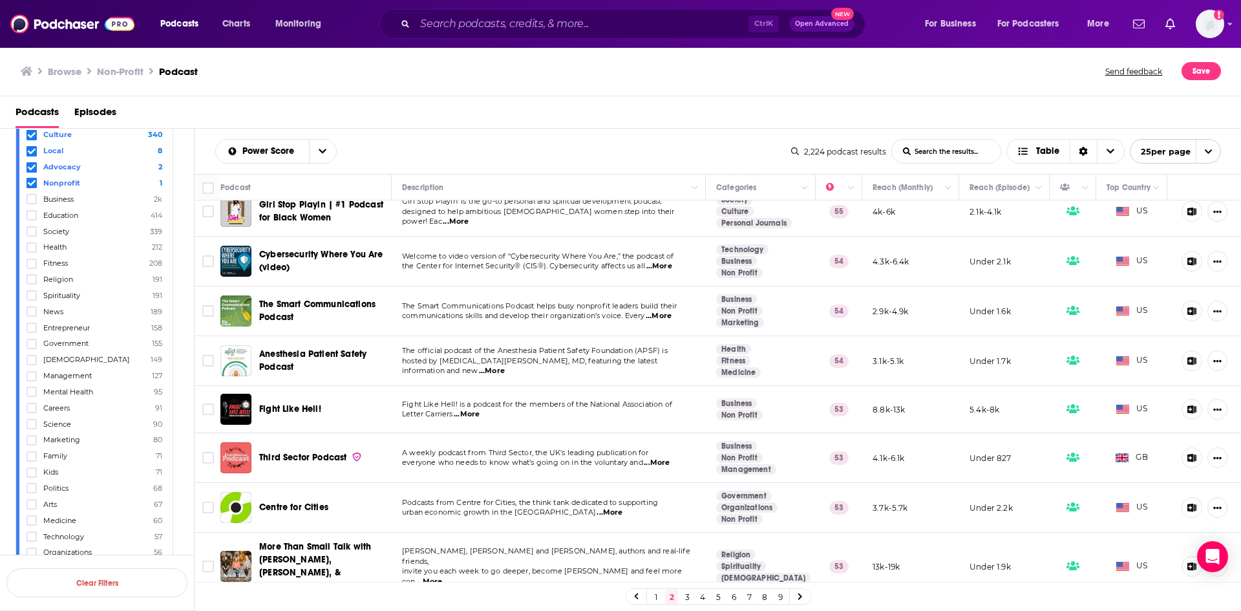
scroll to position [880, 0]
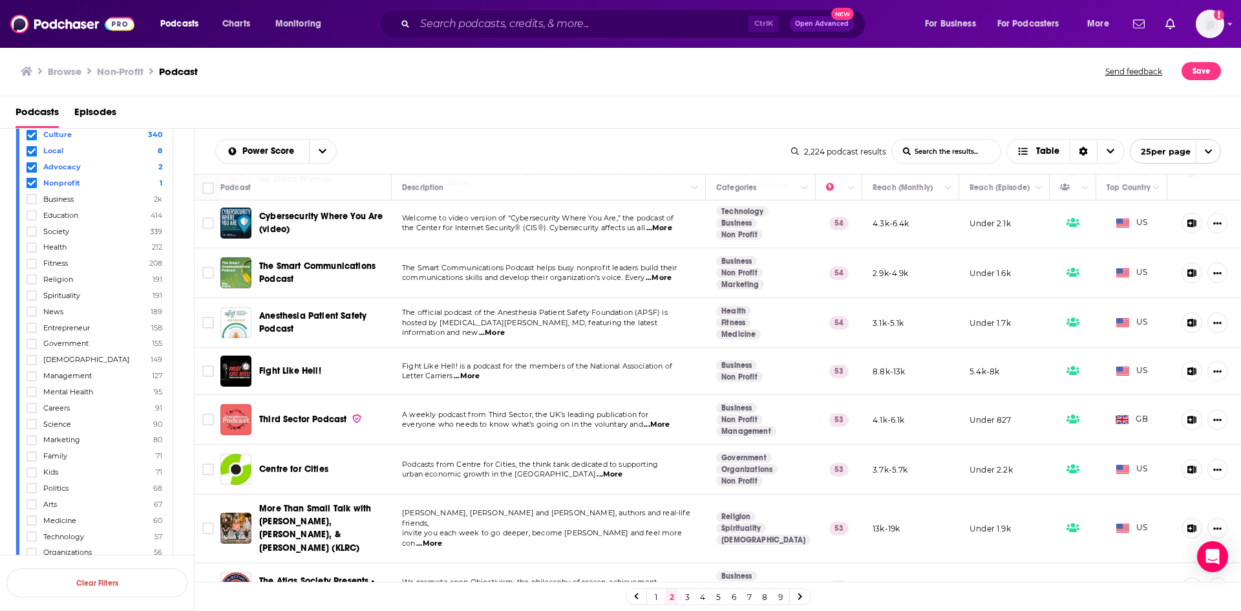
click at [688, 597] on link "3" at bounding box center [687, 597] width 13 height 16
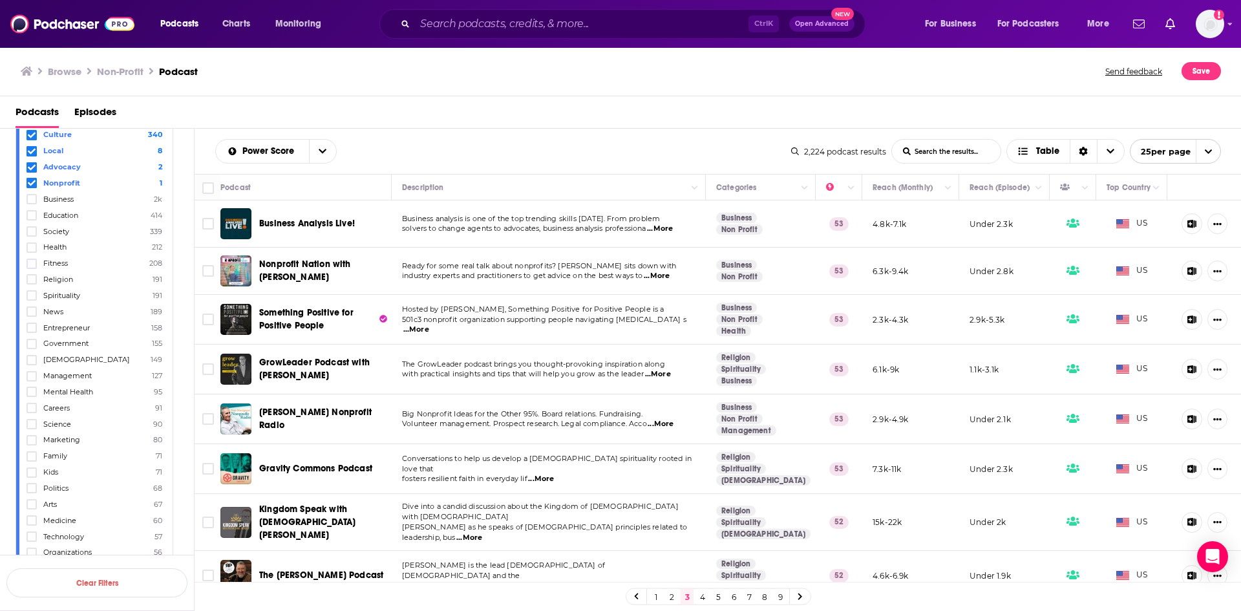
click at [668, 279] on span "...More" at bounding box center [657, 276] width 26 height 10
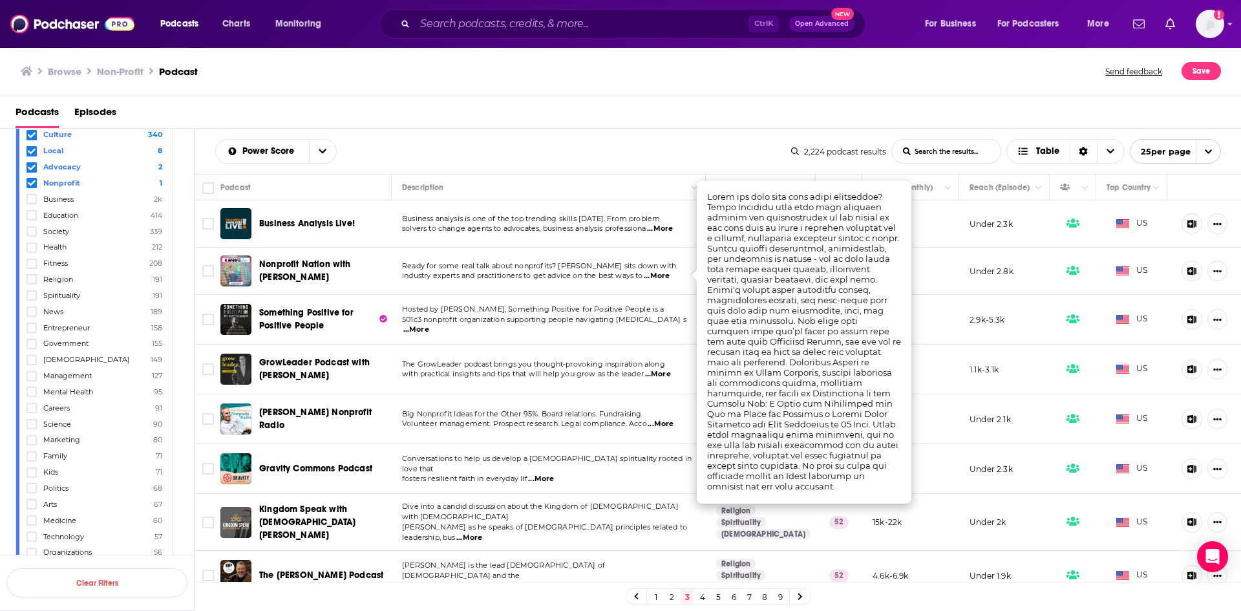
click at [677, 278] on p "industry experts and practitioners to get advice on the best ways to ...More" at bounding box center [548, 276] width 293 height 10
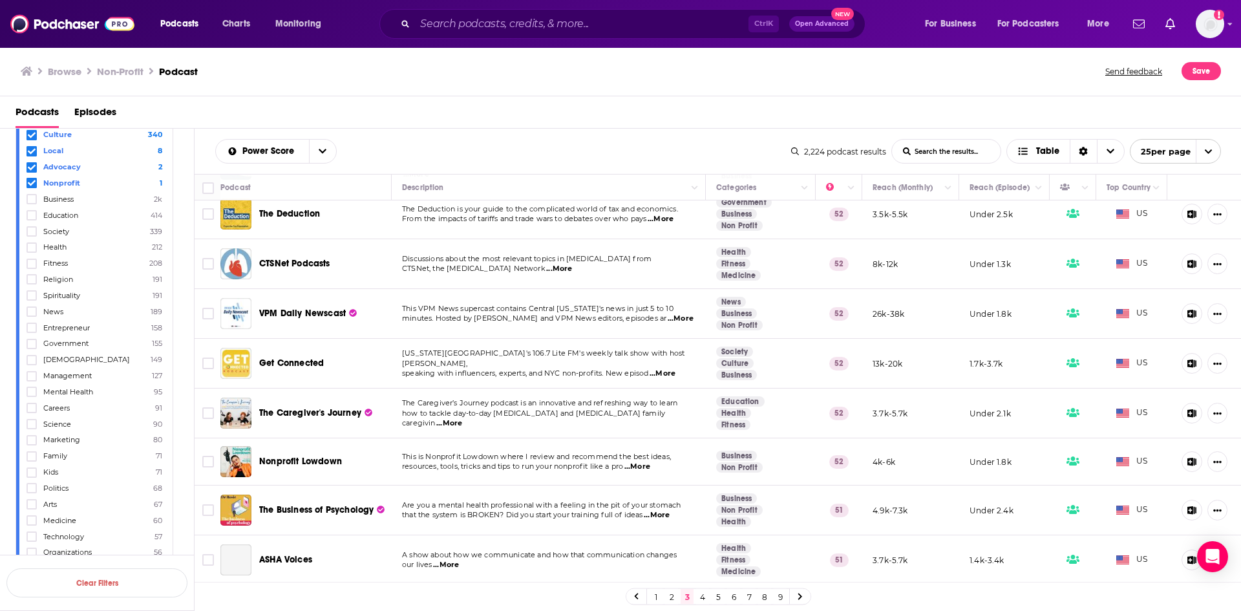
scroll to position [582, 0]
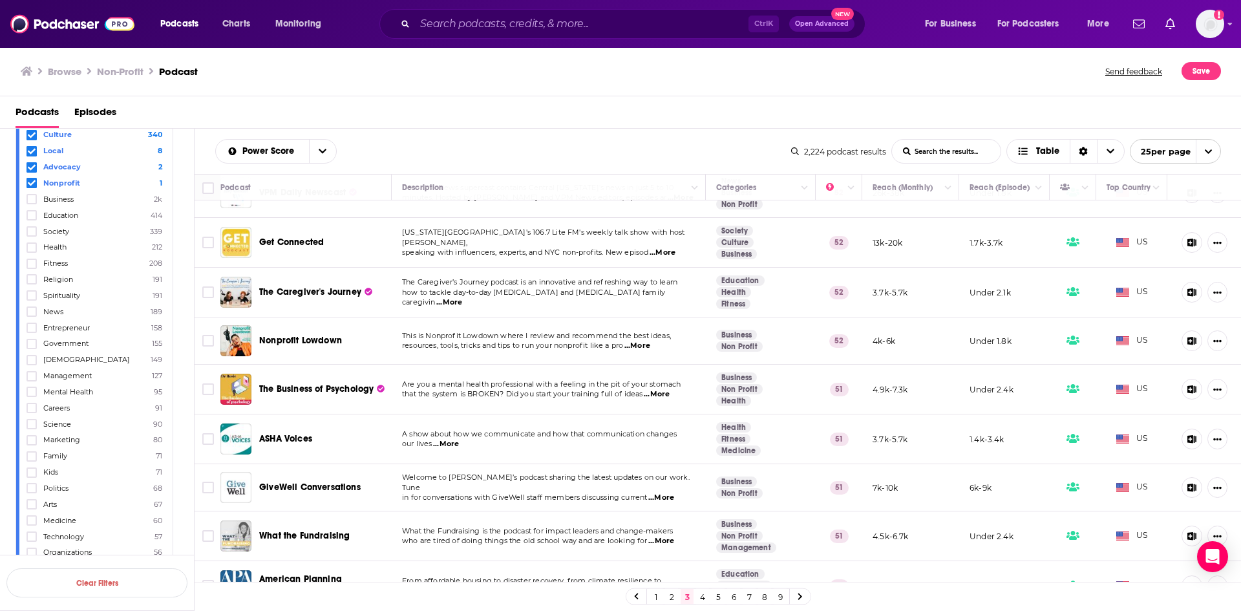
click at [650, 341] on span "...More" at bounding box center [637, 346] width 26 height 10
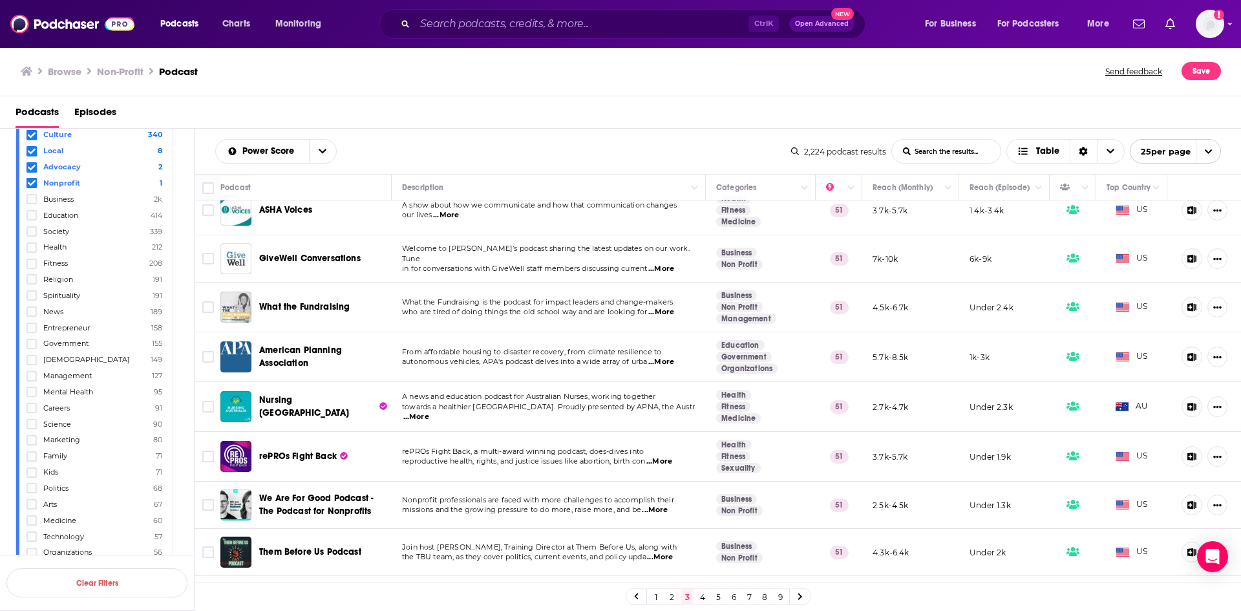
scroll to position [844, 0]
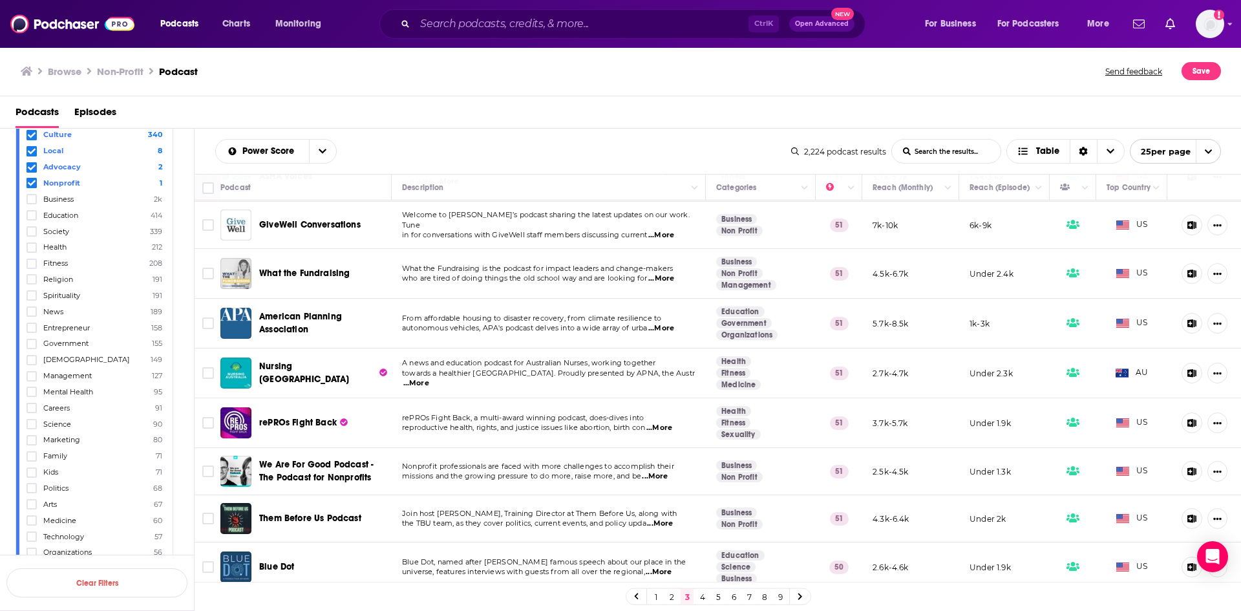
click at [701, 597] on link "4" at bounding box center [702, 597] width 13 height 16
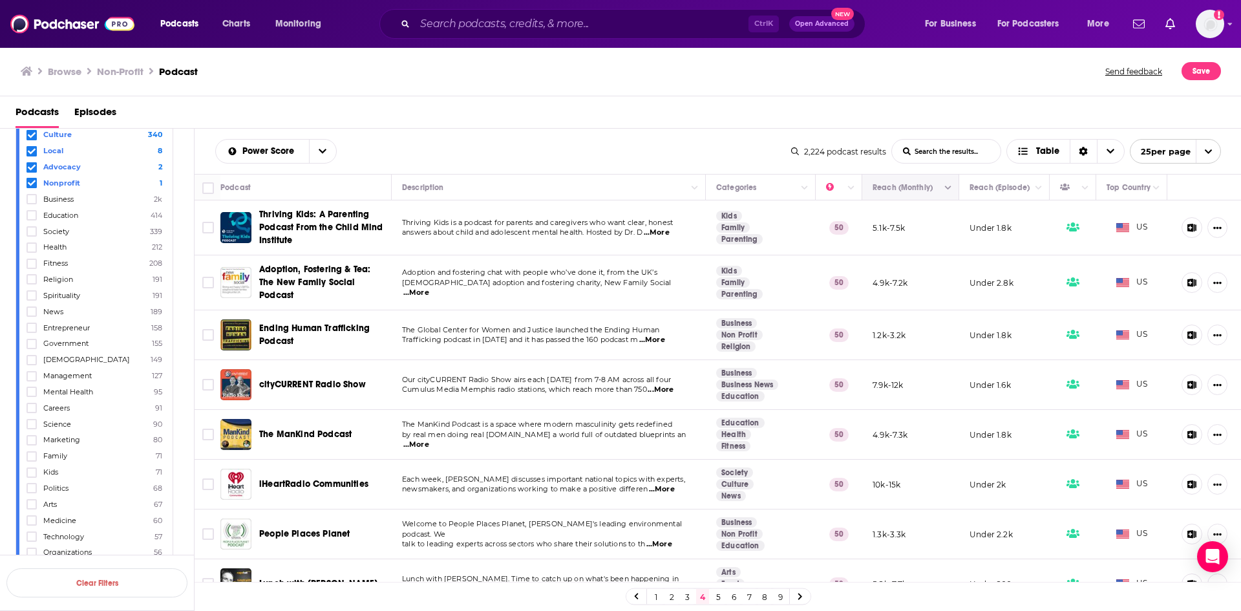
click at [902, 192] on icon "Move" at bounding box center [910, 188] width 16 height 16
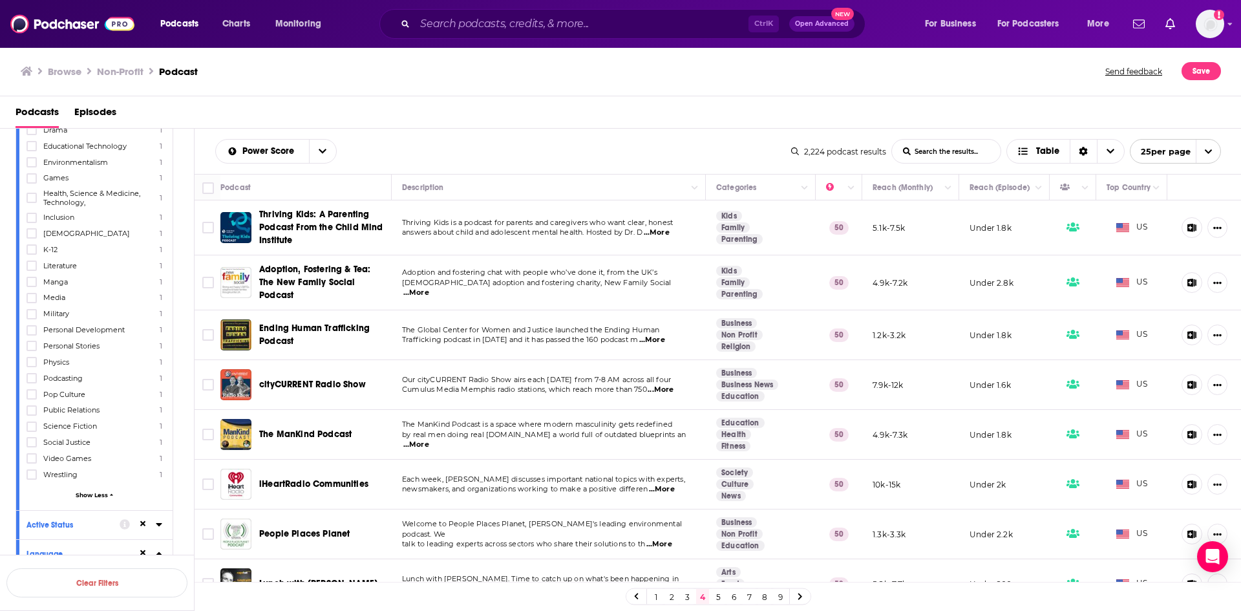
scroll to position [1861, 0]
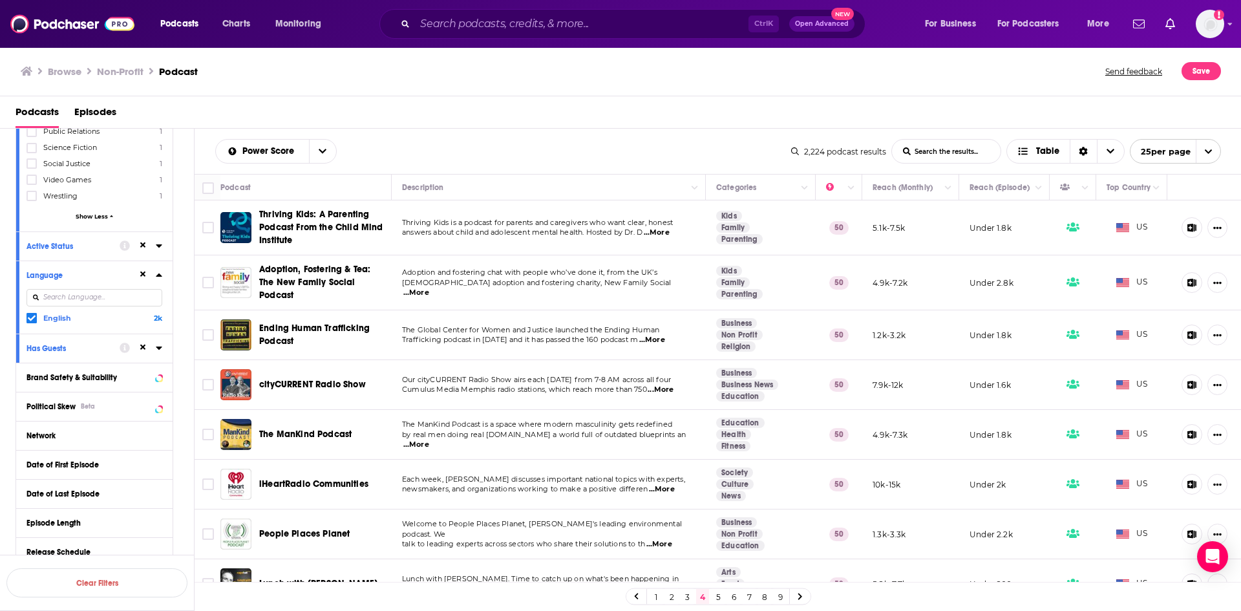
click at [91, 219] on span "Show Less" at bounding box center [92, 216] width 32 height 7
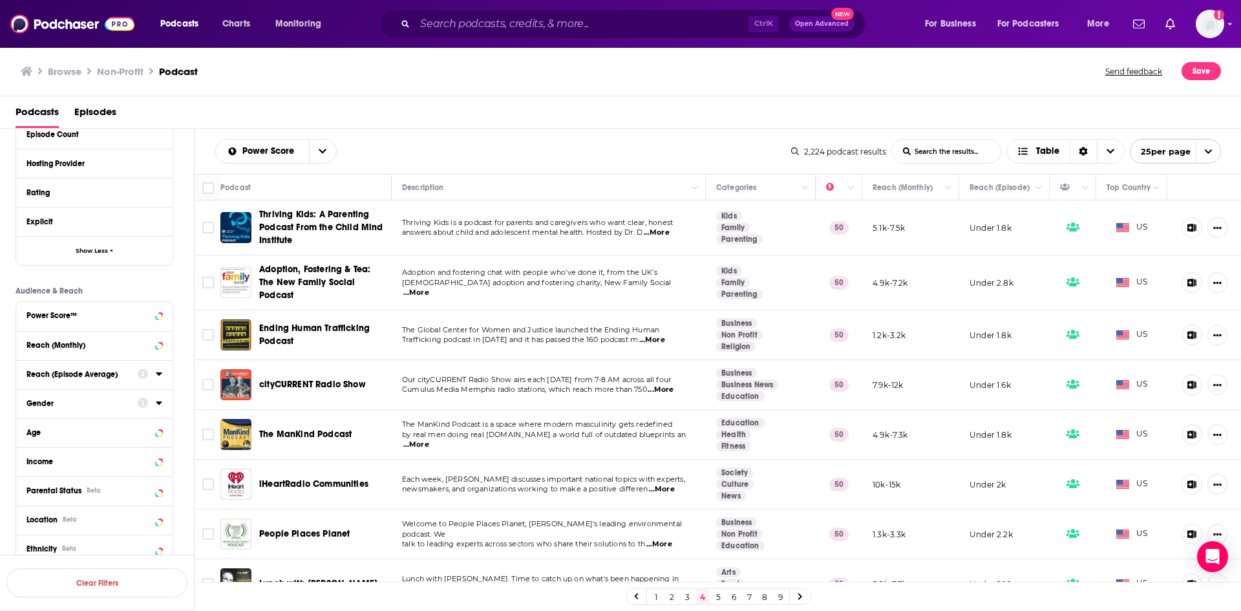
scroll to position [669, 0]
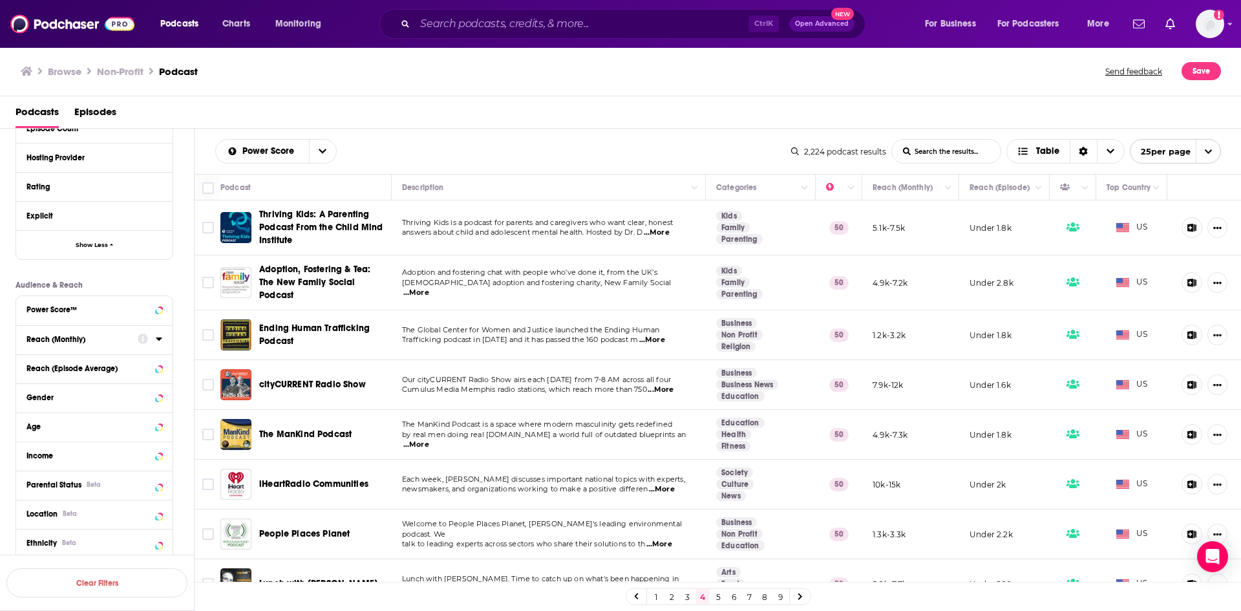
click at [158, 340] on icon at bounding box center [159, 338] width 6 height 10
click at [61, 359] on input "number" at bounding box center [58, 362] width 65 height 21
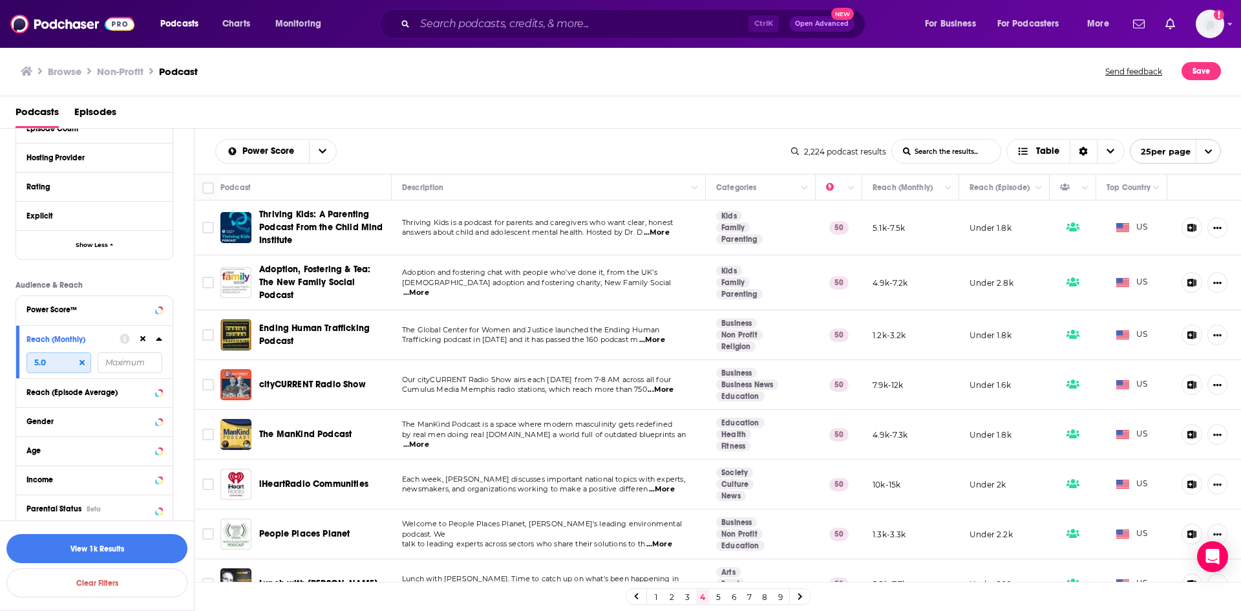
drag, startPoint x: 45, startPoint y: 364, endPoint x: 0, endPoint y: 365, distance: 45.3
click at [0, 365] on div "Filters 5 Quick Filters Has Guests Active Podcast Details Category Non-Profit 2…" at bounding box center [97, 111] width 194 height 1273
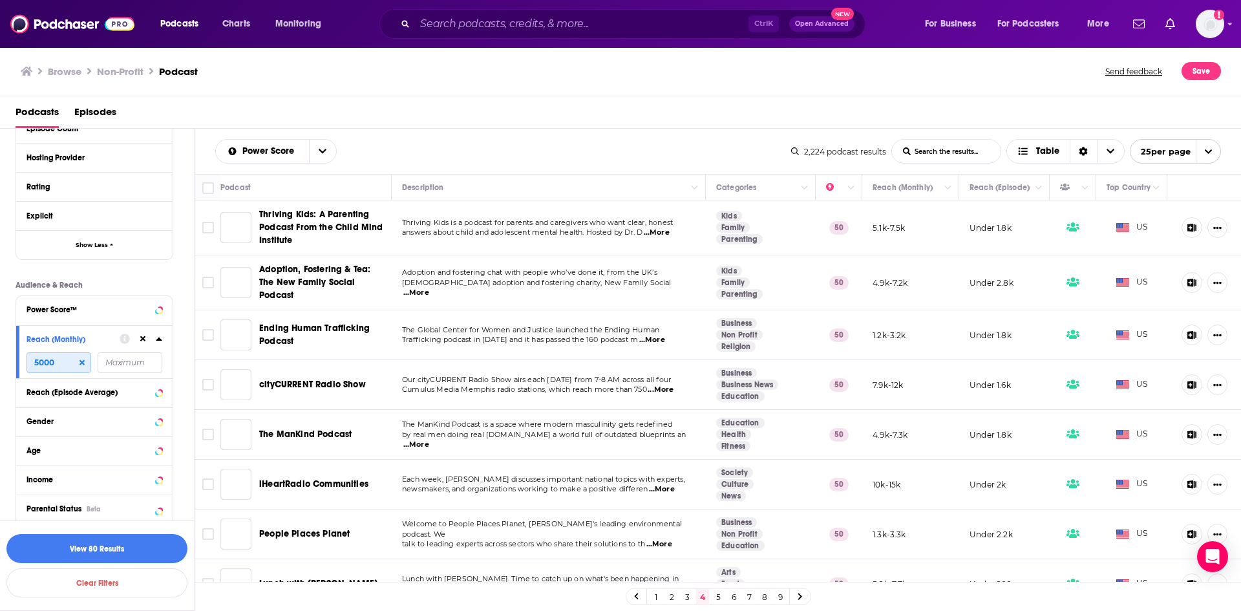
type input "5000"
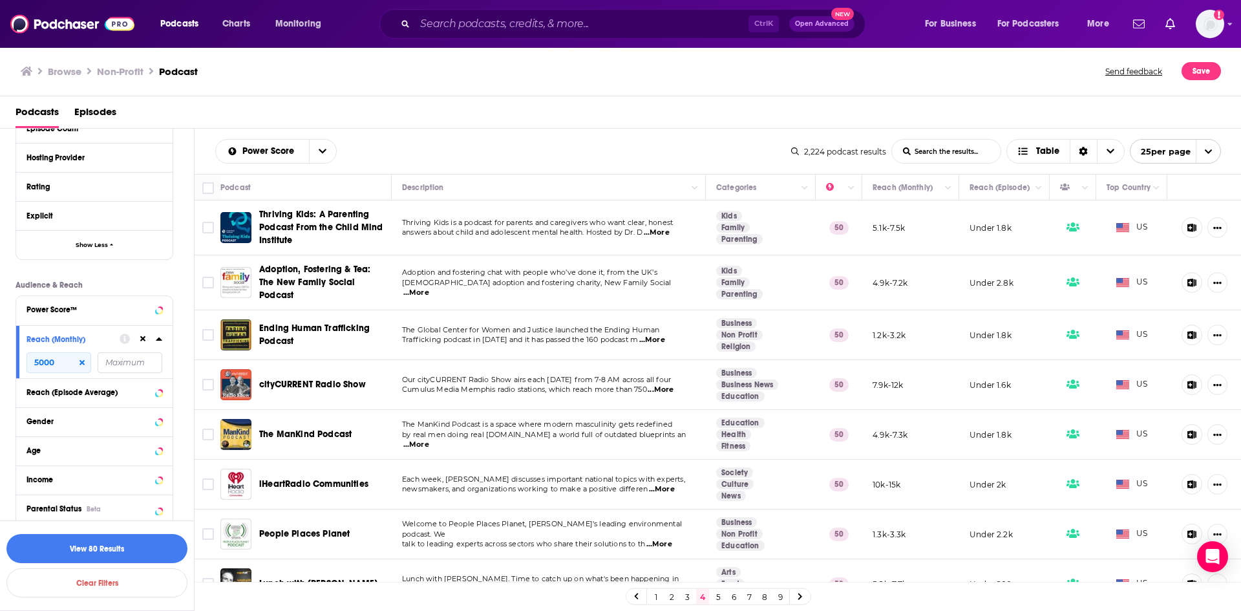
click at [118, 363] on input "number" at bounding box center [130, 362] width 65 height 21
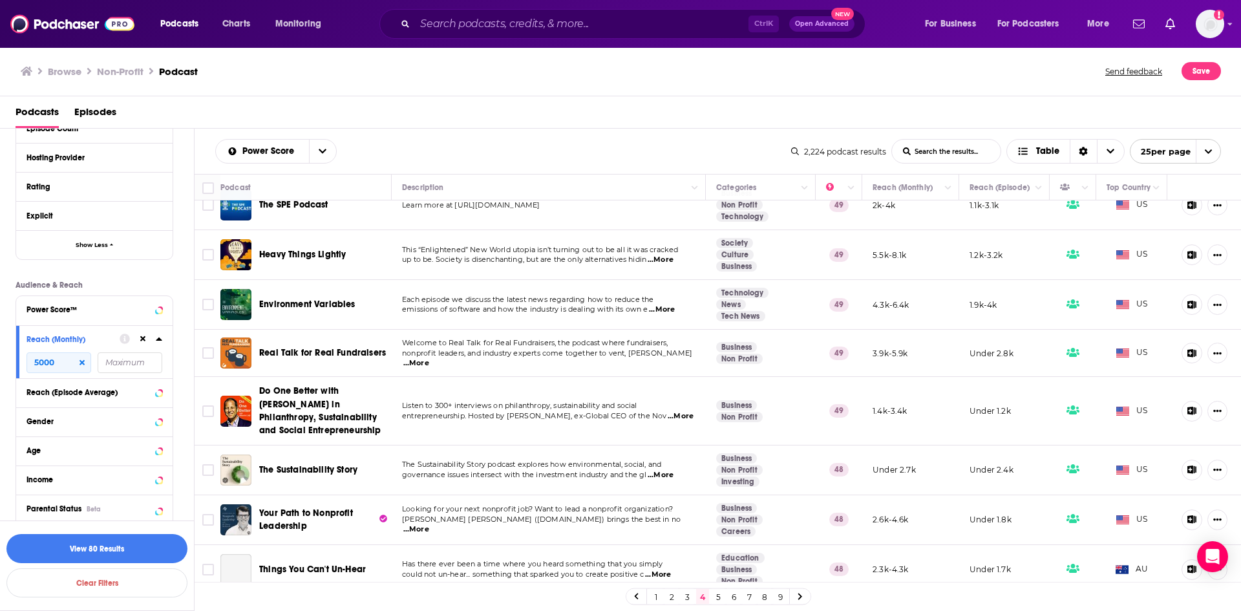
scroll to position [880, 0]
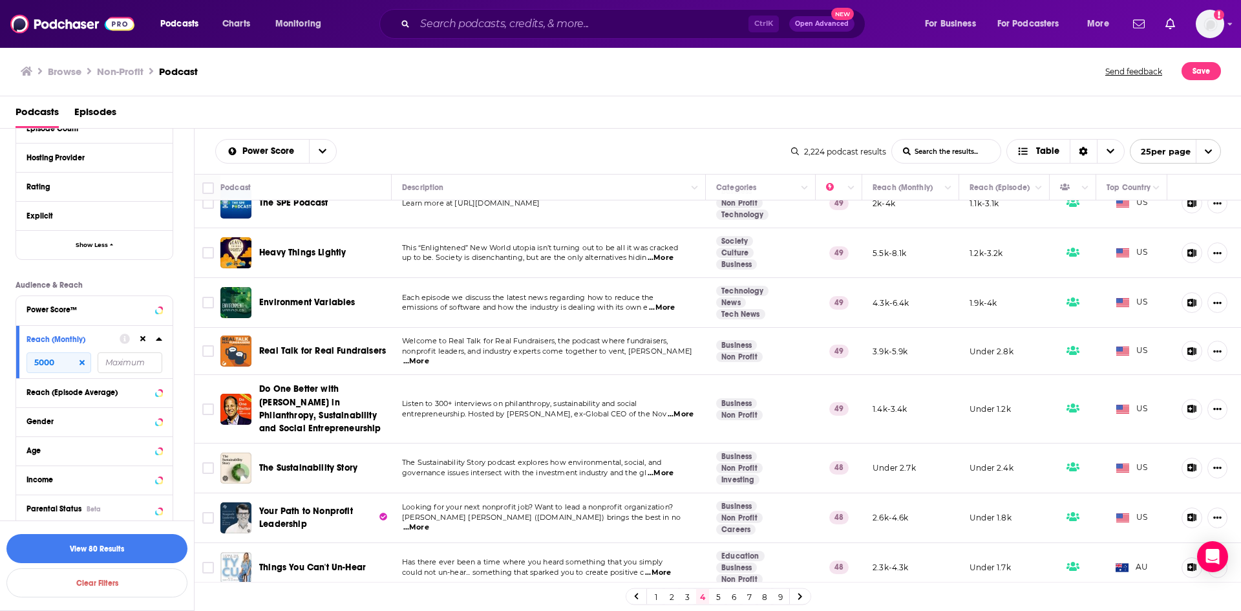
click at [112, 363] on input "number" at bounding box center [130, 362] width 65 height 21
type input "5"
click at [131, 364] on input "number" at bounding box center [130, 362] width 65 height 21
type input "15000"
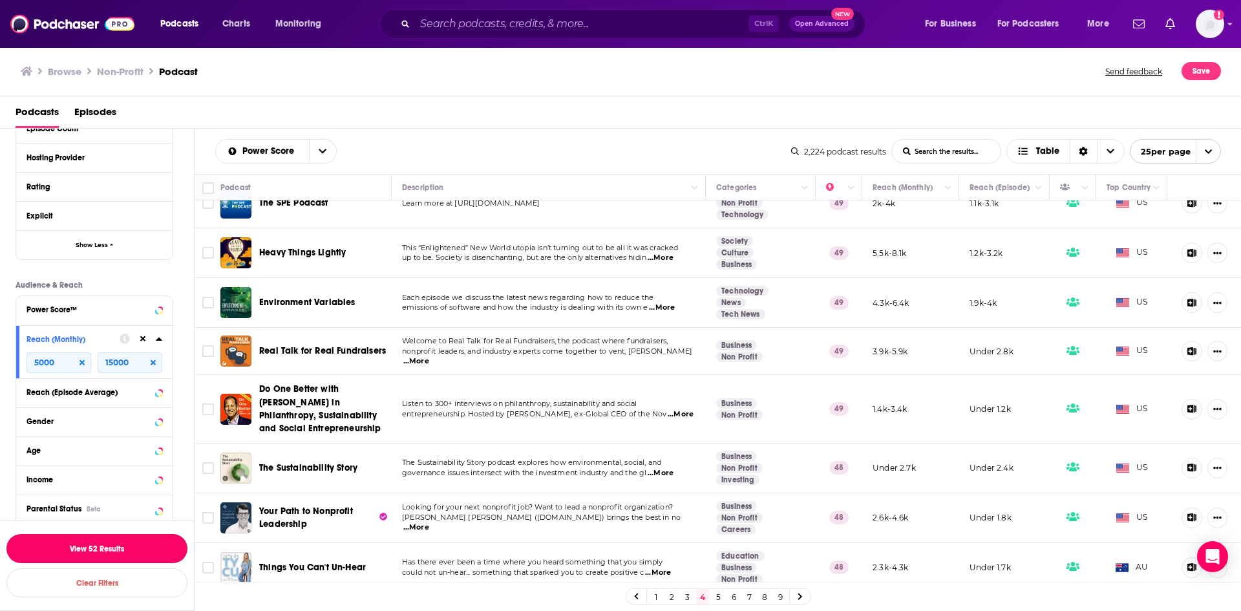
click at [85, 550] on button "View 52 Results" at bounding box center [96, 548] width 181 height 29
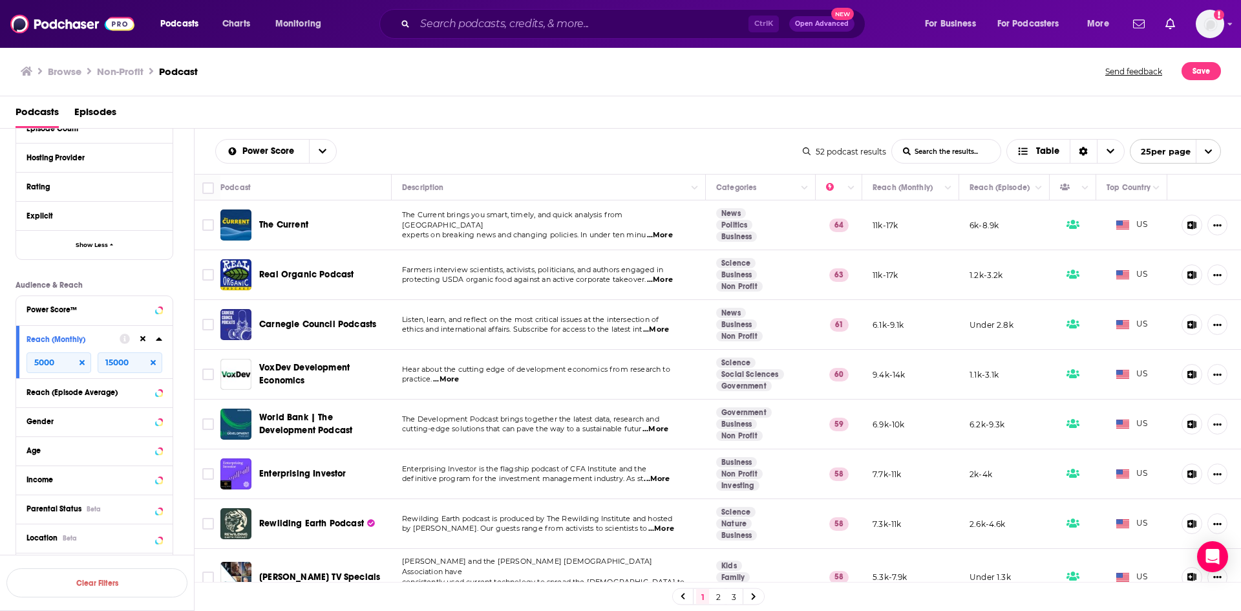
click at [1211, 154] on icon "open menu" at bounding box center [1208, 151] width 8 height 8
click at [1182, 217] on button "100 per page" at bounding box center [1175, 217] width 90 height 20
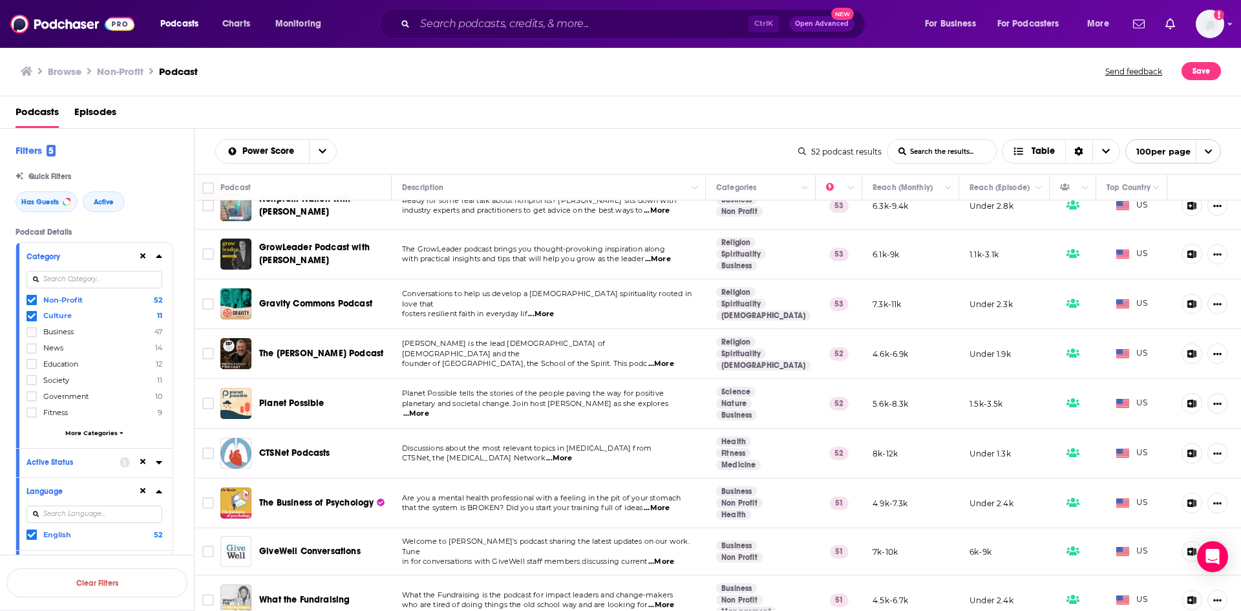
scroll to position [1357, 0]
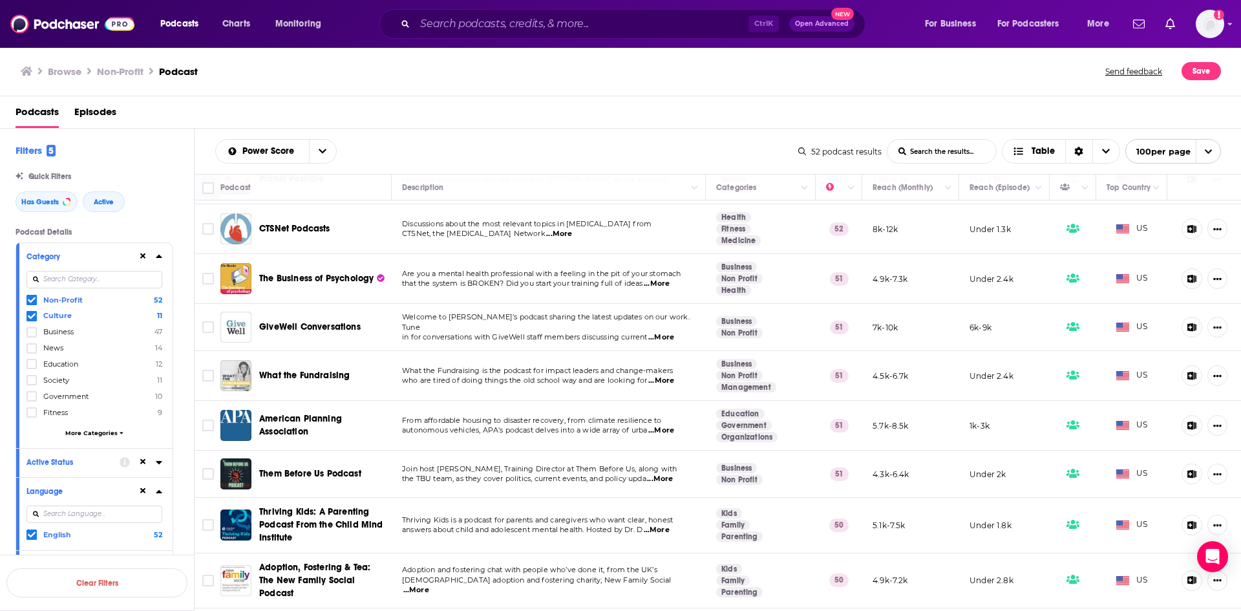
click at [670, 368] on p "What the Fundraising is the podcast for impact leaders and change-makers" at bounding box center [548, 371] width 293 height 10
click at [666, 376] on span "...More" at bounding box center [661, 381] width 26 height 10
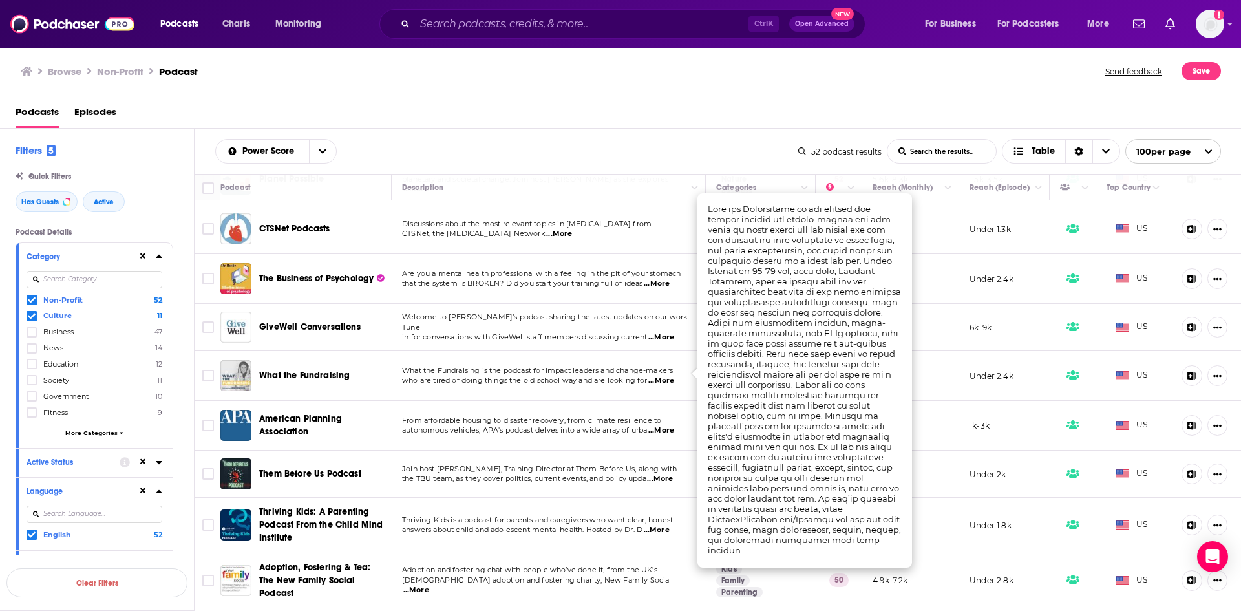
click at [664, 376] on span "...More" at bounding box center [661, 381] width 26 height 10
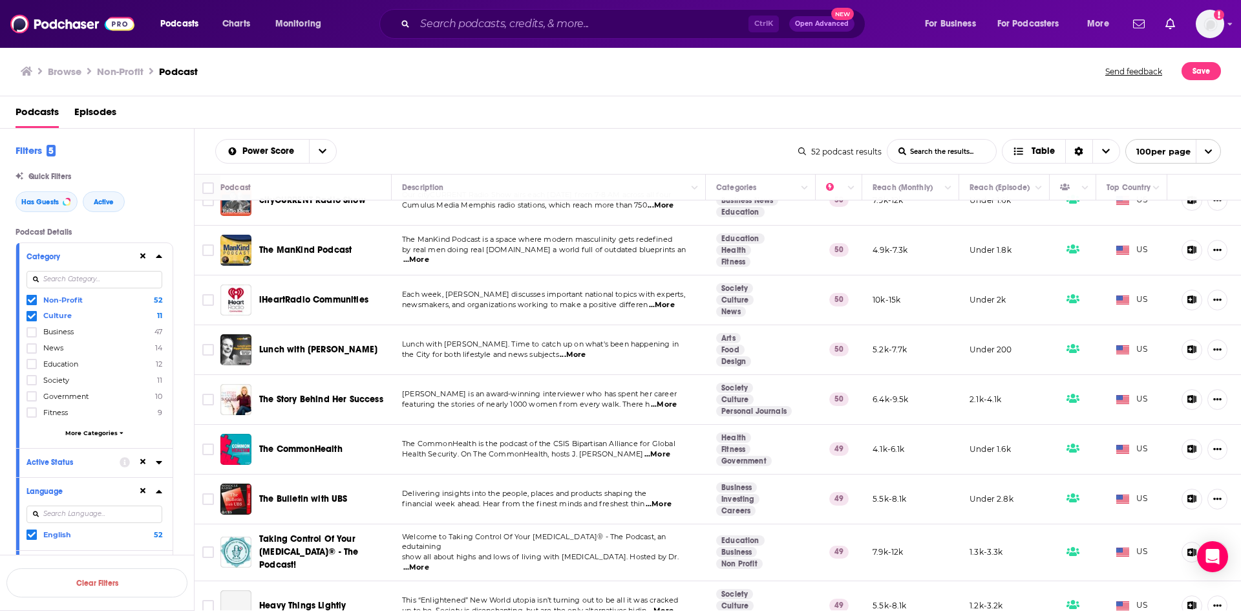
scroll to position [1810, 0]
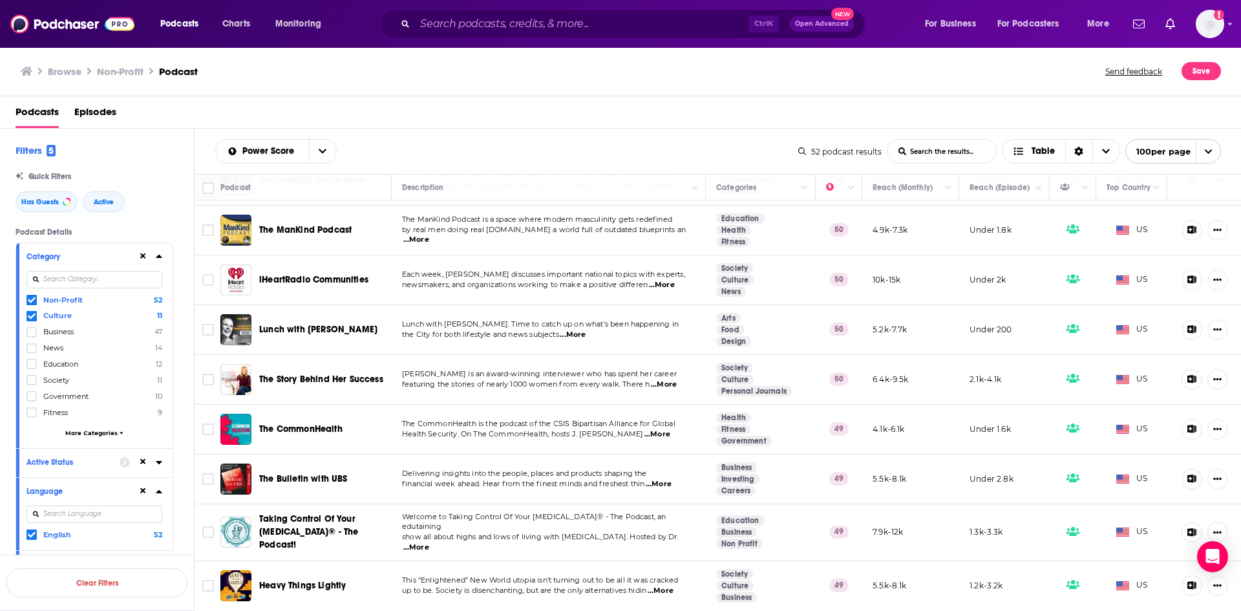
click at [662, 280] on span "...More" at bounding box center [662, 285] width 26 height 10
click at [206, 275] on input "Toggle select row" at bounding box center [208, 280] width 12 height 12
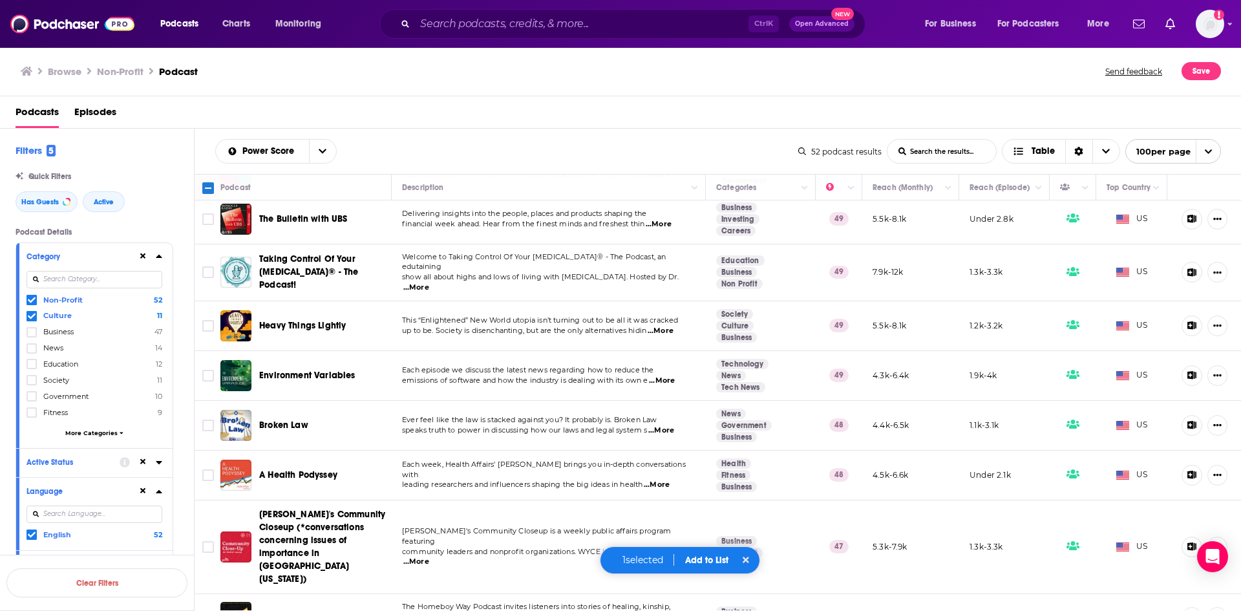
scroll to position [2208, 0]
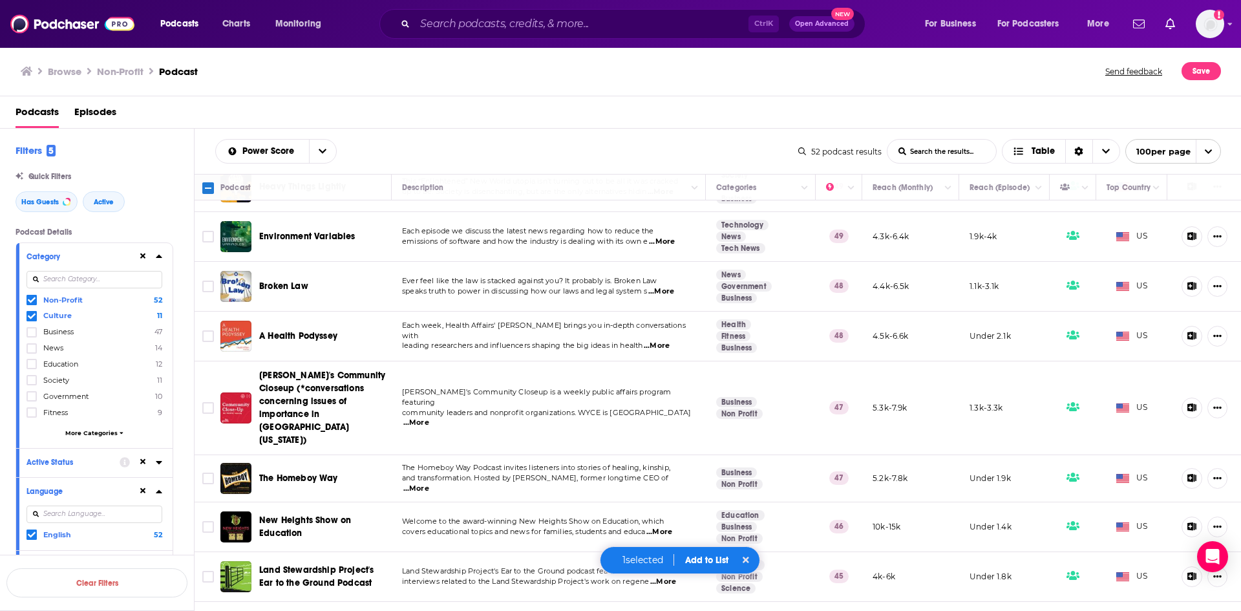
click at [707, 561] on button "Add to List" at bounding box center [707, 560] width 64 height 11
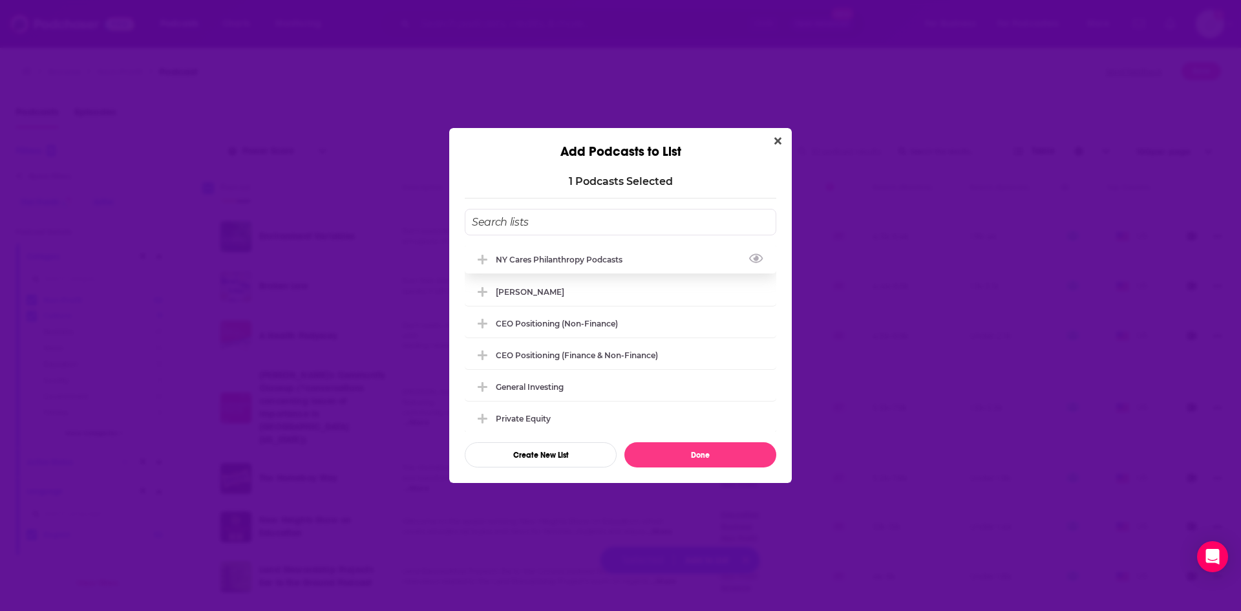
click at [597, 262] on div "NY Cares Philanthropy Podcasts" at bounding box center [563, 260] width 134 height 10
click at [700, 452] on button "Done" at bounding box center [700, 454] width 152 height 25
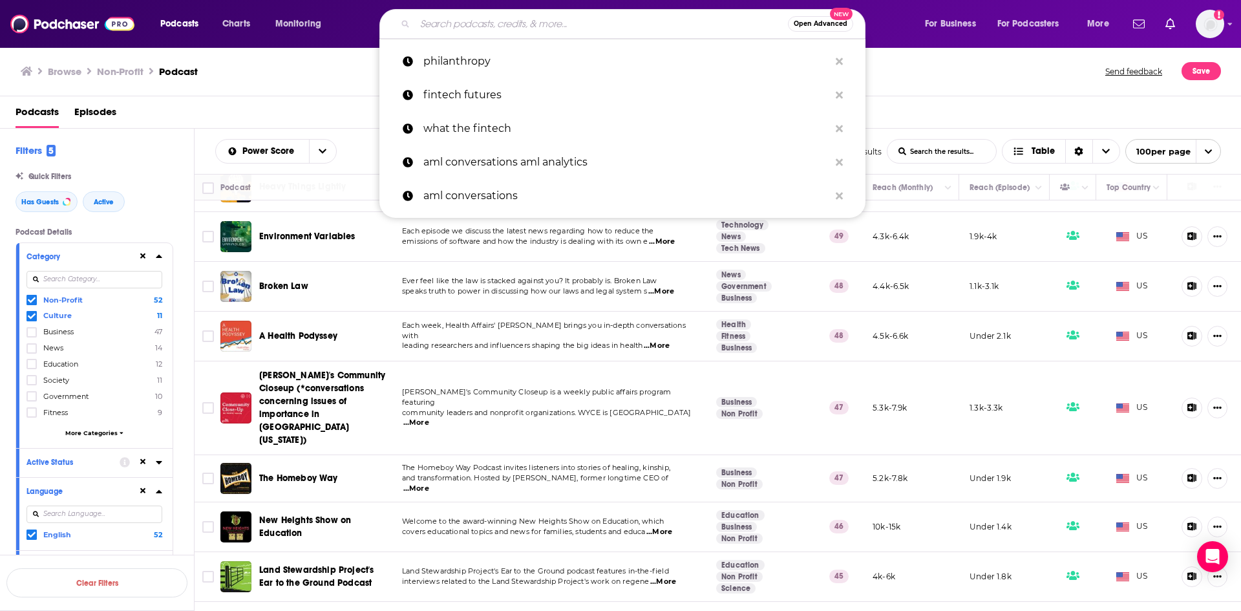
click at [430, 25] on input "Search podcasts, credits, & more..." at bounding box center [601, 24] width 373 height 21
click at [441, 58] on p "philanthropy" at bounding box center [626, 62] width 406 height 34
type input "philanthropy"
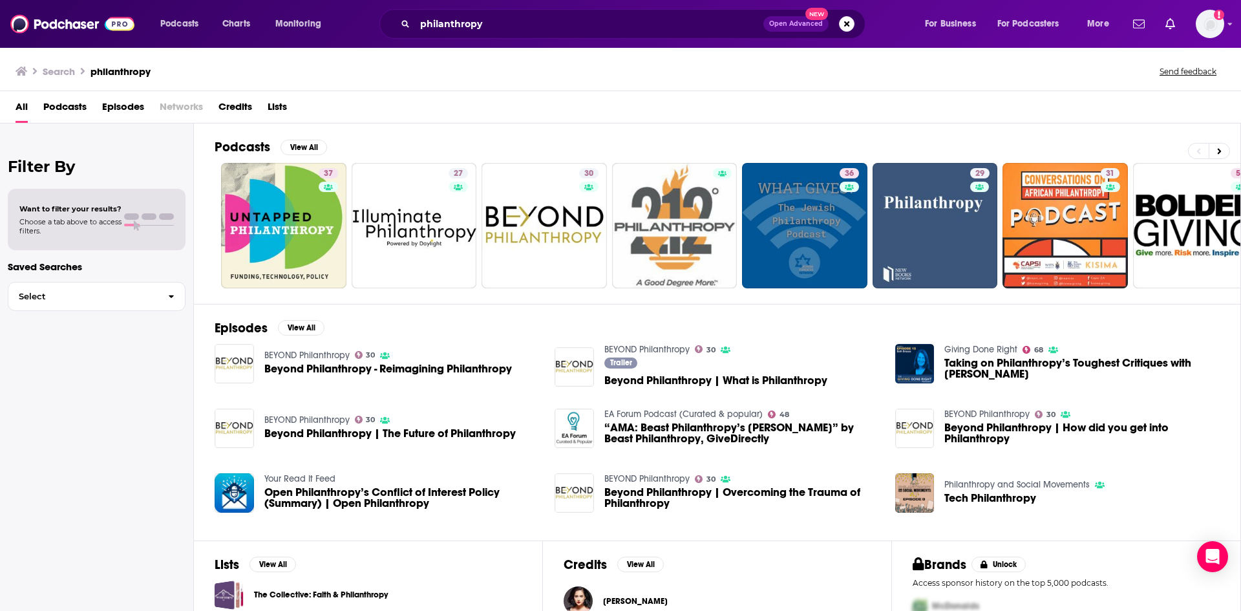
click at [78, 110] on span "Podcasts" at bounding box center [64, 109] width 43 height 26
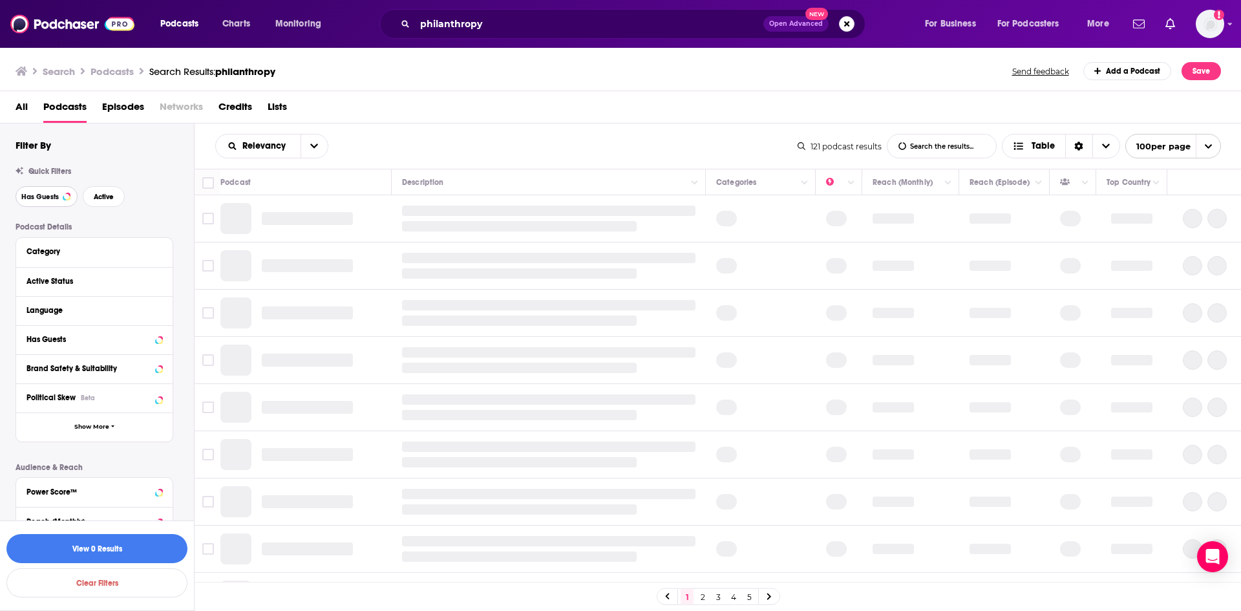
click at [52, 202] on button "Has Guests" at bounding box center [47, 196] width 62 height 21
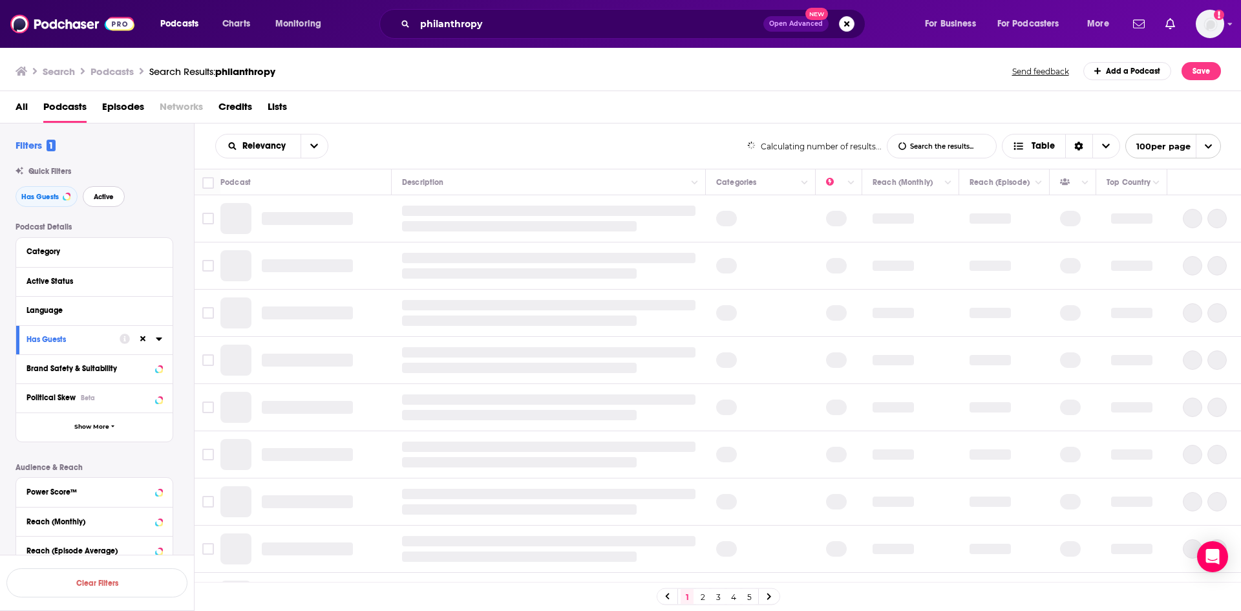
drag, startPoint x: 106, startPoint y: 200, endPoint x: 148, endPoint y: 341, distance: 146.4
click at [109, 202] on button "Active" at bounding box center [104, 196] width 42 height 21
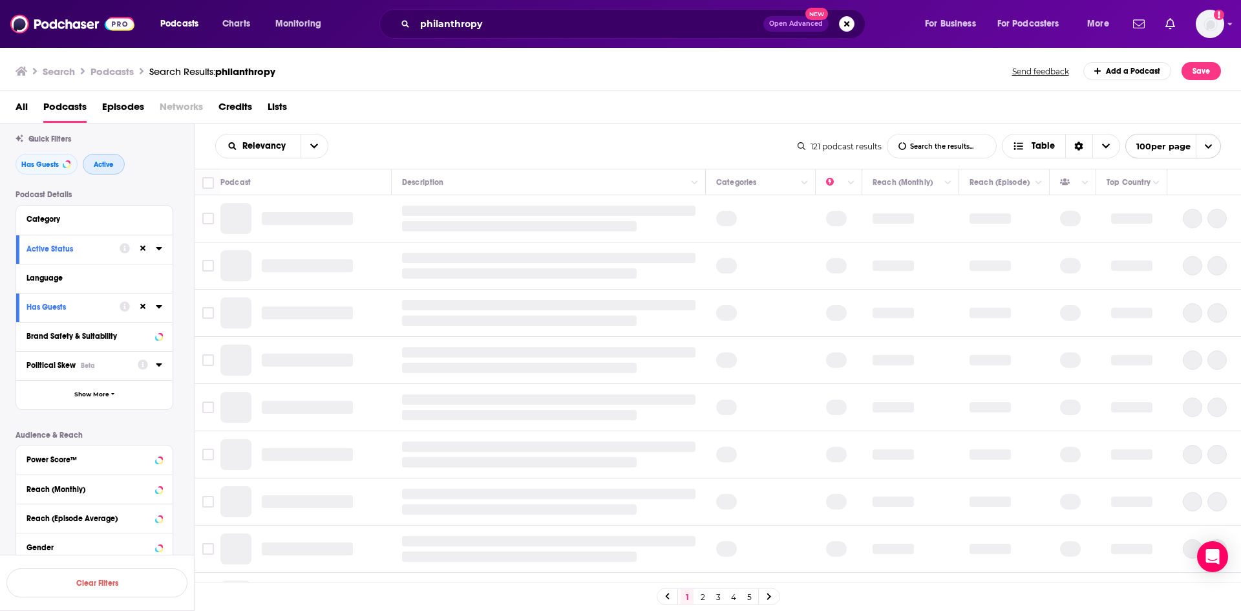
scroll to position [65, 0]
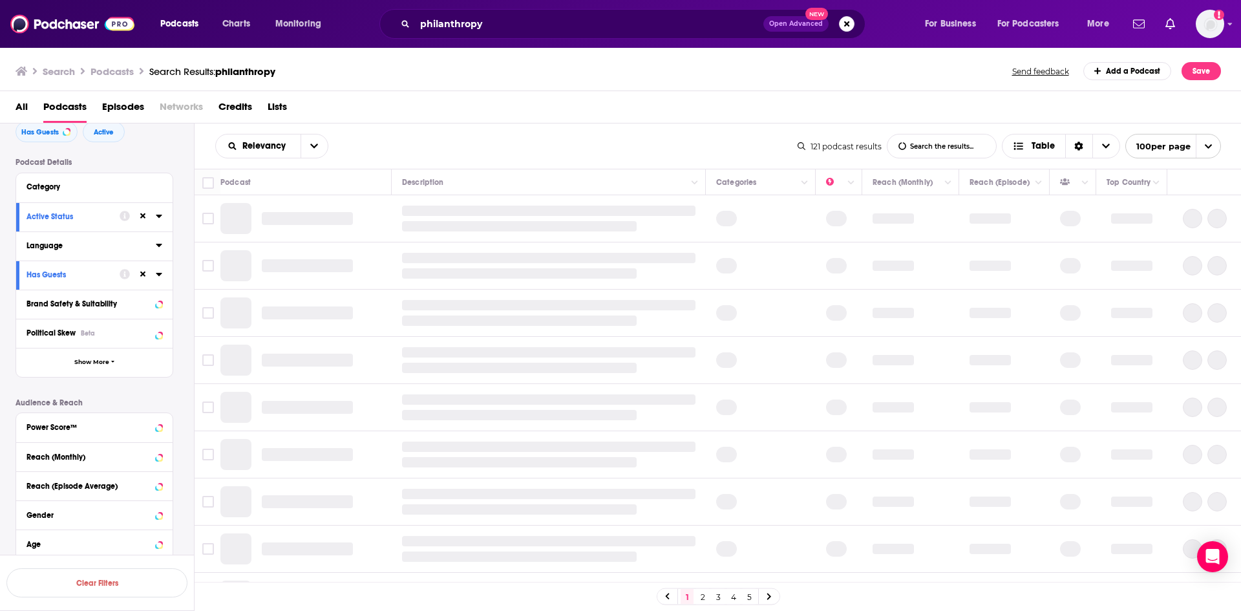
click at [84, 249] on div "Language" at bounding box center [86, 245] width 121 height 9
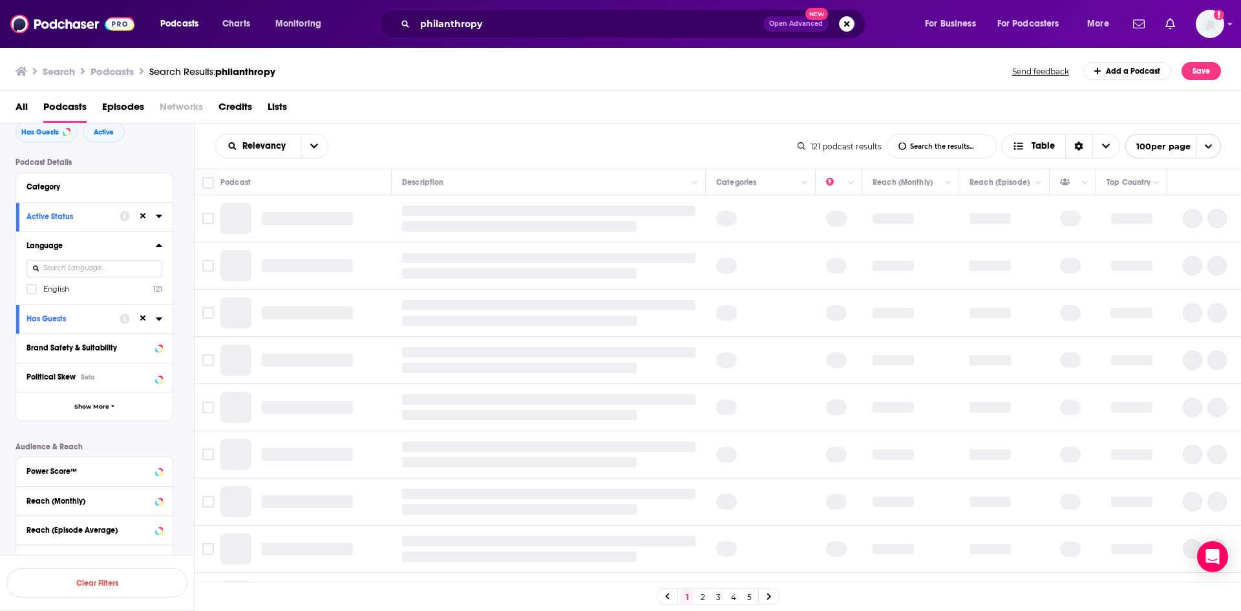
click at [71, 285] on label "English 121" at bounding box center [94, 288] width 136 height 11
click at [32, 293] on input "multiSelectOption-en-0" at bounding box center [32, 293] width 0 height 0
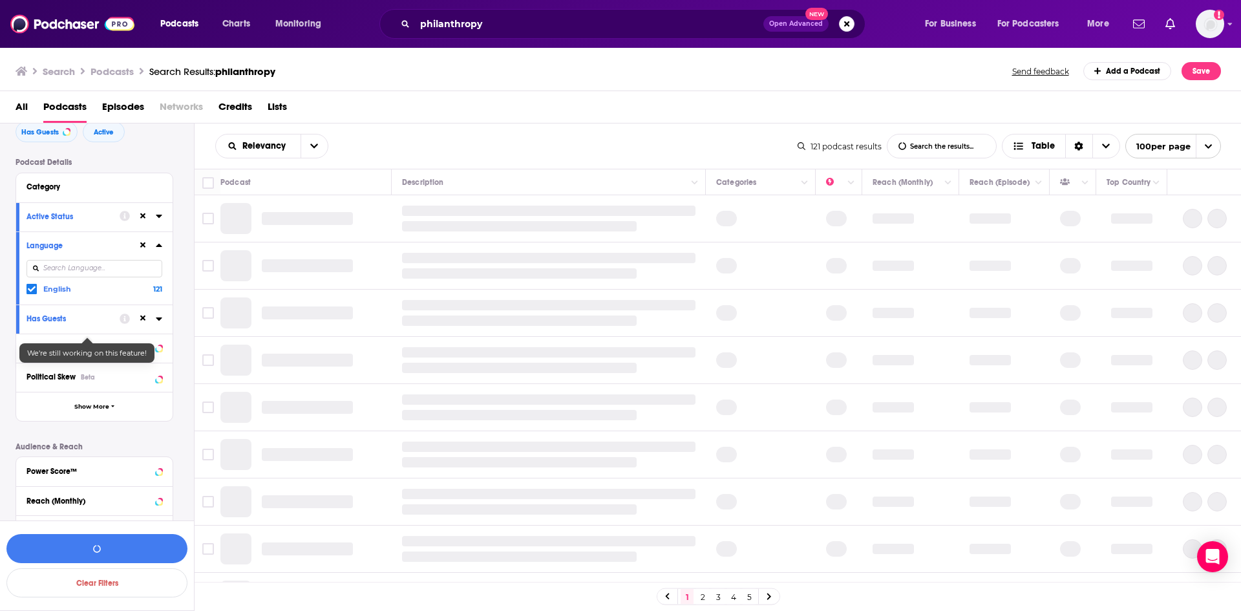
scroll to position [177, 0]
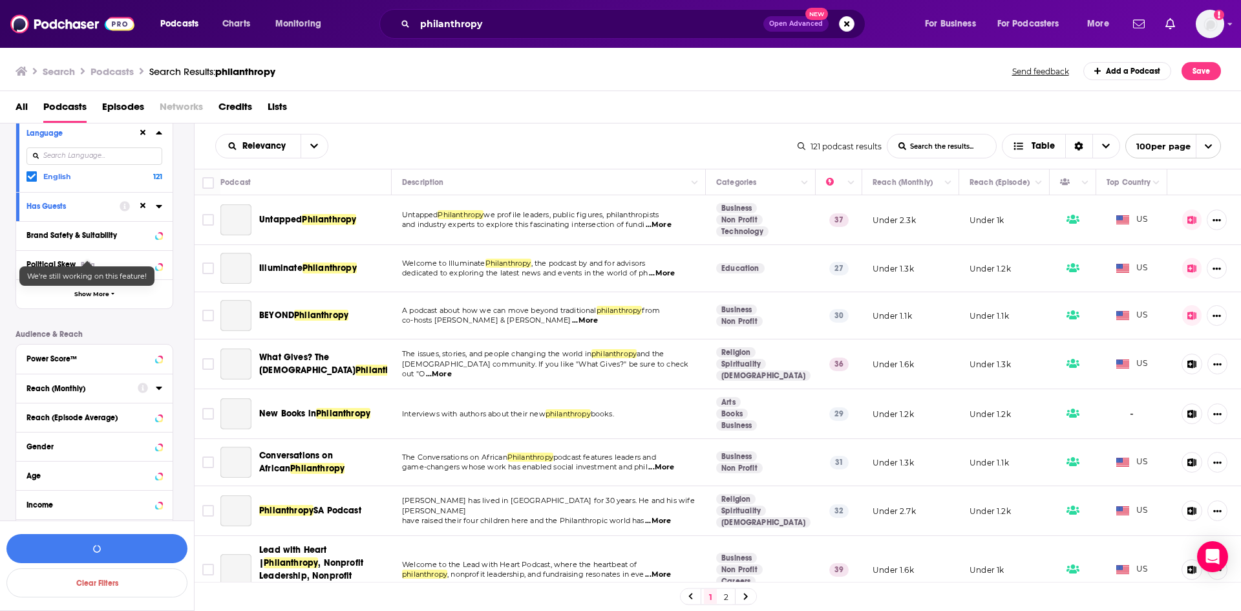
drag, startPoint x: 84, startPoint y: 372, endPoint x: 156, endPoint y: 353, distance: 74.8
click at [74, 384] on div "Reach (Monthly)" at bounding box center [77, 388] width 103 height 9
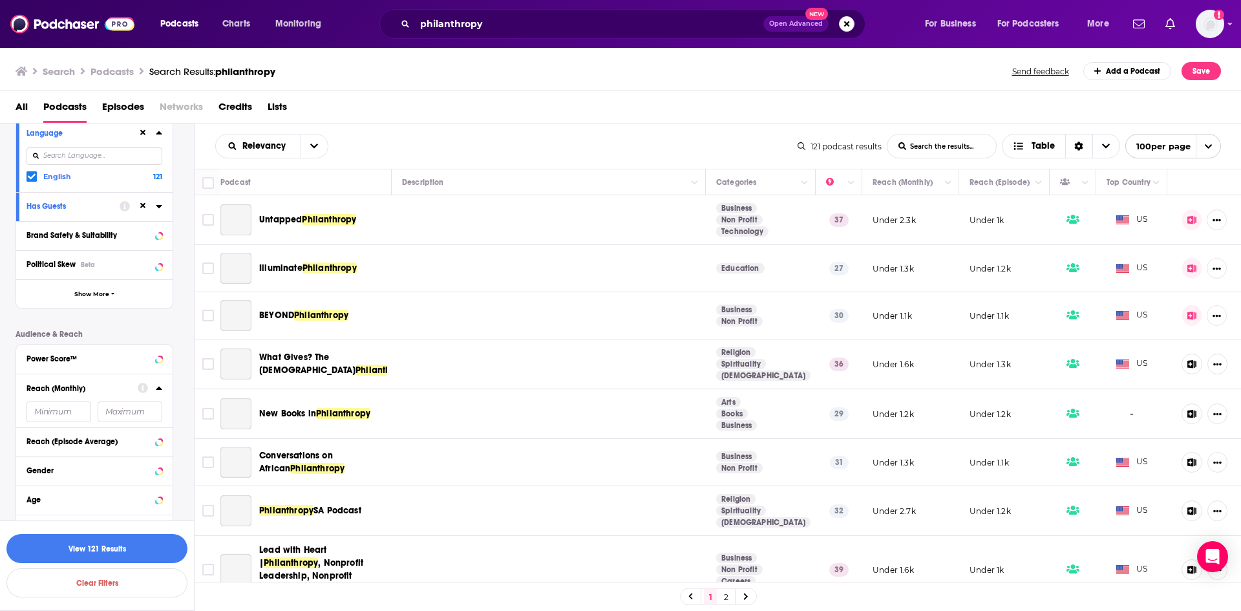
click at [158, 383] on icon at bounding box center [159, 388] width 6 height 10
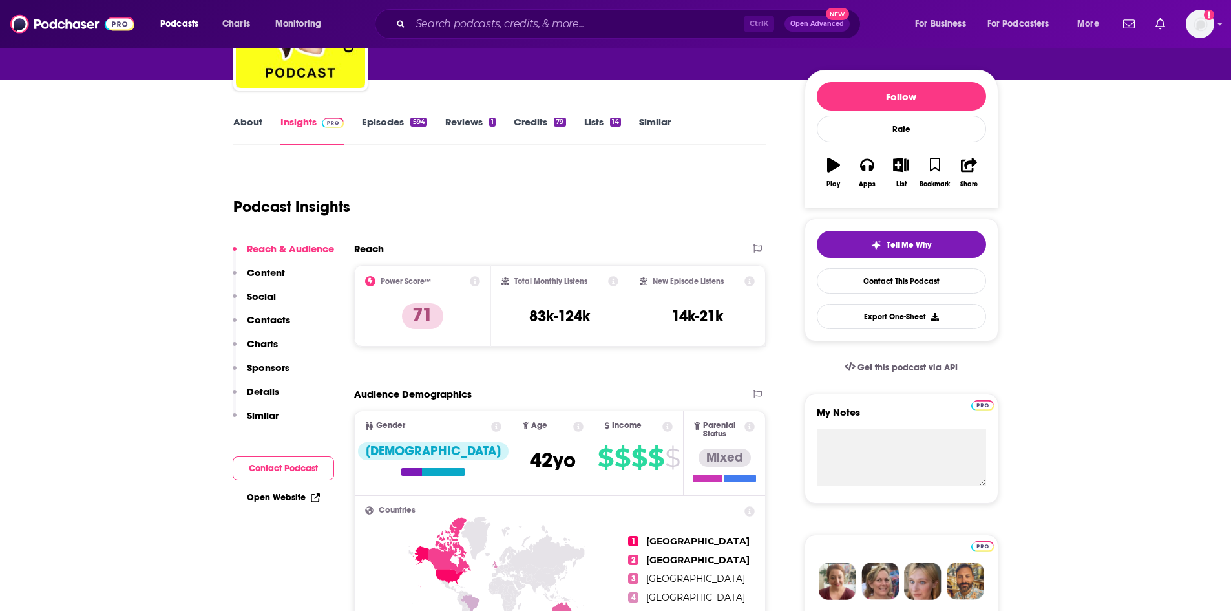
scroll to position [129, 0]
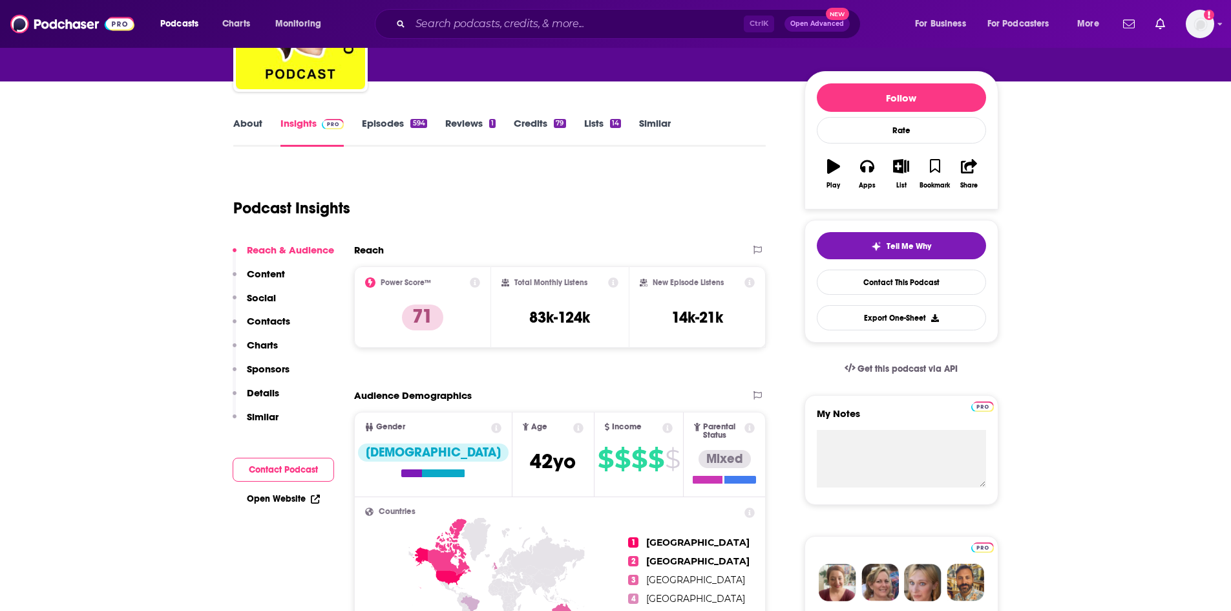
click at [386, 120] on link "Episodes 594" at bounding box center [394, 132] width 65 height 30
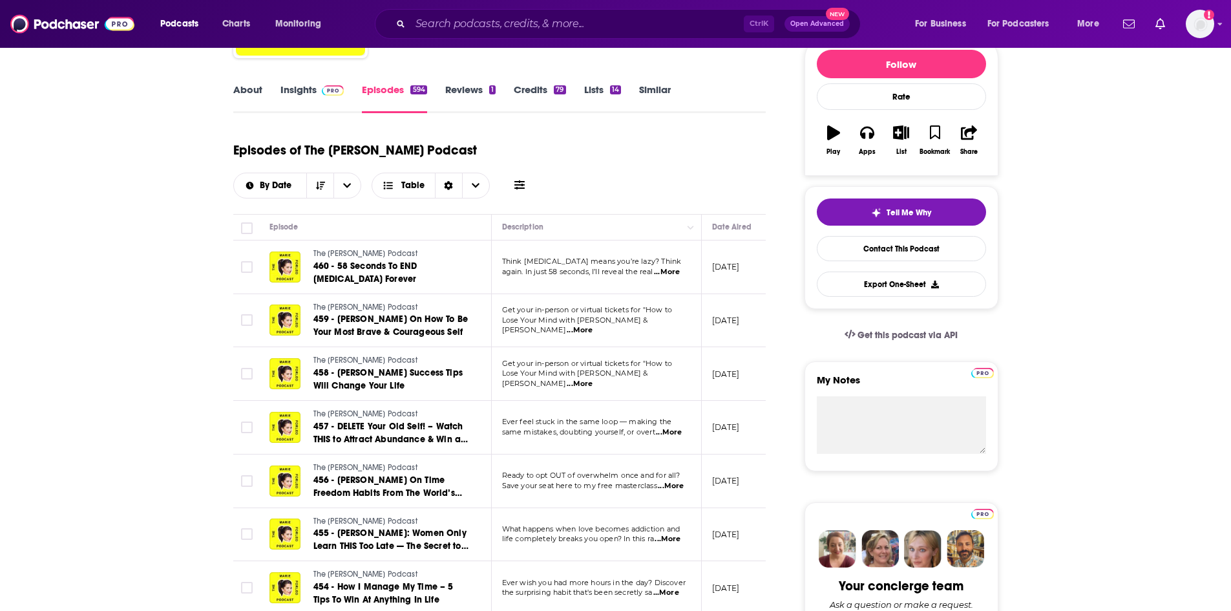
scroll to position [194, 0]
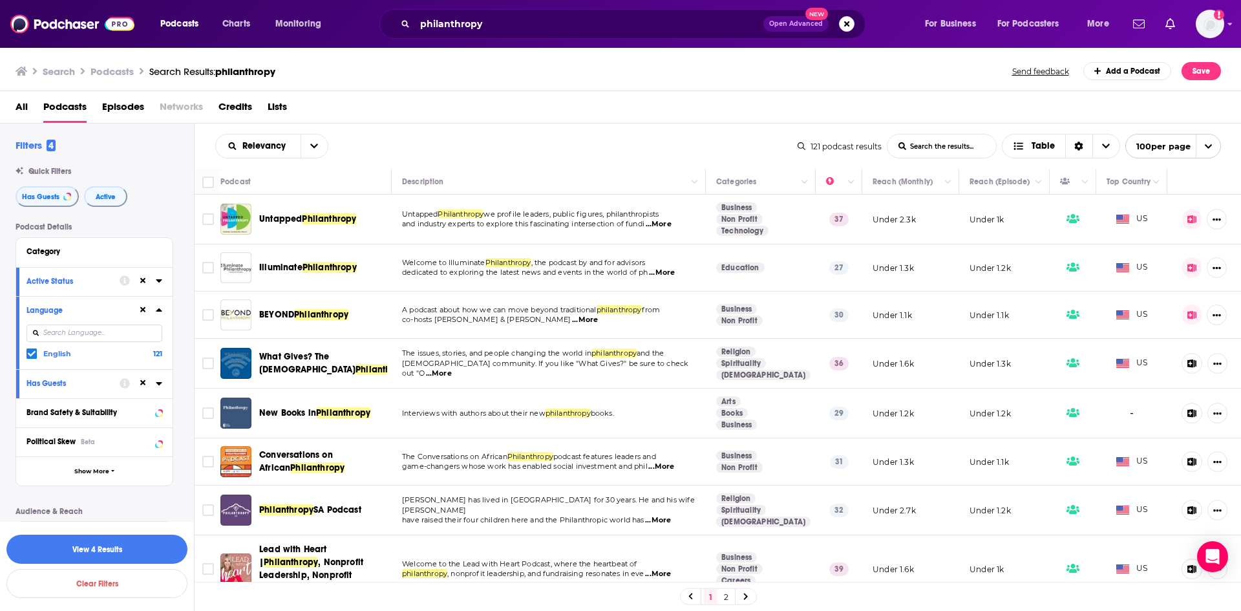
scroll to position [215, 0]
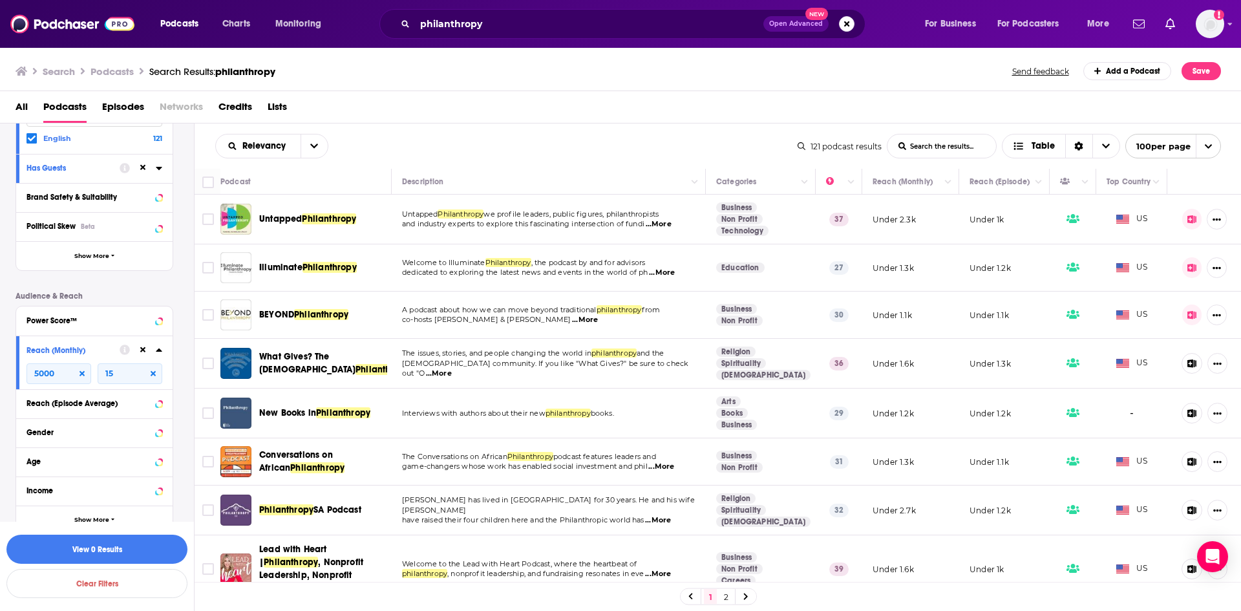
type input "1"
click at [104, 553] on button "View 4 Results" at bounding box center [96, 549] width 181 height 29
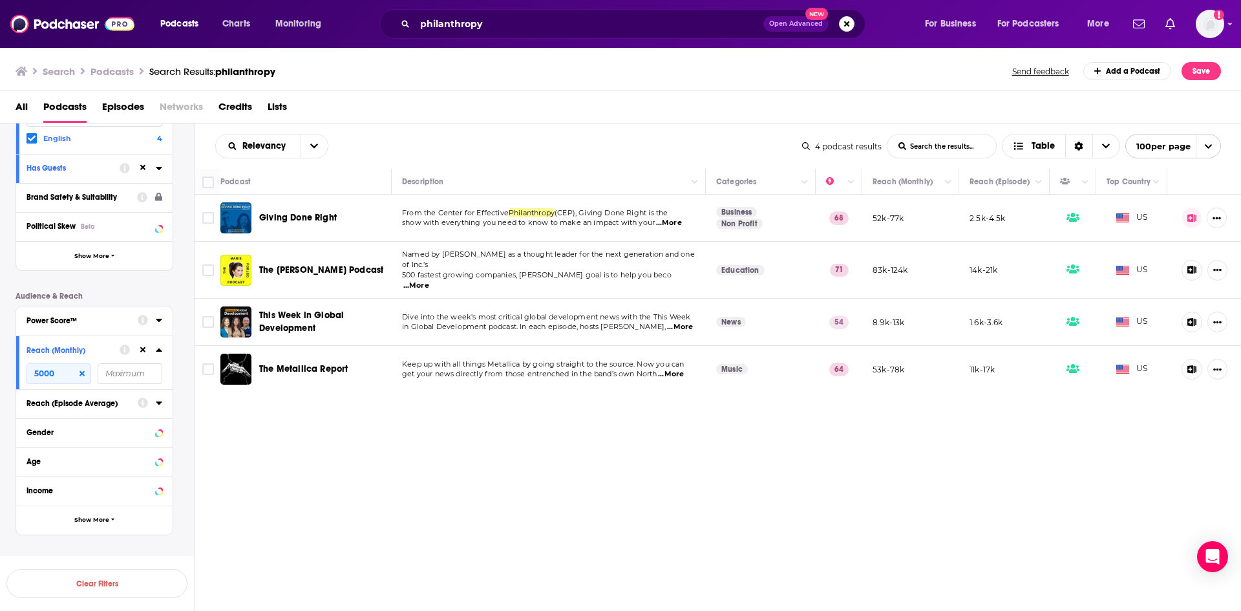
click at [129, 370] on input "number" at bounding box center [130, 373] width 65 height 21
click at [98, 549] on button "View 0 Results" at bounding box center [96, 549] width 181 height 29
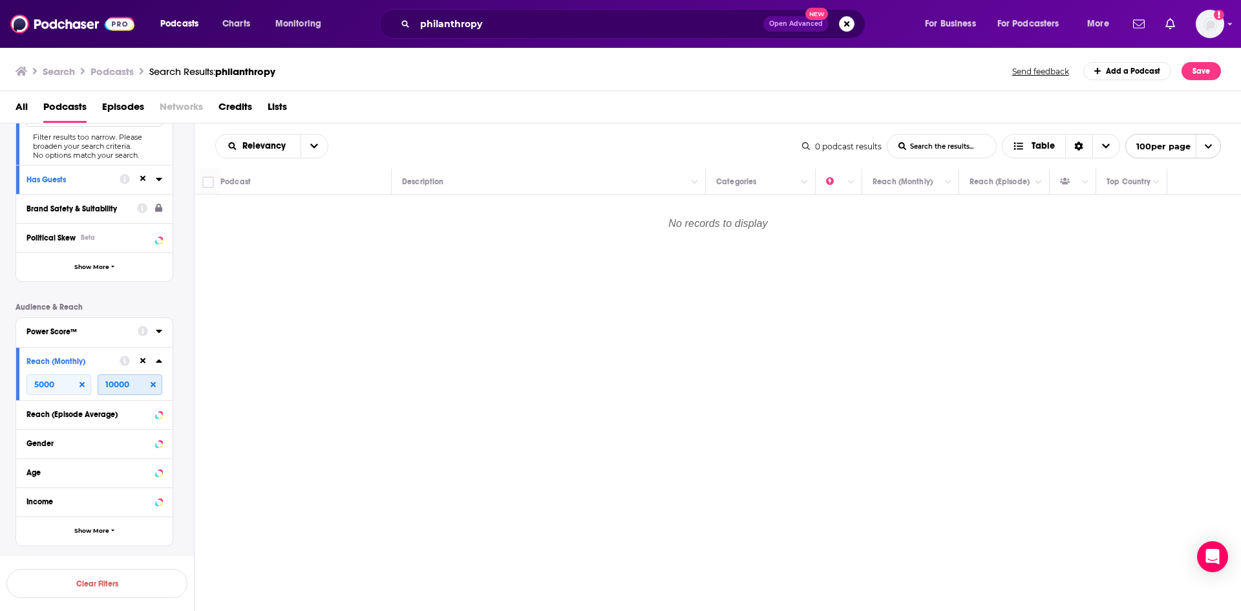
drag, startPoint x: 128, startPoint y: 384, endPoint x: 106, endPoint y: 385, distance: 22.0
click at [106, 385] on input "10000" at bounding box center [130, 384] width 65 height 21
type input "1"
click at [145, 545] on button "View 4 Results" at bounding box center [96, 549] width 181 height 29
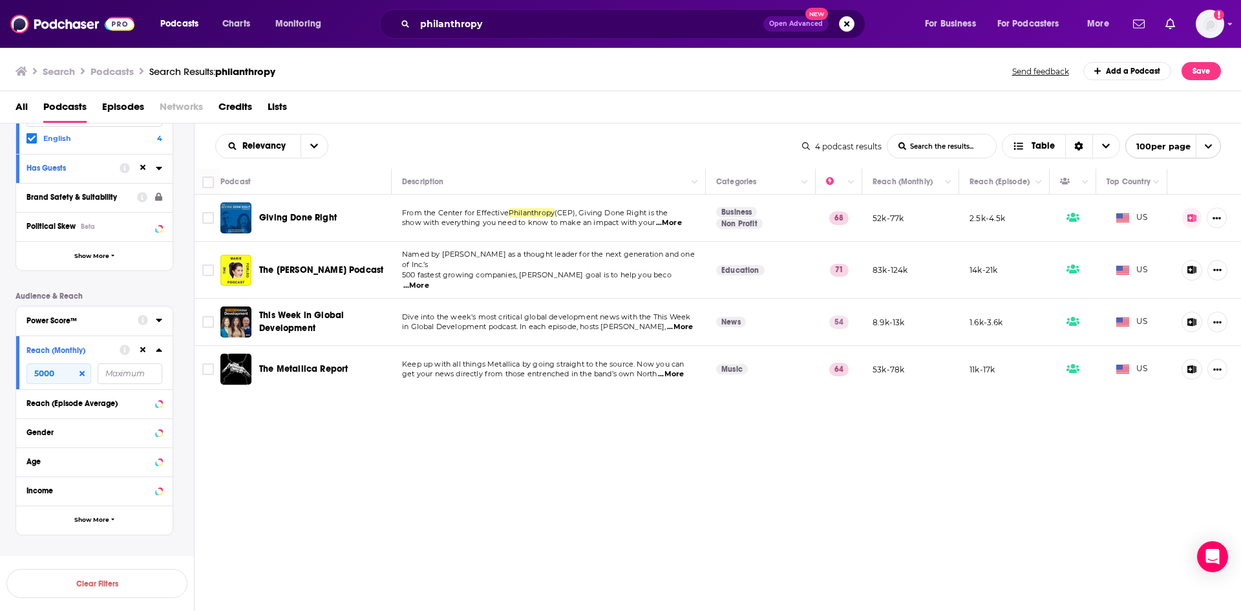
click at [679, 322] on span "...More" at bounding box center [680, 327] width 26 height 10
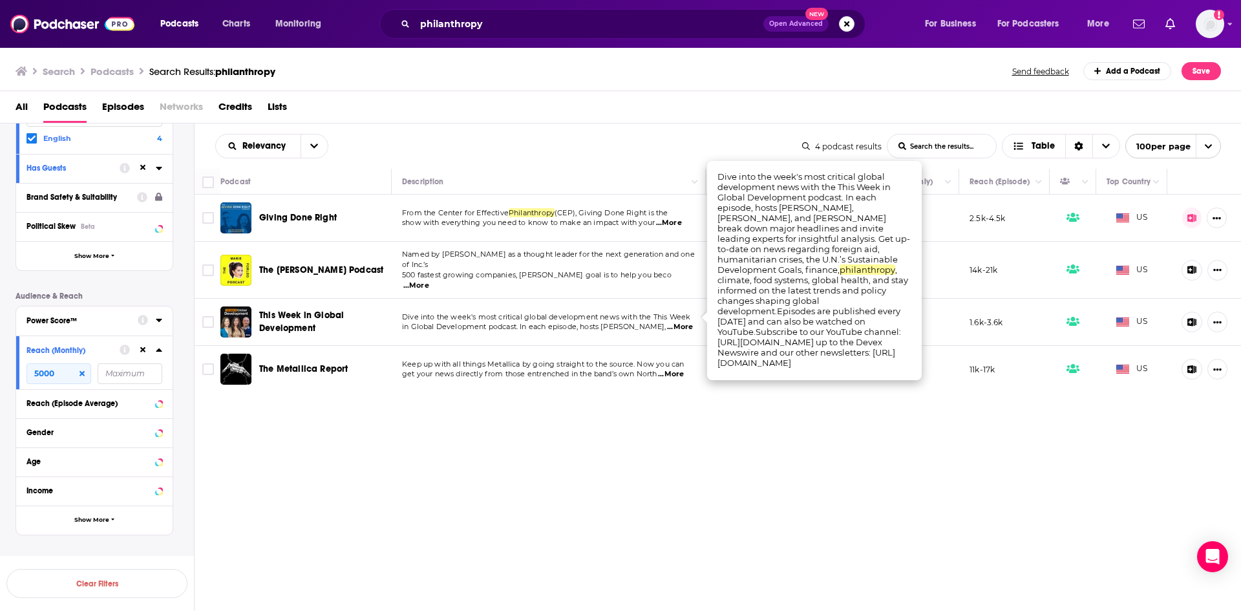
click at [679, 322] on span "...More" at bounding box center [680, 327] width 26 height 10
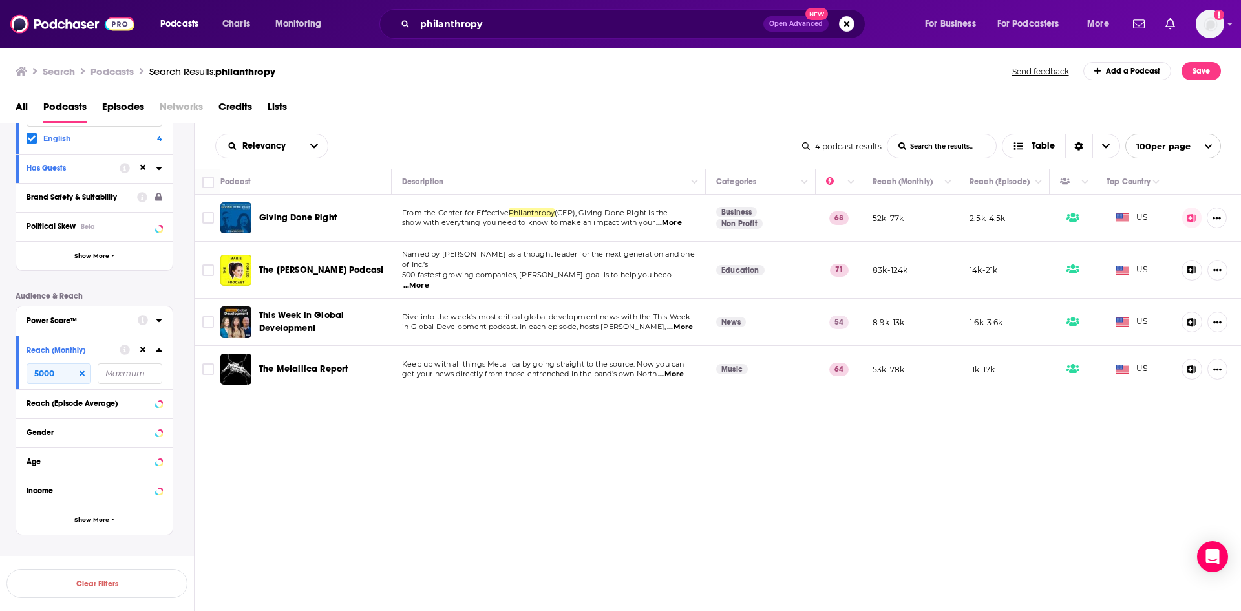
click at [681, 222] on span "...More" at bounding box center [669, 223] width 26 height 10
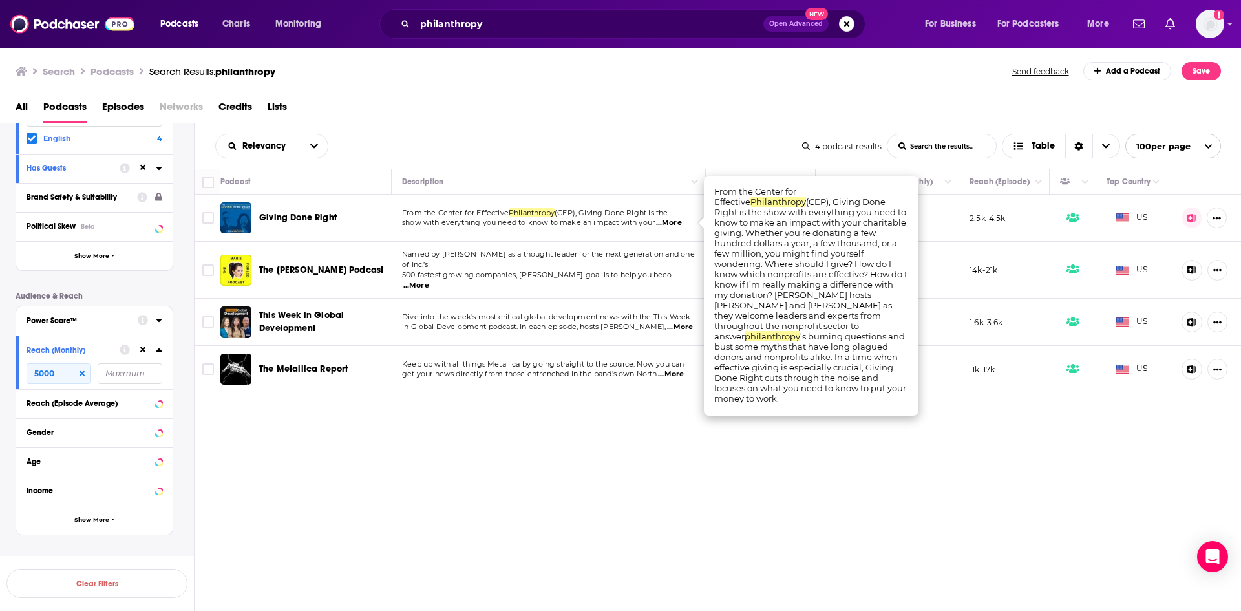
click at [679, 222] on span "...More" at bounding box center [669, 223] width 26 height 10
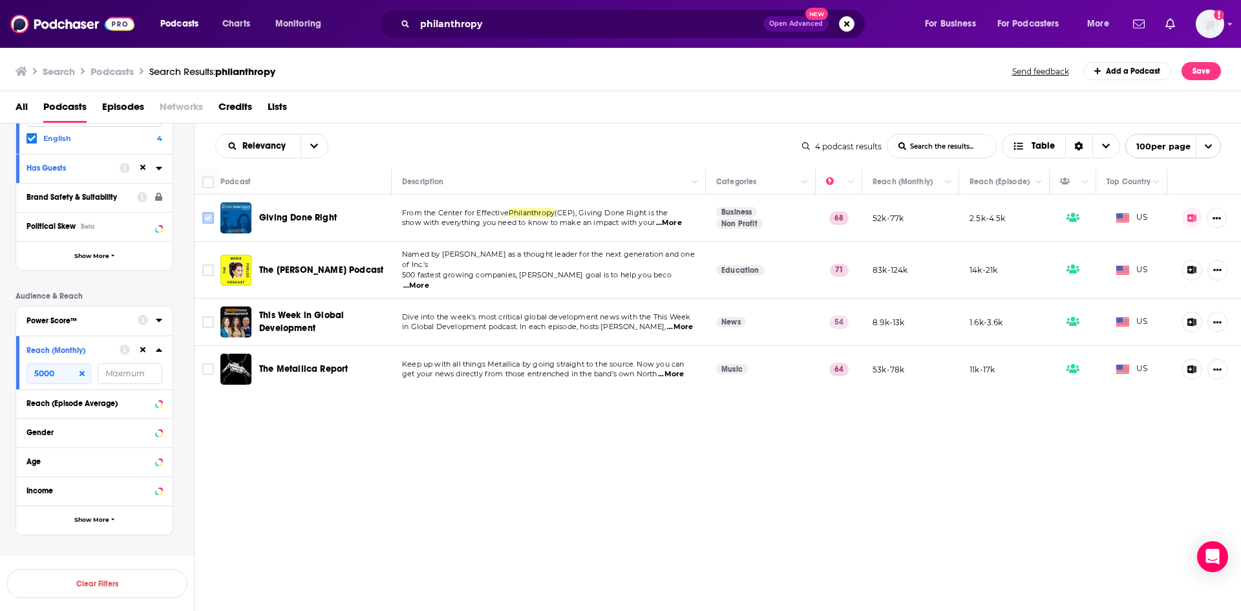
click at [207, 219] on input "Toggle select row" at bounding box center [208, 218] width 12 height 12
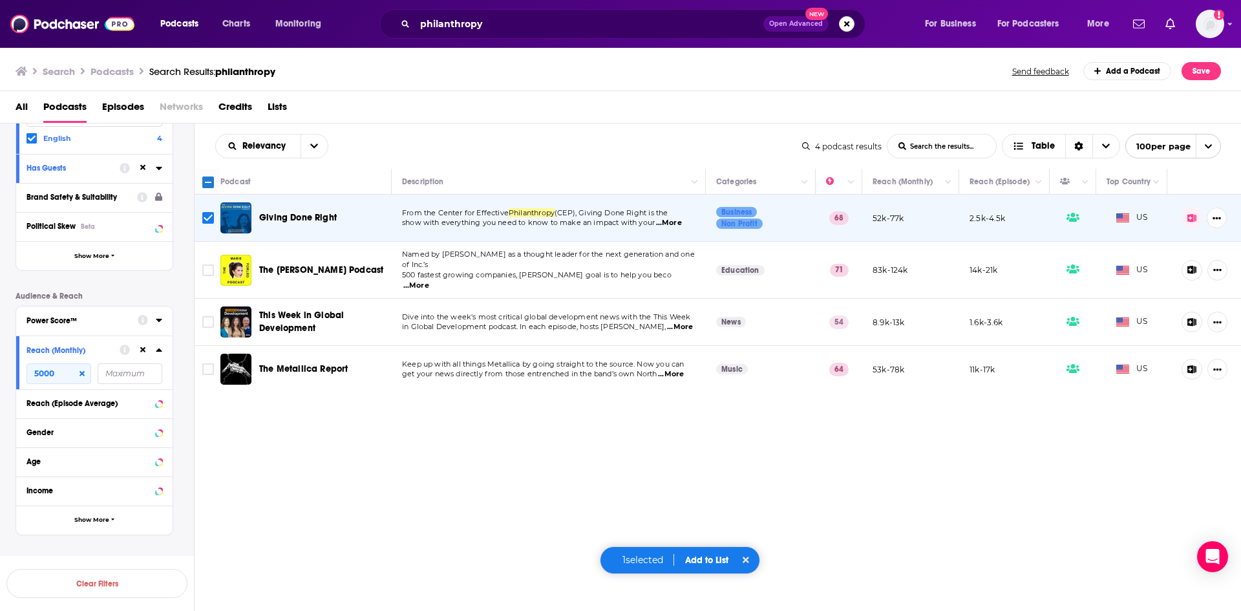
click at [703, 563] on button "Add to List" at bounding box center [707, 560] width 64 height 11
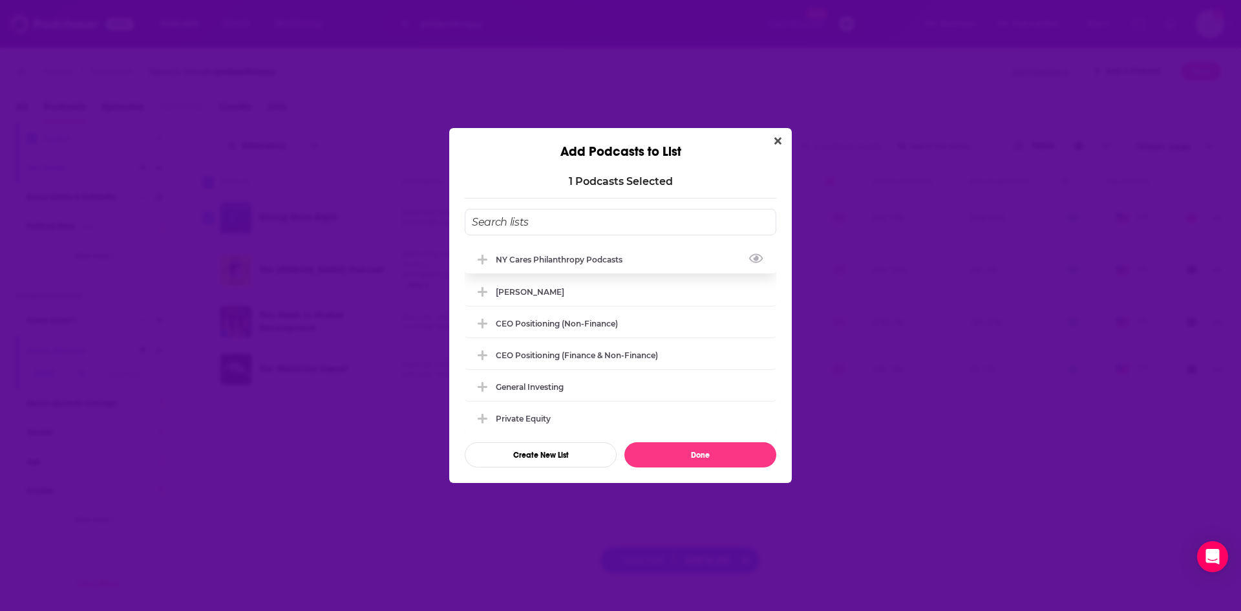
click at [527, 266] on div "NY Cares Philanthropy Podcasts" at bounding box center [621, 259] width 312 height 28
click at [710, 454] on button "Done" at bounding box center [700, 454] width 152 height 25
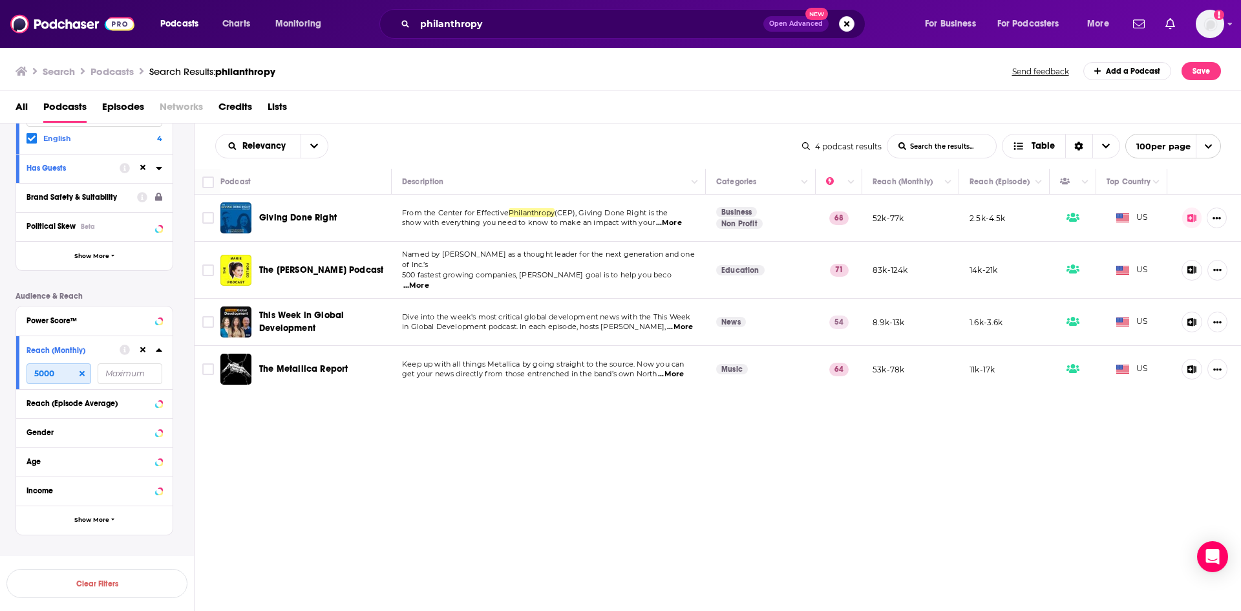
drag, startPoint x: 75, startPoint y: 373, endPoint x: 0, endPoint y: 375, distance: 75.0
click at [0, 375] on div "Filters 4 Quick Filters Has Guests Active Podcast Details Category Active Statu…" at bounding box center [97, 239] width 194 height 631
type input "3000"
click at [109, 548] on button "View 63 Results" at bounding box center [96, 549] width 181 height 29
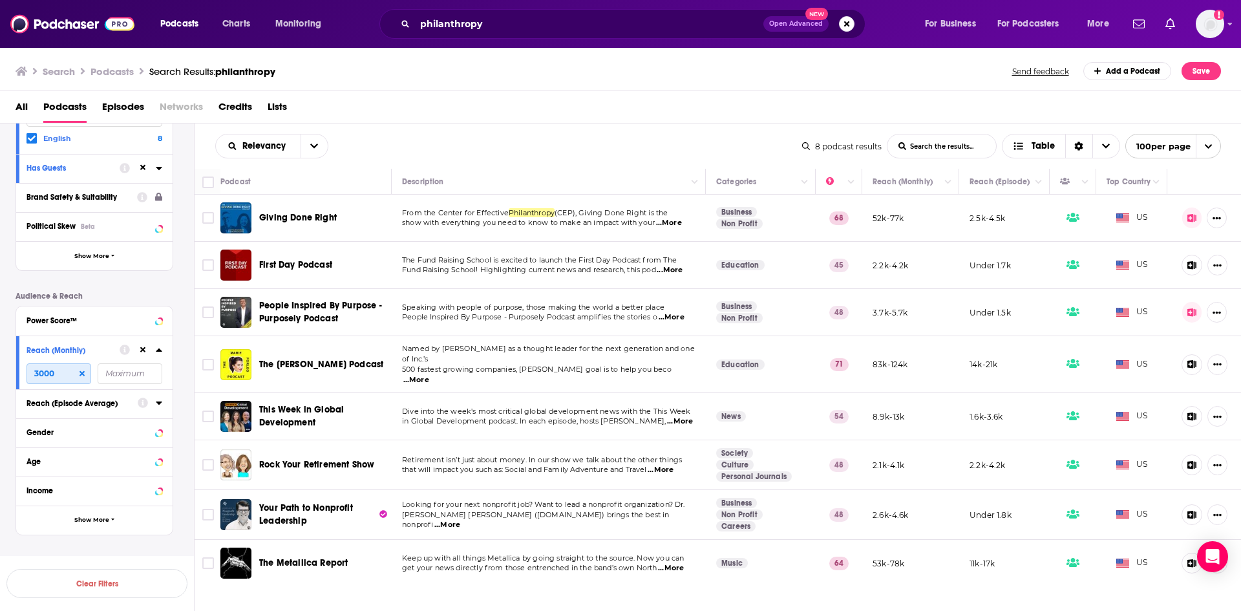
click at [69, 372] on input "3000" at bounding box center [58, 373] width 65 height 21
click at [1203, 20] on img "Logged in as nbaderrubenstein" at bounding box center [1210, 24] width 28 height 28
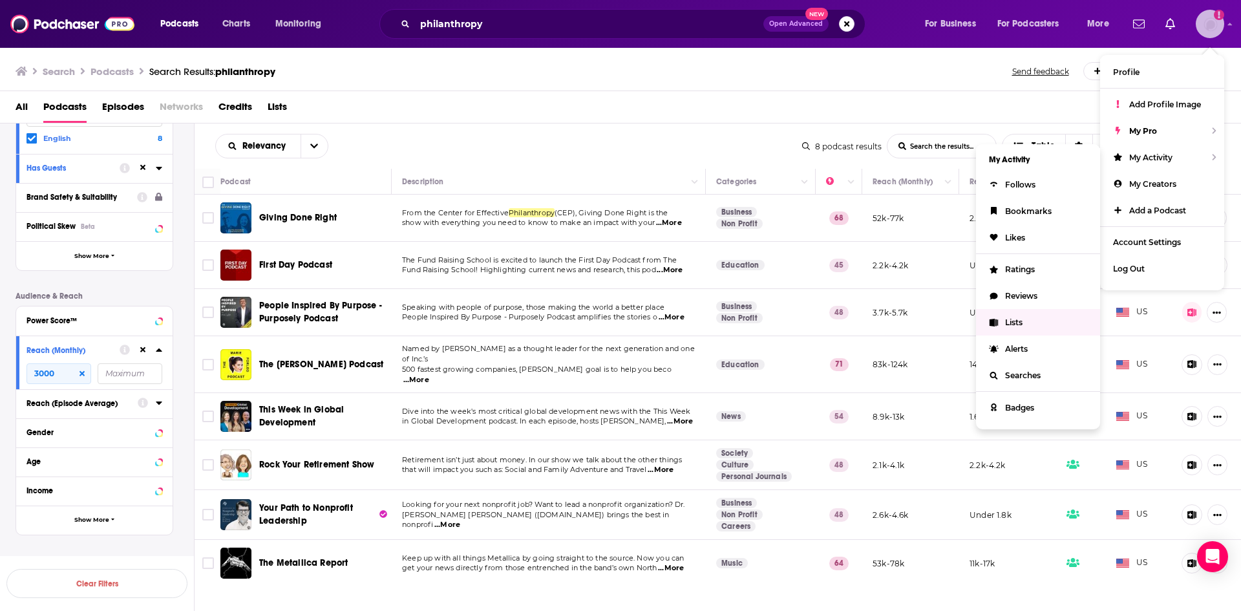
click at [1013, 325] on span "Lists" at bounding box center [1013, 322] width 17 height 10
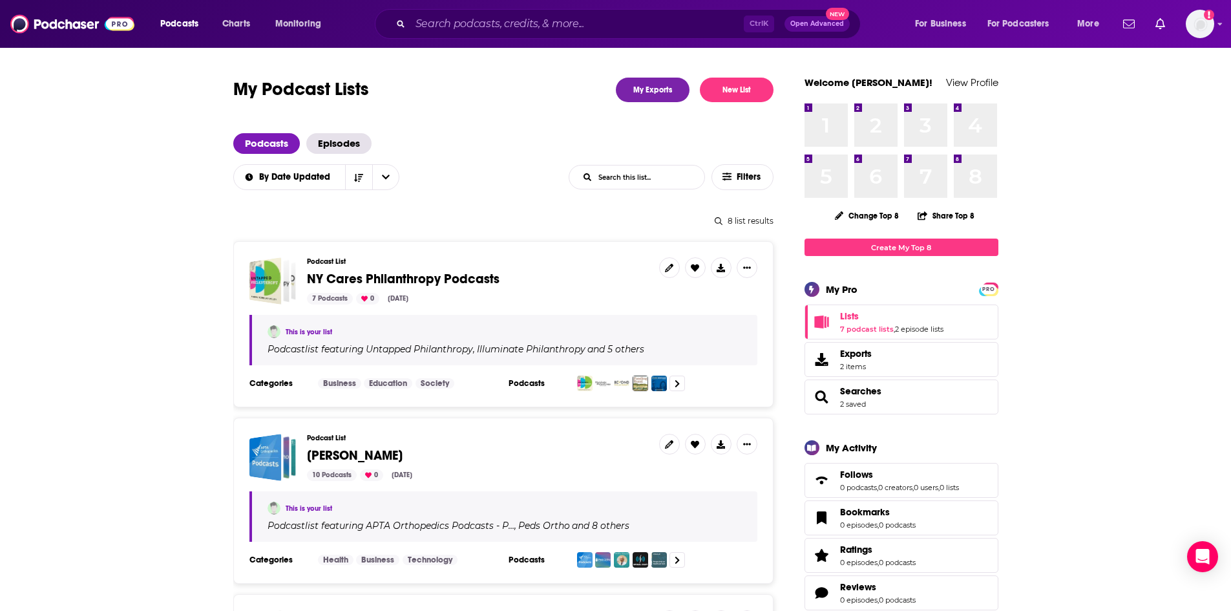
click at [381, 281] on span "NY Cares Philanthropy Podcasts" at bounding box center [403, 279] width 193 height 16
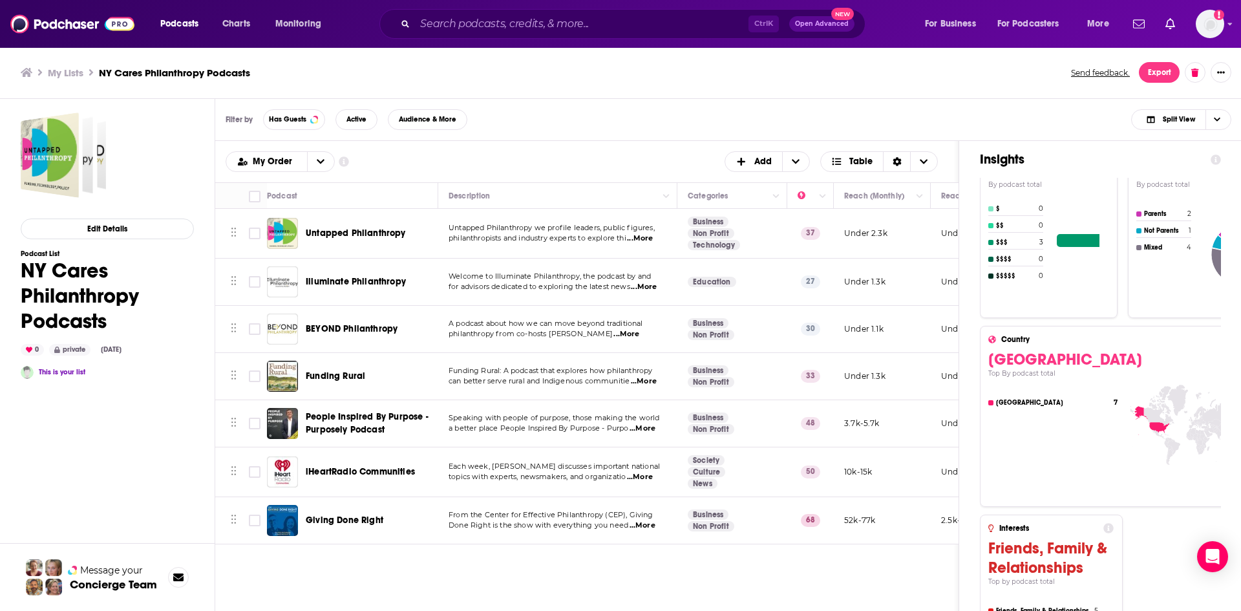
scroll to position [776, 0]
click at [916, 198] on icon "Column Actions" at bounding box center [919, 197] width 6 height 8
click at [916, 198] on div at bounding box center [620, 305] width 1241 height 611
click at [778, 193] on icon "Column Actions" at bounding box center [776, 197] width 6 height 8
drag, startPoint x: 776, startPoint y: 194, endPoint x: 785, endPoint y: 195, distance: 9.1
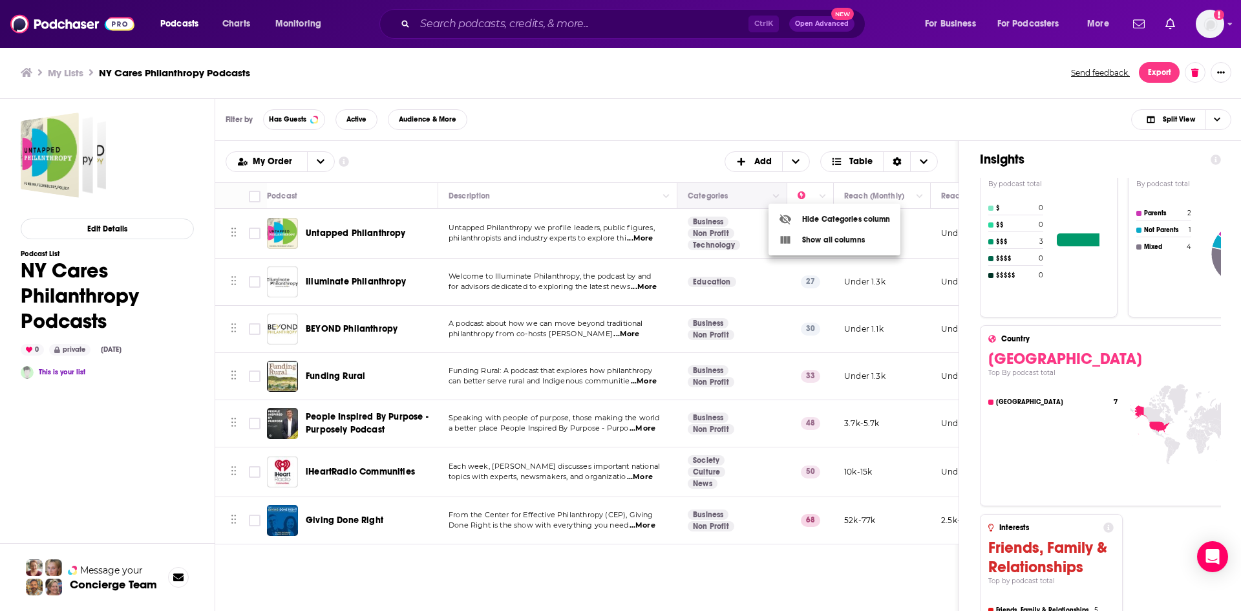
click at [776, 195] on div at bounding box center [620, 305] width 1241 height 611
click at [825, 196] on icon "Column Actions" at bounding box center [823, 197] width 6 height 8
click at [823, 194] on div at bounding box center [620, 305] width 1241 height 611
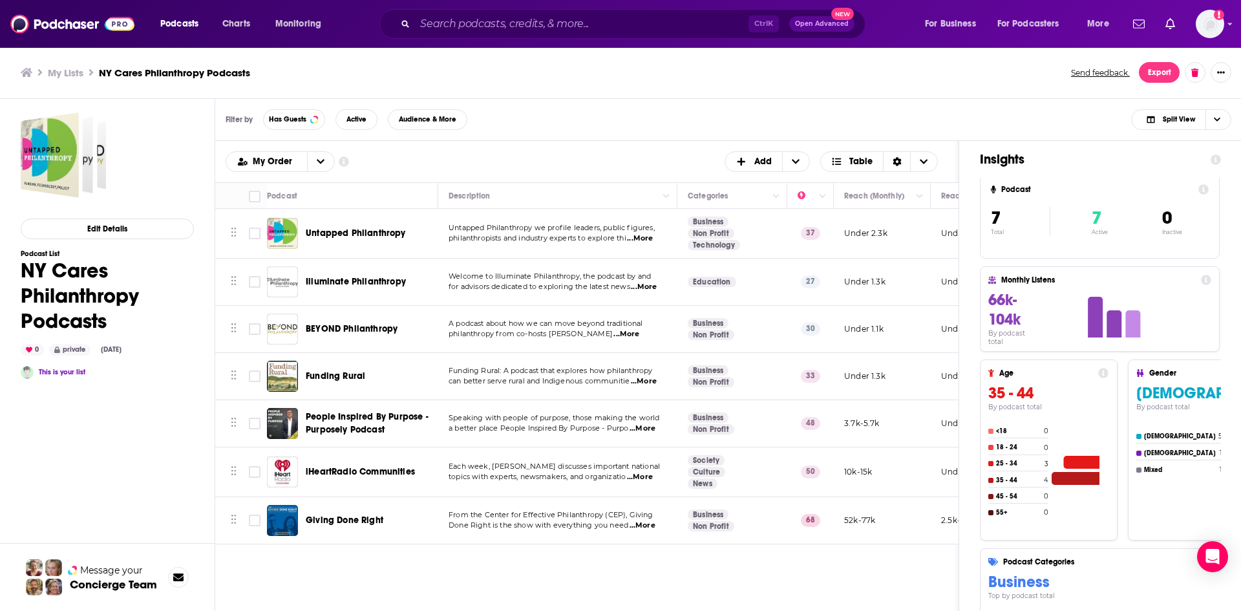
scroll to position [0, 0]
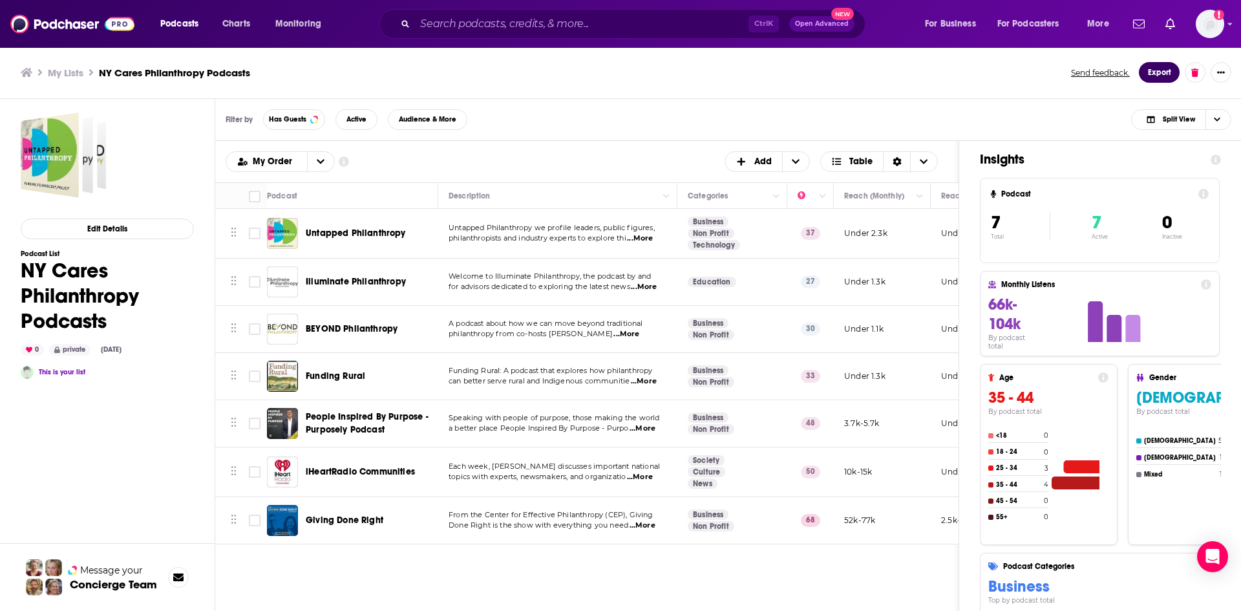
click at [1163, 74] on button "Export" at bounding box center [1159, 72] width 41 height 21
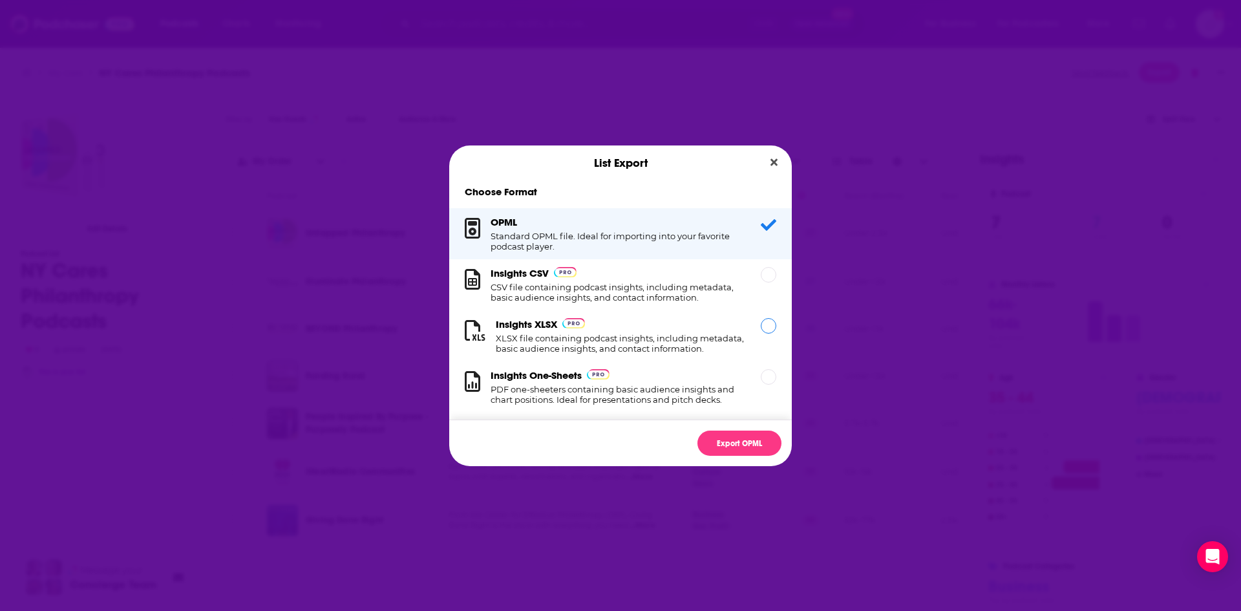
click at [523, 326] on h3 "Insights XLSX" at bounding box center [526, 324] width 61 height 12
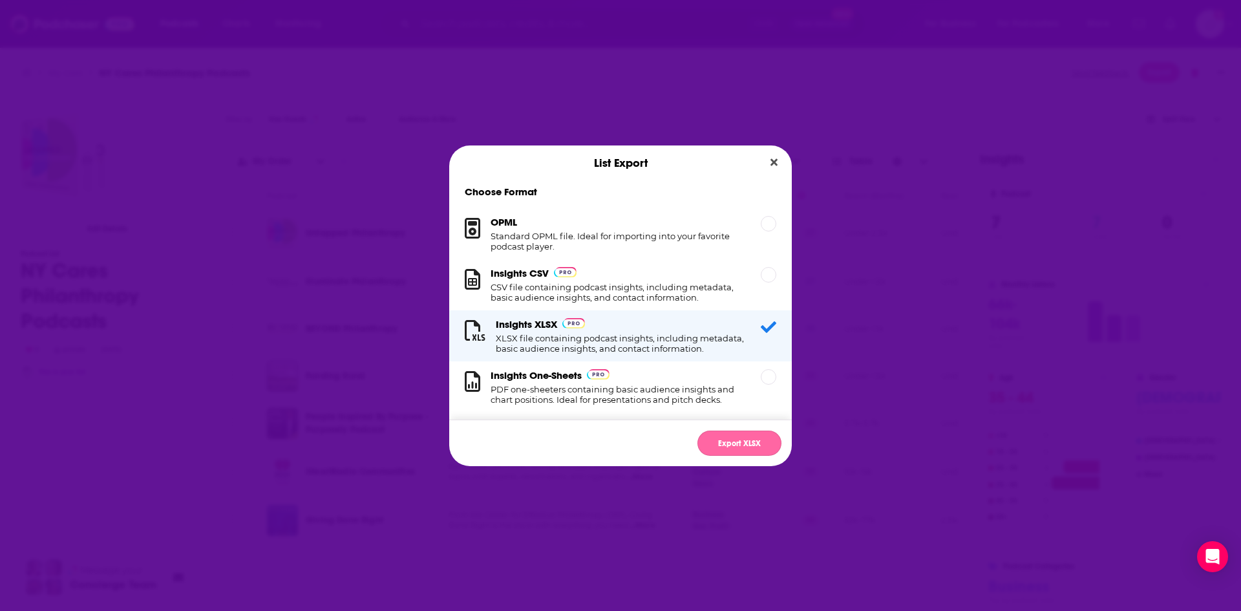
click at [730, 444] on button "Export XLSX" at bounding box center [739, 442] width 84 height 25
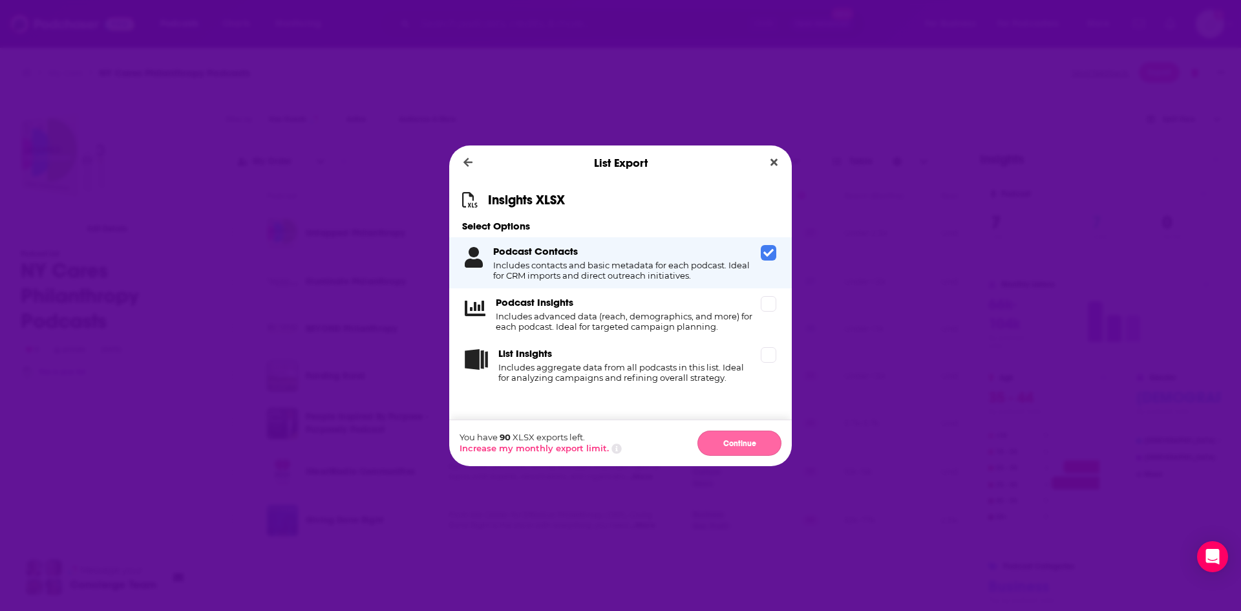
click at [736, 441] on button "Continue" at bounding box center [739, 442] width 84 height 25
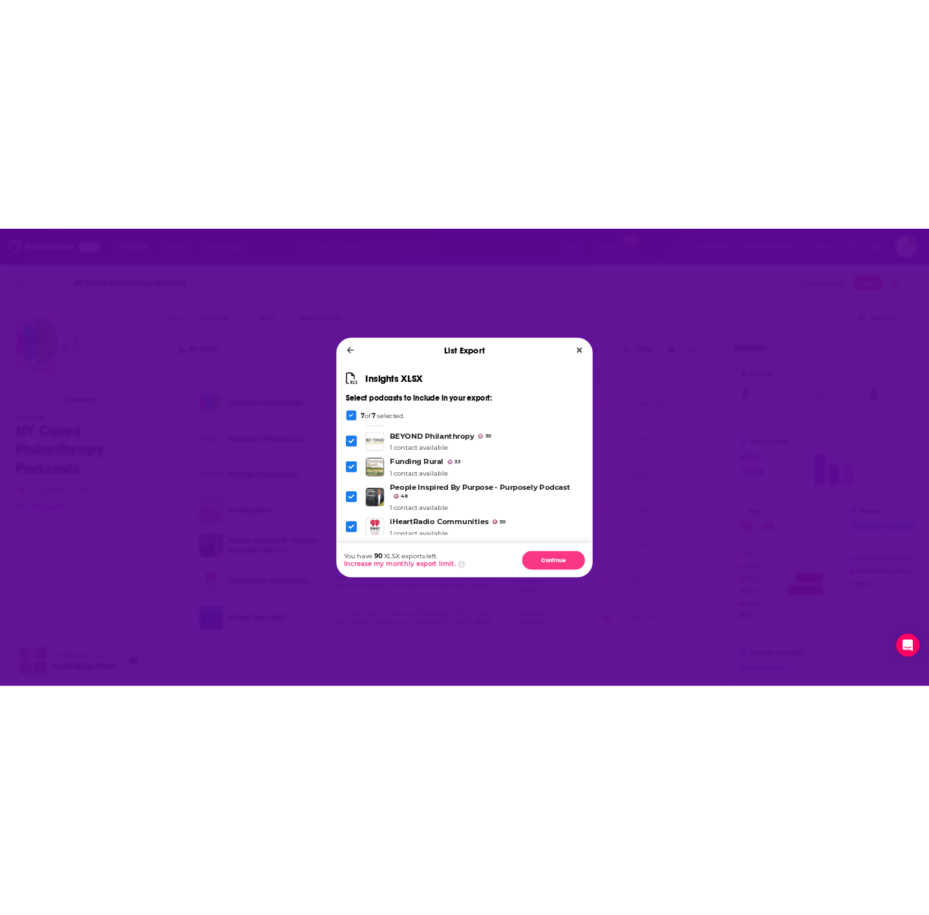
scroll to position [107, 0]
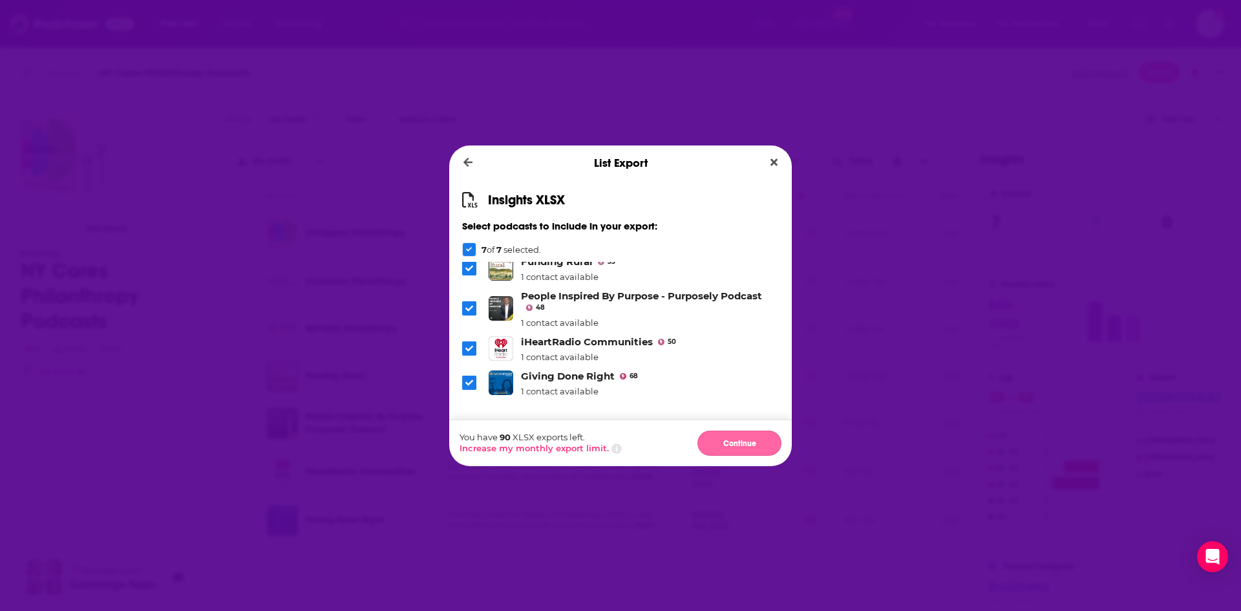
click at [723, 438] on button "Continue" at bounding box center [739, 442] width 84 height 25
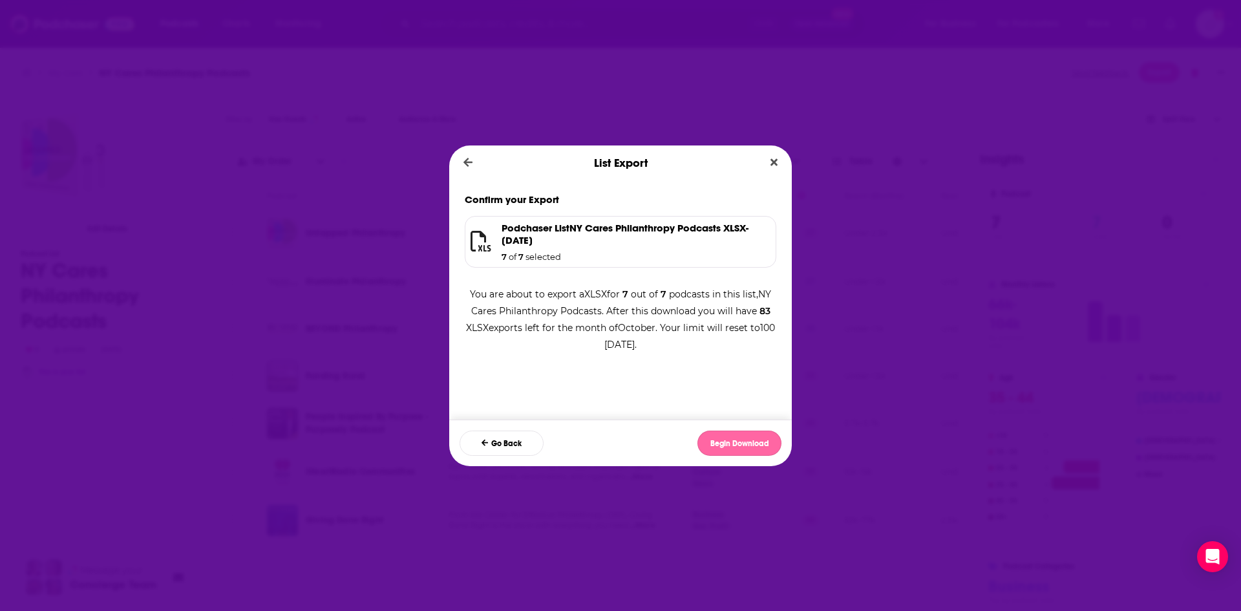
click at [747, 442] on button "Begin Download" at bounding box center [739, 442] width 84 height 25
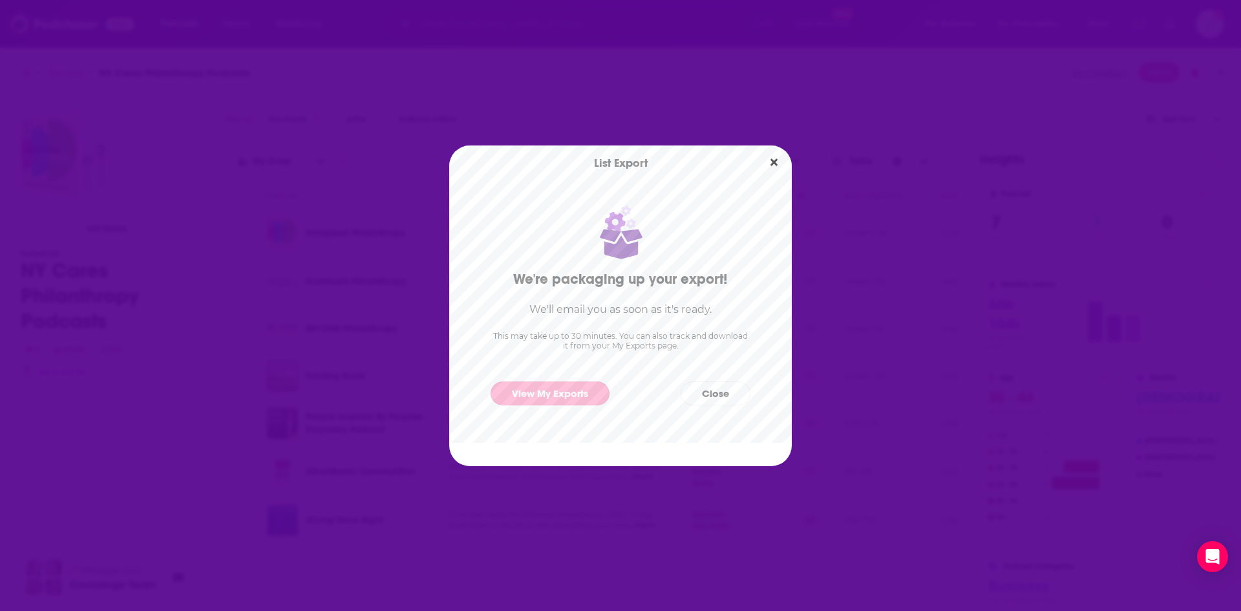
click at [560, 390] on link "View My Exports" at bounding box center [550, 393] width 119 height 24
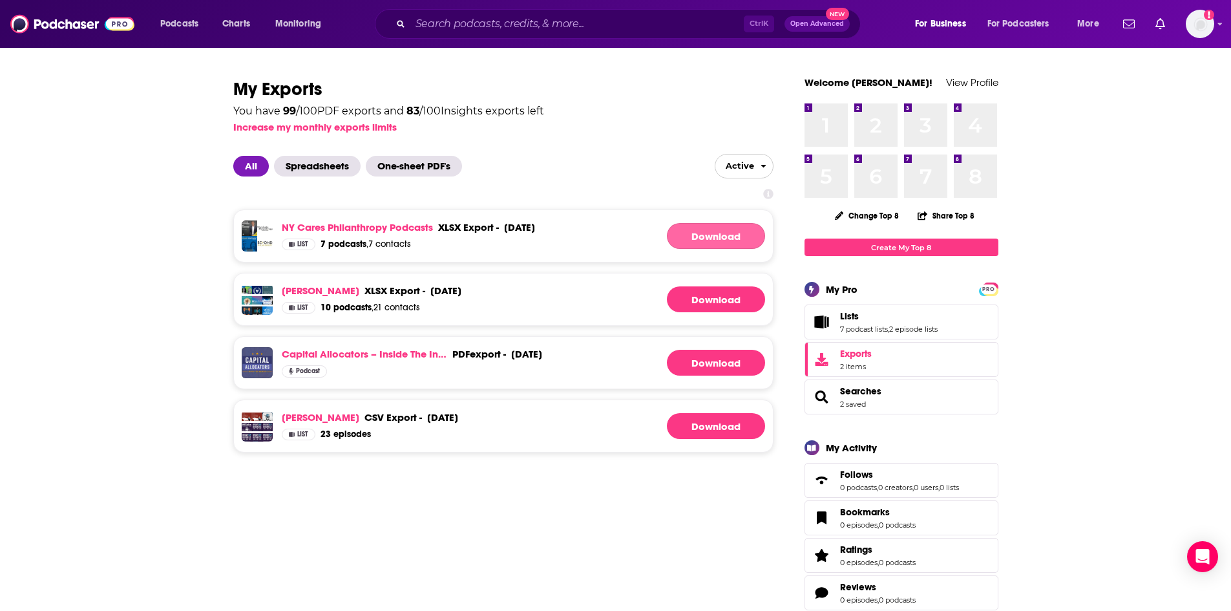
click at [721, 237] on link "Download" at bounding box center [716, 236] width 98 height 26
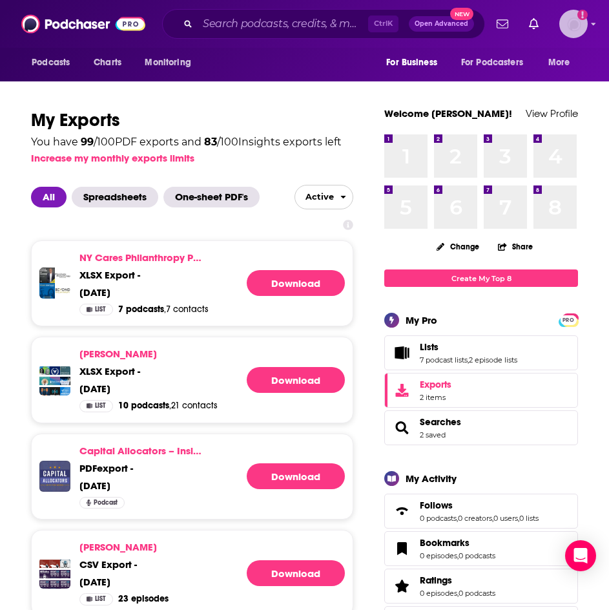
click at [581, 26] on img "Logged in as nbaderrubenstein" at bounding box center [574, 24] width 28 height 28
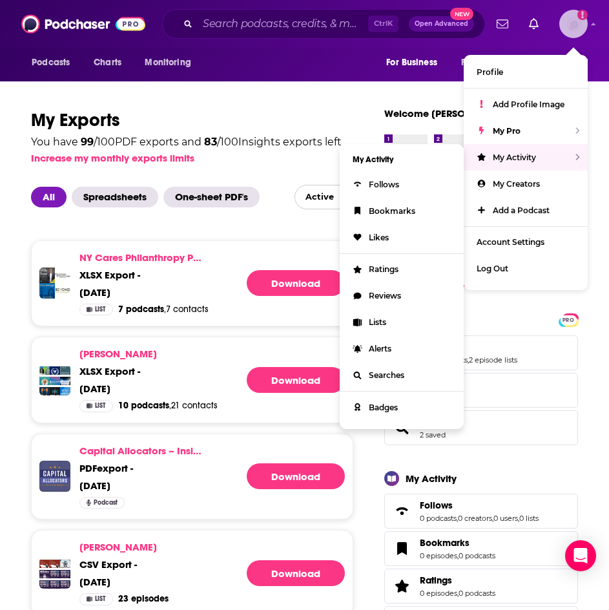
click at [575, 157] on div "My Activity" at bounding box center [526, 157] width 124 height 26
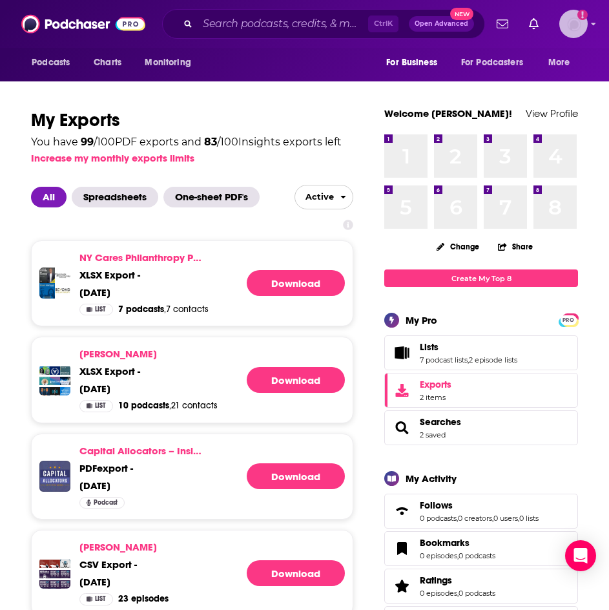
click at [573, 25] on img "Logged in as nbaderrubenstein" at bounding box center [574, 24] width 28 height 28
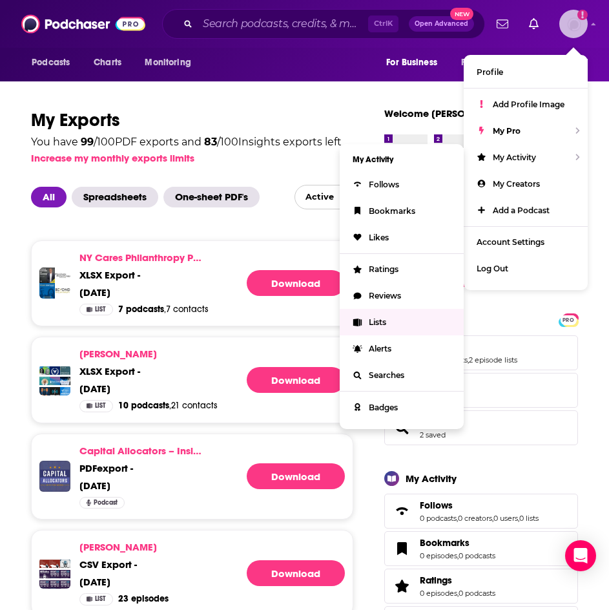
click at [374, 322] on span "Lists" at bounding box center [377, 322] width 17 height 10
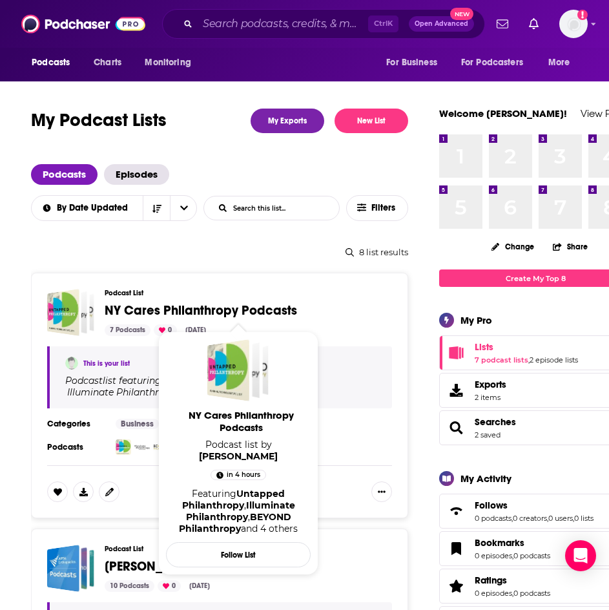
click at [273, 306] on span "NY Cares Philanthropy Podcasts" at bounding box center [201, 310] width 193 height 16
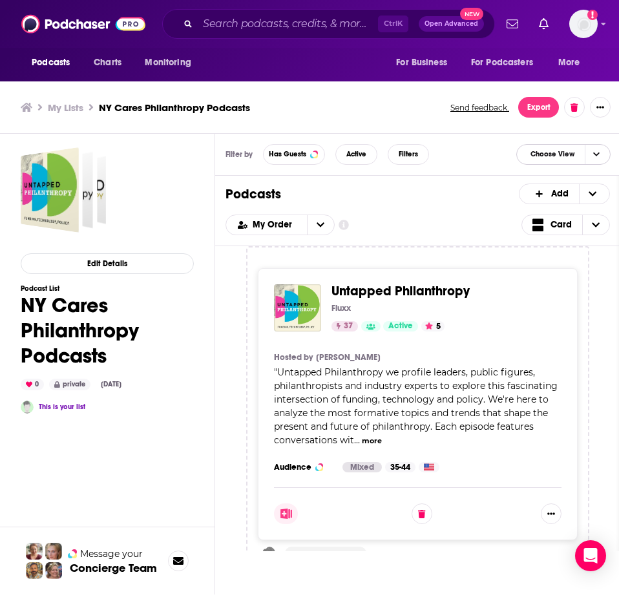
click at [592, 154] on span "Choose View" at bounding box center [596, 154] width 22 height 19
click at [597, 151] on icon "Choose View" at bounding box center [596, 154] width 6 height 7
click at [595, 219] on span "Choose View" at bounding box center [595, 224] width 27 height 19
click at [546, 268] on span "Choose View" at bounding box center [540, 267] width 17 height 9
click at [594, 228] on icon "Choose View" at bounding box center [596, 224] width 8 height 9
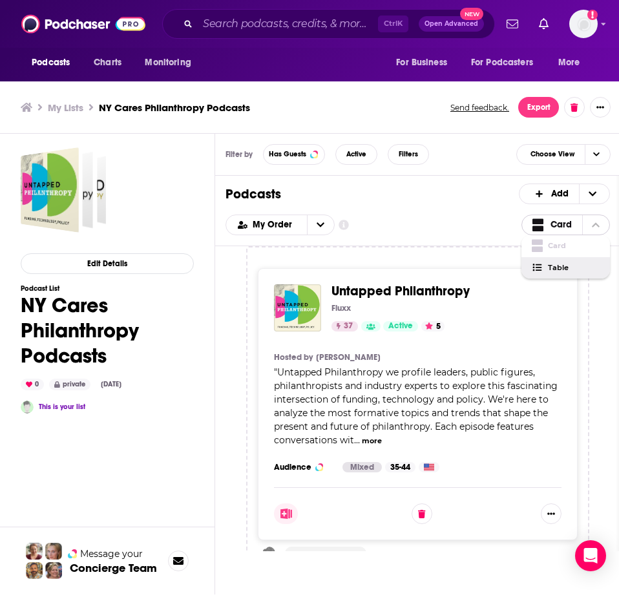
click at [565, 271] on span "Table" at bounding box center [574, 267] width 52 height 7
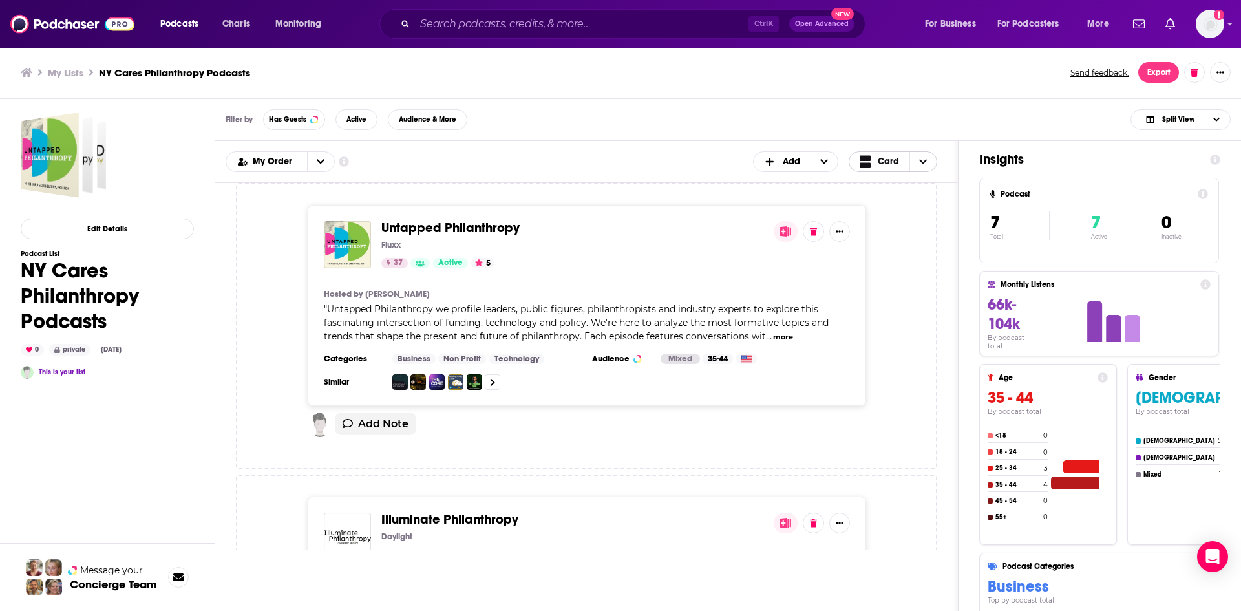
click at [931, 160] on span "Choose View" at bounding box center [922, 161] width 27 height 19
click at [891, 205] on span "Table" at bounding box center [901, 204] width 52 height 7
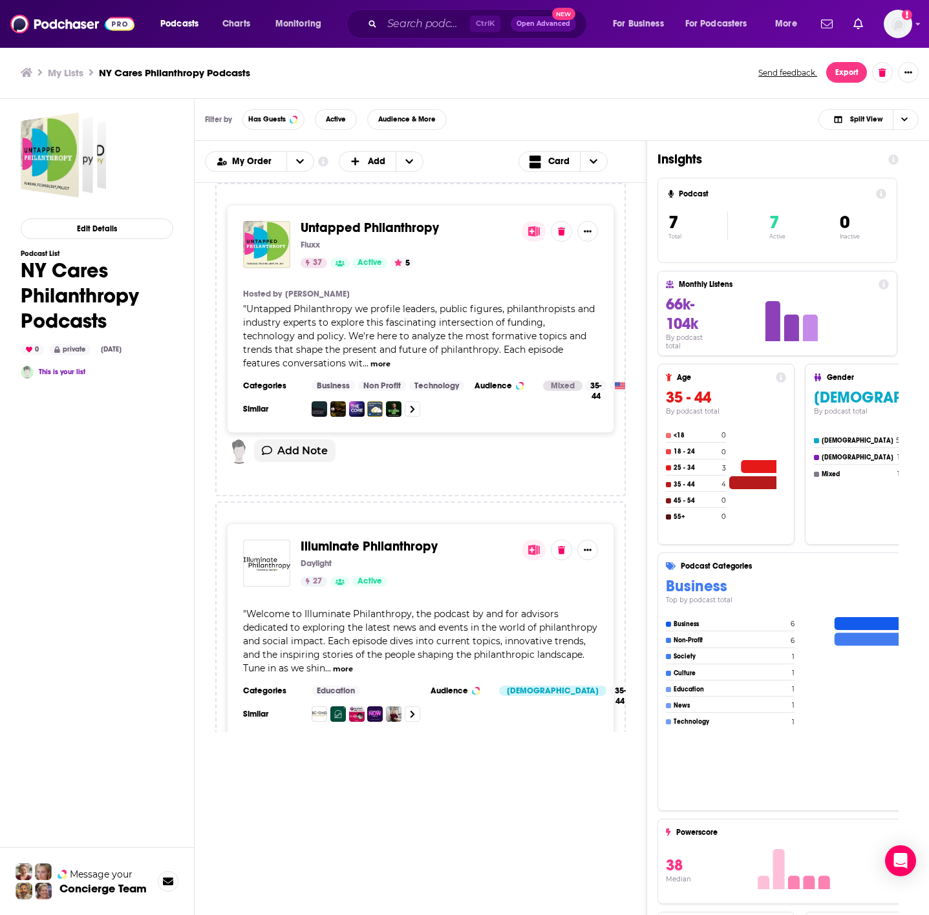
drag, startPoint x: 604, startPoint y: 0, endPoint x: 472, endPoint y: 155, distance: 204.0
click at [472, 155] on div "My Order Customize Your List Order Select the “My Order” sort and remove all fi…" at bounding box center [420, 161] width 431 height 21
click at [588, 158] on span "Choose View" at bounding box center [593, 161] width 27 height 19
click at [573, 208] on span "Table" at bounding box center [585, 204] width 81 height 7
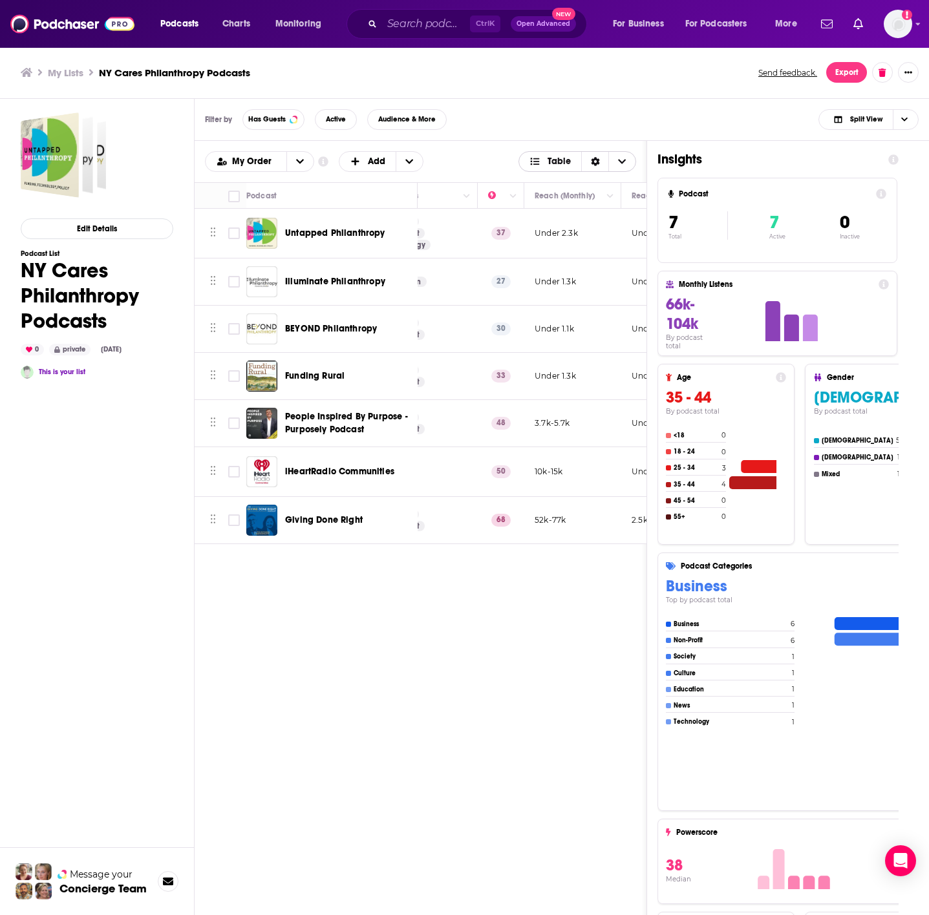
scroll to position [0, 306]
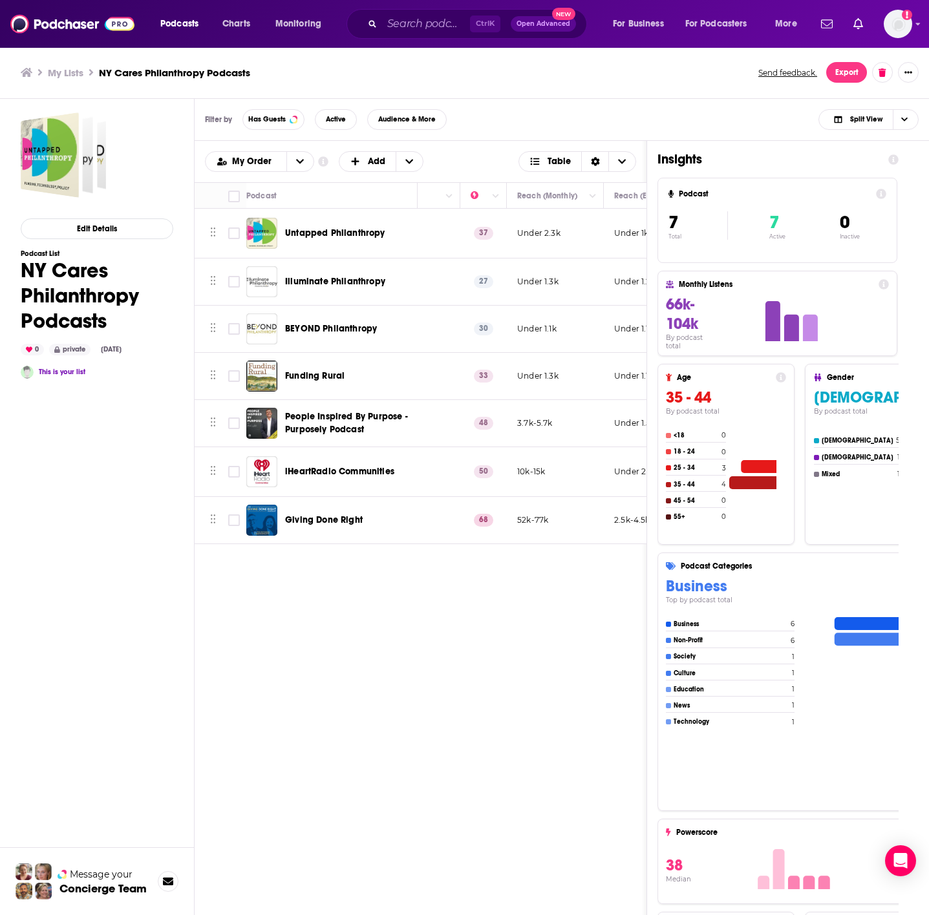
drag, startPoint x: 505, startPoint y: 233, endPoint x: 524, endPoint y: 235, distance: 18.8
click at [522, 237] on tr "Untapped Philanthropy Untapped Philanthropy we profile leaders, public figures,…" at bounding box center [498, 234] width 1221 height 50
click at [516, 235] on td "Under 2.3k" at bounding box center [555, 234] width 97 height 50
drag, startPoint x: 518, startPoint y: 231, endPoint x: 551, endPoint y: 233, distance: 33.7
click at [551, 233] on p "Under 2.3k" at bounding box center [538, 233] width 43 height 11
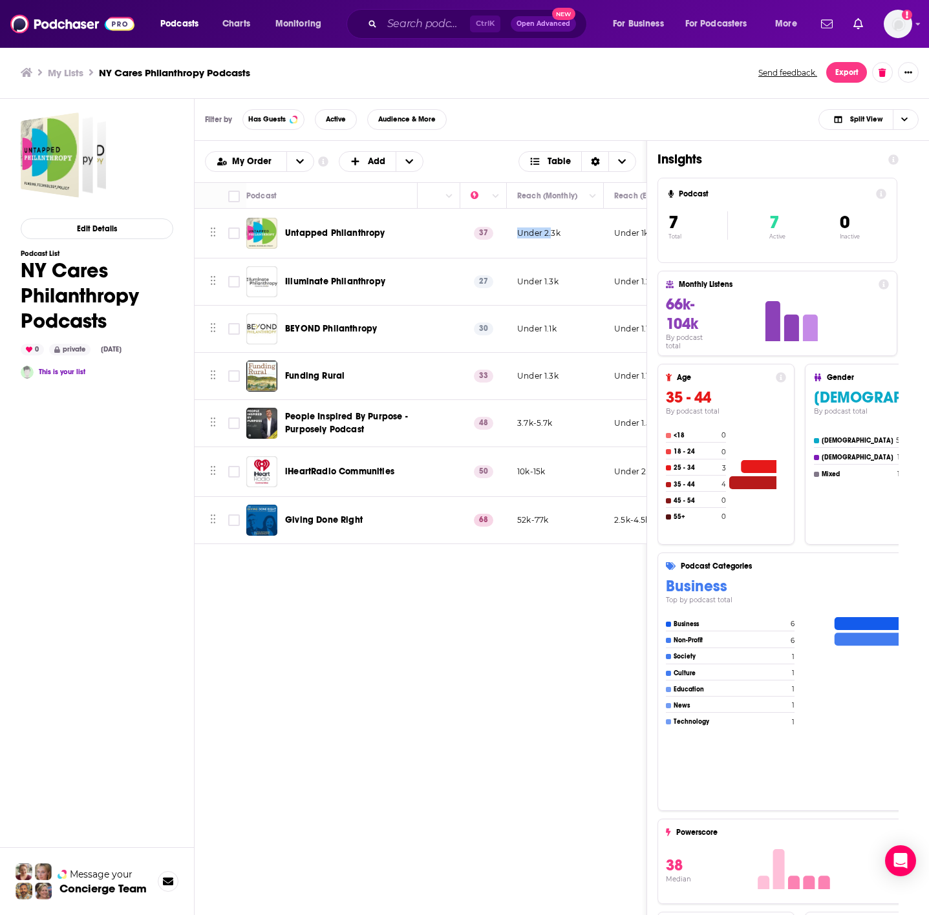
click at [547, 253] on td "Under 2.3k" at bounding box center [555, 234] width 97 height 50
drag, startPoint x: 514, startPoint y: 229, endPoint x: 558, endPoint y: 233, distance: 44.1
click at [558, 233] on td "Under 2.3k" at bounding box center [555, 234] width 97 height 50
copy p "Under 2.3k"
drag, startPoint x: 516, startPoint y: 281, endPoint x: 551, endPoint y: 277, distance: 35.1
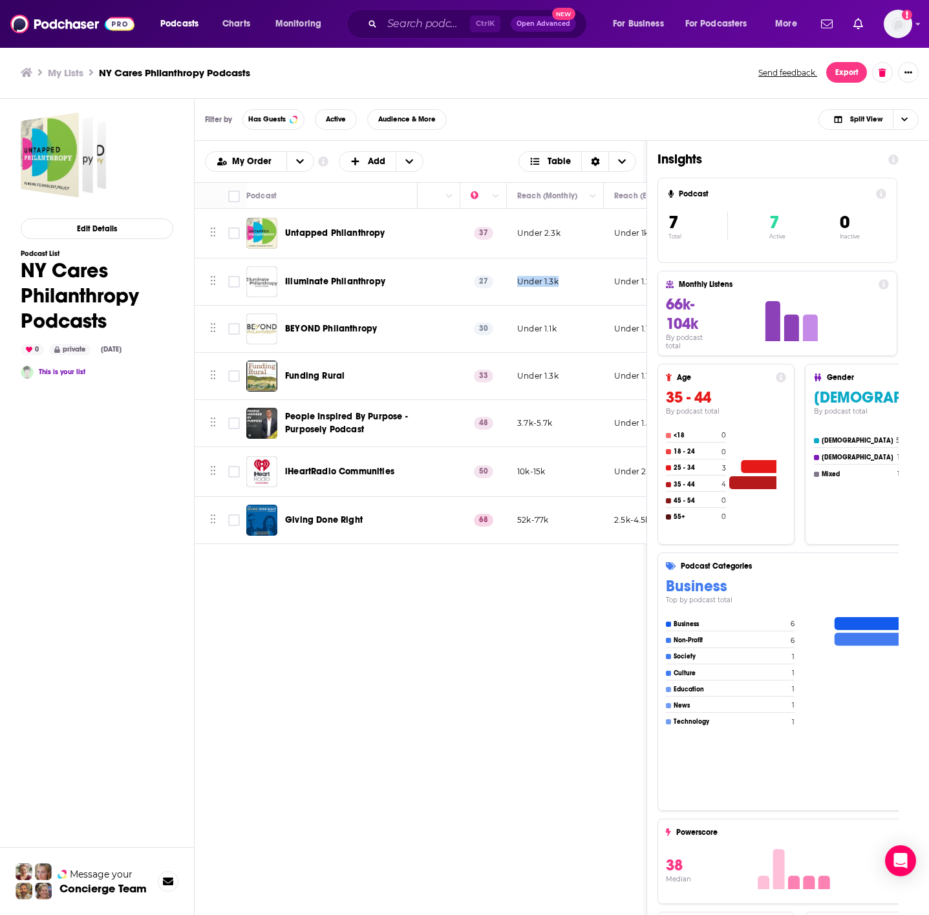
click at [564, 273] on td "Under 1.3k" at bounding box center [555, 282] width 97 height 47
copy p "Under 1.3k"
drag, startPoint x: 522, startPoint y: 324, endPoint x: 549, endPoint y: 324, distance: 27.8
click at [549, 324] on td "Under 1.1k" at bounding box center [555, 329] width 97 height 47
drag, startPoint x: 553, startPoint y: 324, endPoint x: 563, endPoint y: 324, distance: 10.3
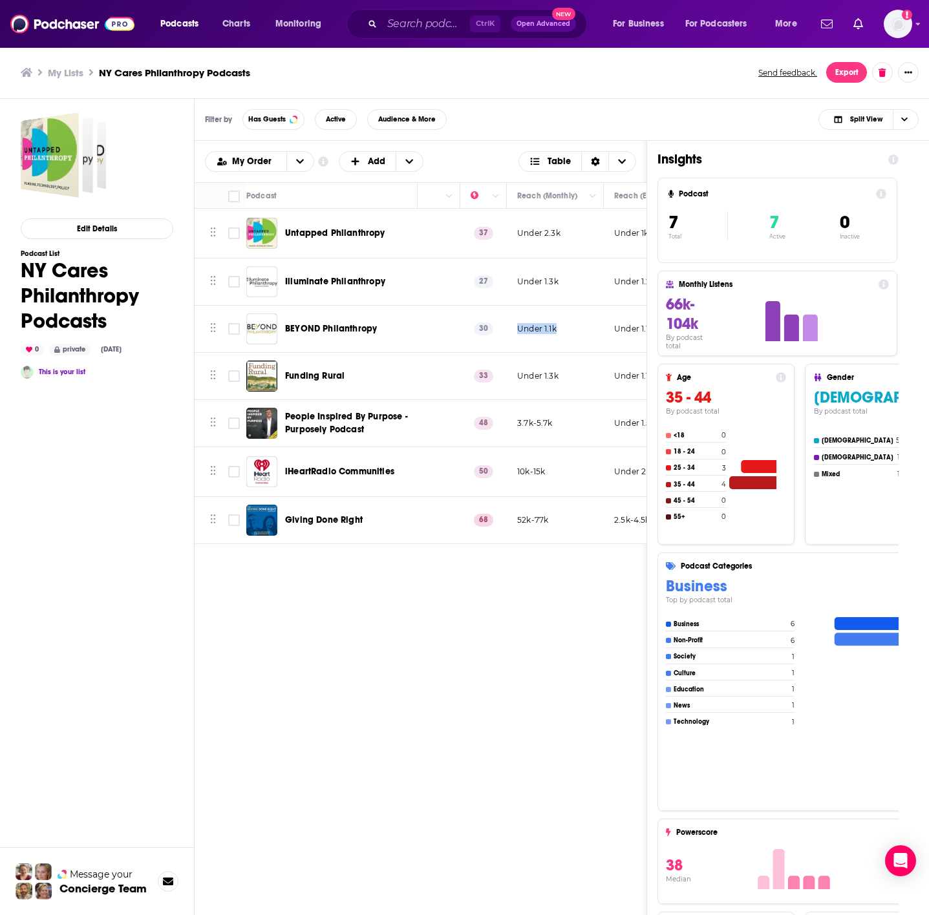
click at [577, 323] on td "Under 1.1k" at bounding box center [555, 329] width 97 height 47
copy p "Under 1.1k"
drag, startPoint x: 518, startPoint y: 375, endPoint x: 540, endPoint y: 373, distance: 21.4
click at [567, 377] on td "Under 1.3k" at bounding box center [555, 376] width 97 height 47
copy p "Under 1.3k"
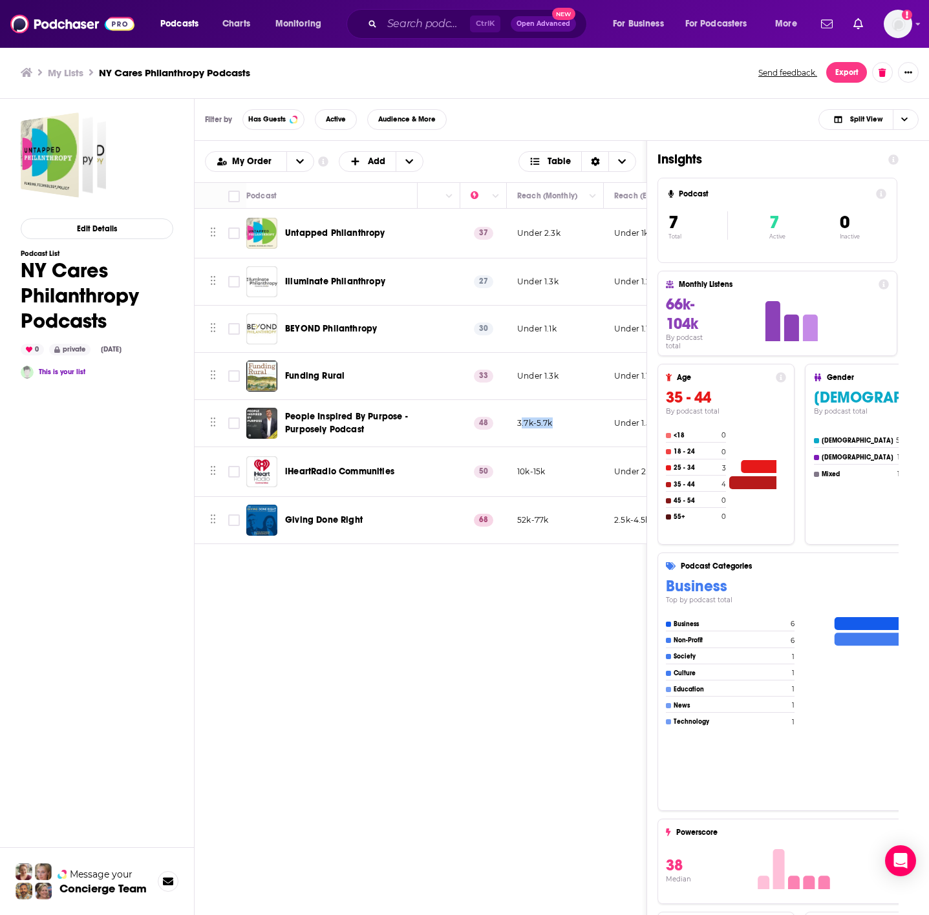
drag, startPoint x: 520, startPoint y: 423, endPoint x: 534, endPoint y: 423, distance: 13.6
click at [540, 423] on p "3.7k-5.7k" at bounding box center [535, 423] width 36 height 11
drag, startPoint x: 516, startPoint y: 421, endPoint x: 568, endPoint y: 427, distance: 52.6
click at [568, 427] on td "3.7k-5.7k" at bounding box center [555, 423] width 97 height 47
copy p "3.7k-5.7k"
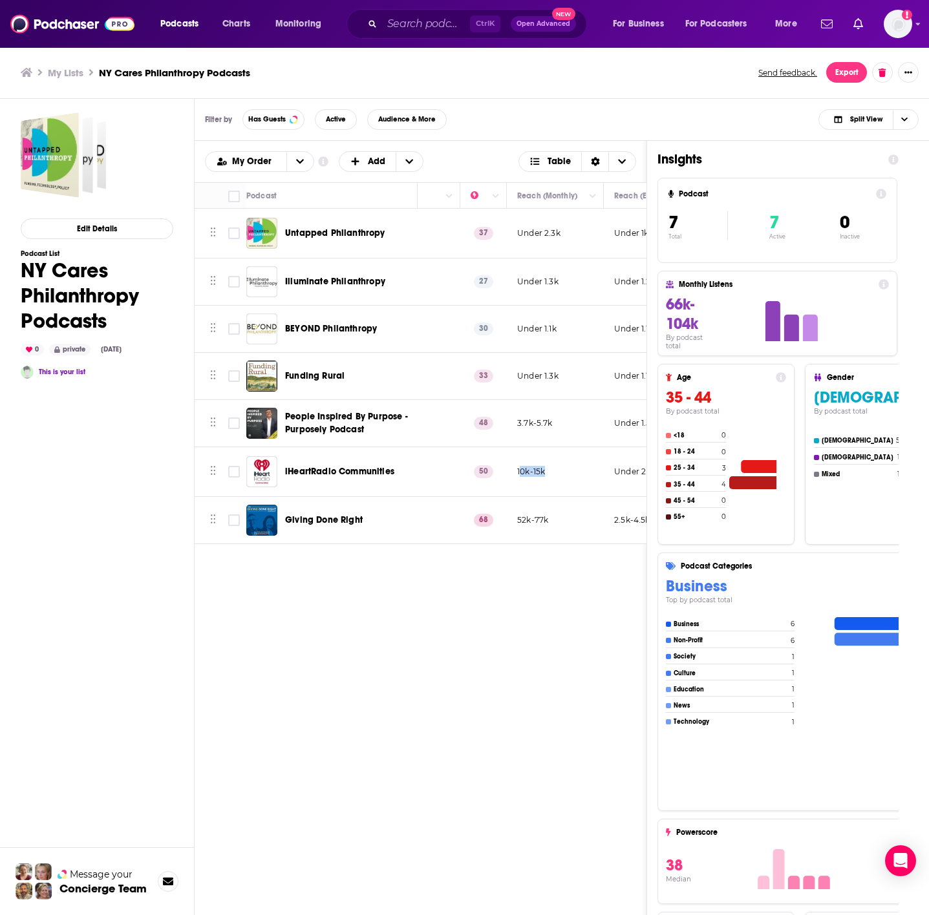
drag, startPoint x: 520, startPoint y: 476, endPoint x: 544, endPoint y: 481, distance: 23.8
click at [544, 481] on td "10k-15k" at bounding box center [555, 472] width 97 height 50
click at [524, 477] on p "10k-15k" at bounding box center [531, 471] width 28 height 11
drag, startPoint x: 518, startPoint y: 471, endPoint x: 545, endPoint y: 467, distance: 26.8
click at [545, 467] on td "10k-15k" at bounding box center [555, 472] width 97 height 50
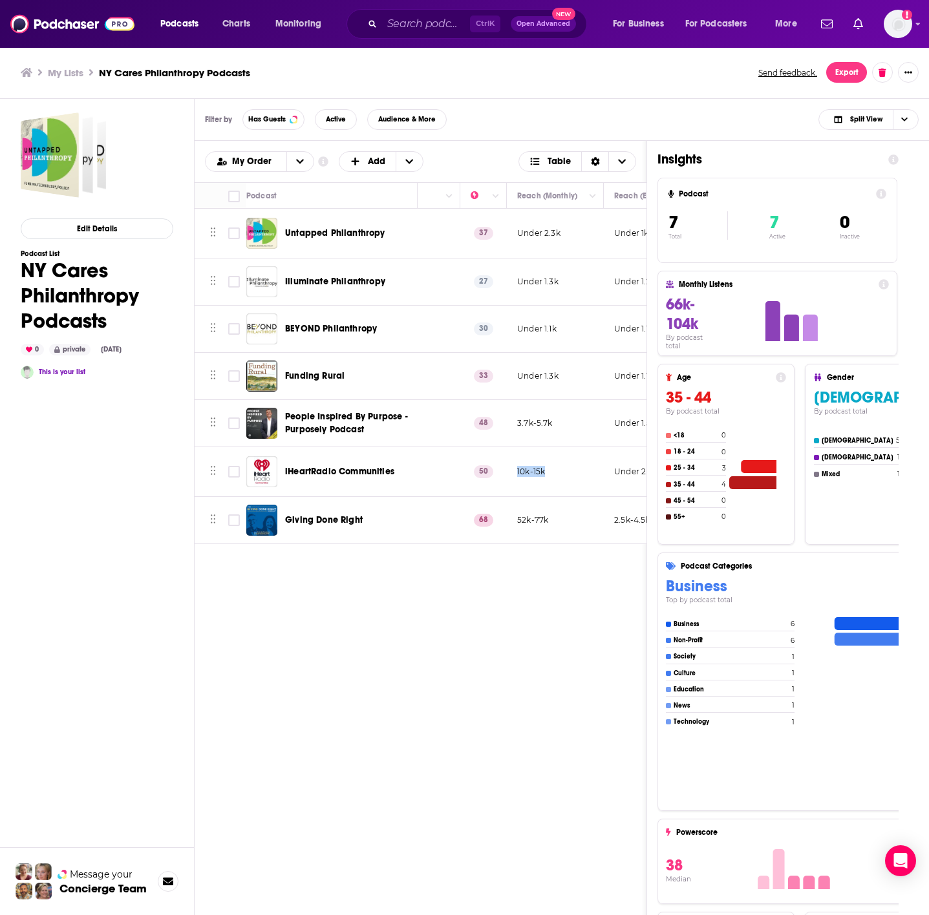
copy p "10k-15k"
click at [562, 518] on td "52k-77k" at bounding box center [555, 520] width 97 height 47
copy p "52k-77k"
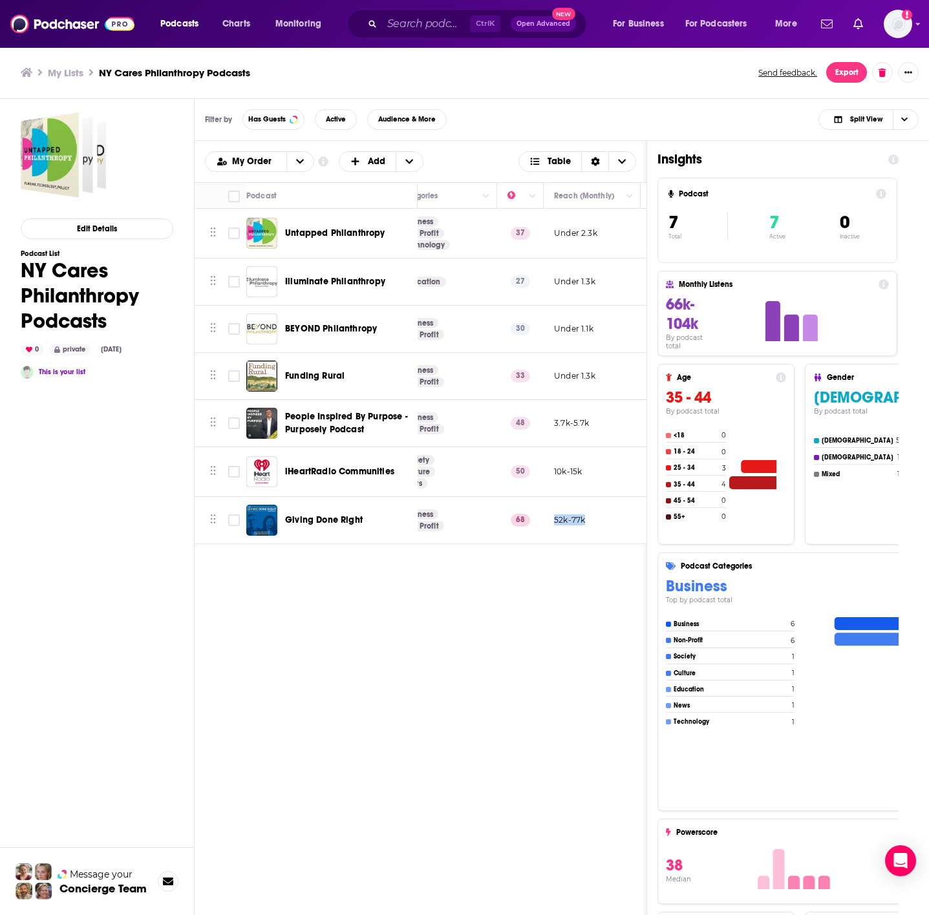
scroll to position [0, 281]
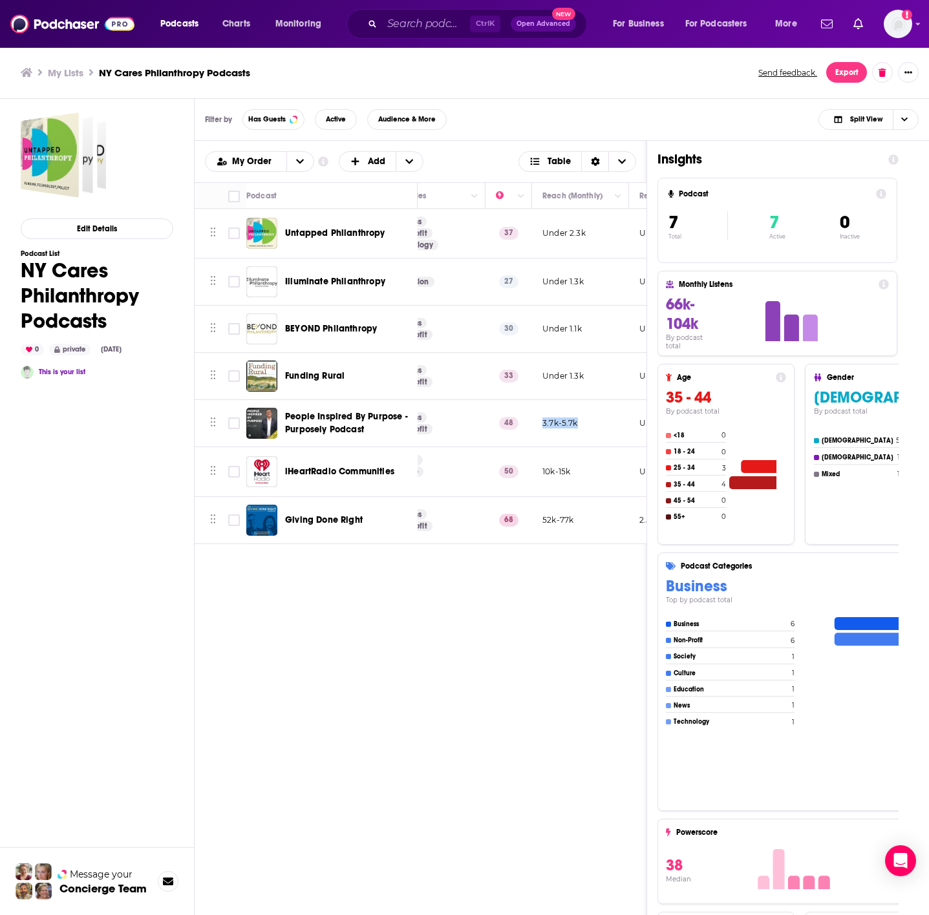
drag, startPoint x: 544, startPoint y: 427, endPoint x: 575, endPoint y: 423, distance: 31.3
click at [582, 423] on td "3.7k-5.7k" at bounding box center [580, 423] width 97 height 47
copy p "3.7k-5.7k"
drag, startPoint x: 540, startPoint y: 278, endPoint x: 592, endPoint y: 275, distance: 52.4
click at [592, 275] on td "Under 1.3k" at bounding box center [580, 282] width 97 height 47
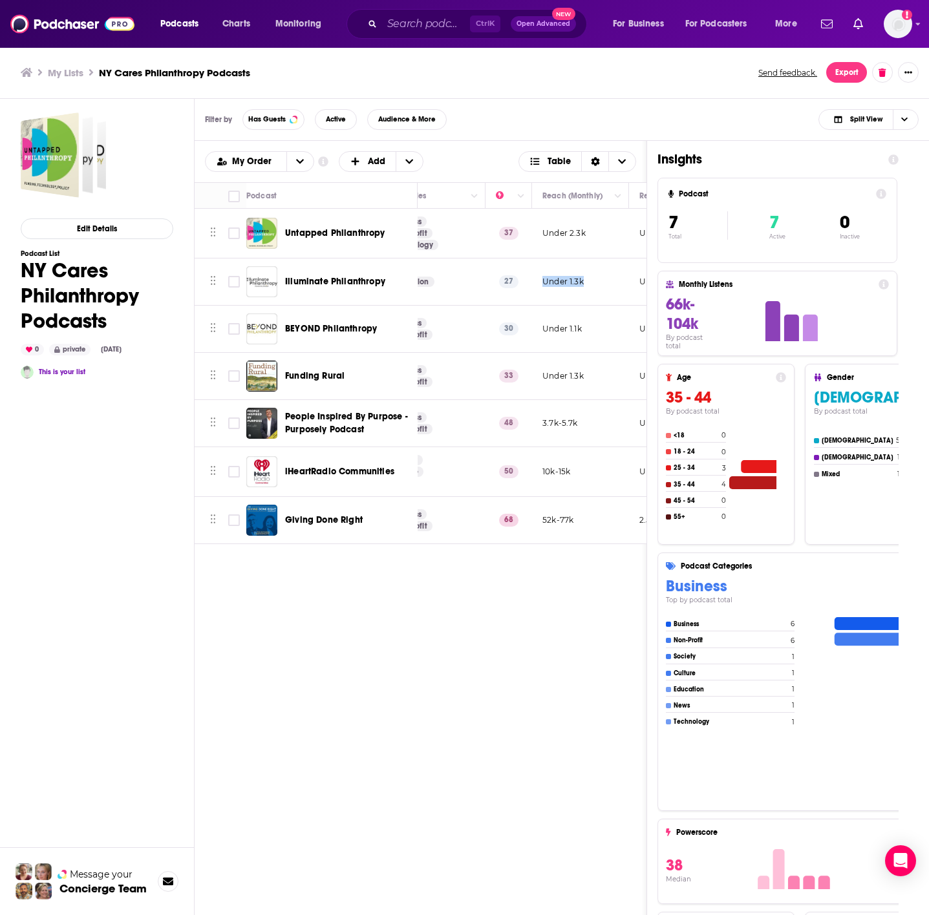
copy p "Under 1.3k"
drag, startPoint x: 543, startPoint y: 328, endPoint x: 575, endPoint y: 330, distance: 31.7
click at [582, 328] on p "Under 1.1k" at bounding box center [561, 328] width 39 height 11
copy p "Under 1.1k"
drag, startPoint x: 545, startPoint y: 380, endPoint x: 561, endPoint y: 378, distance: 15.6
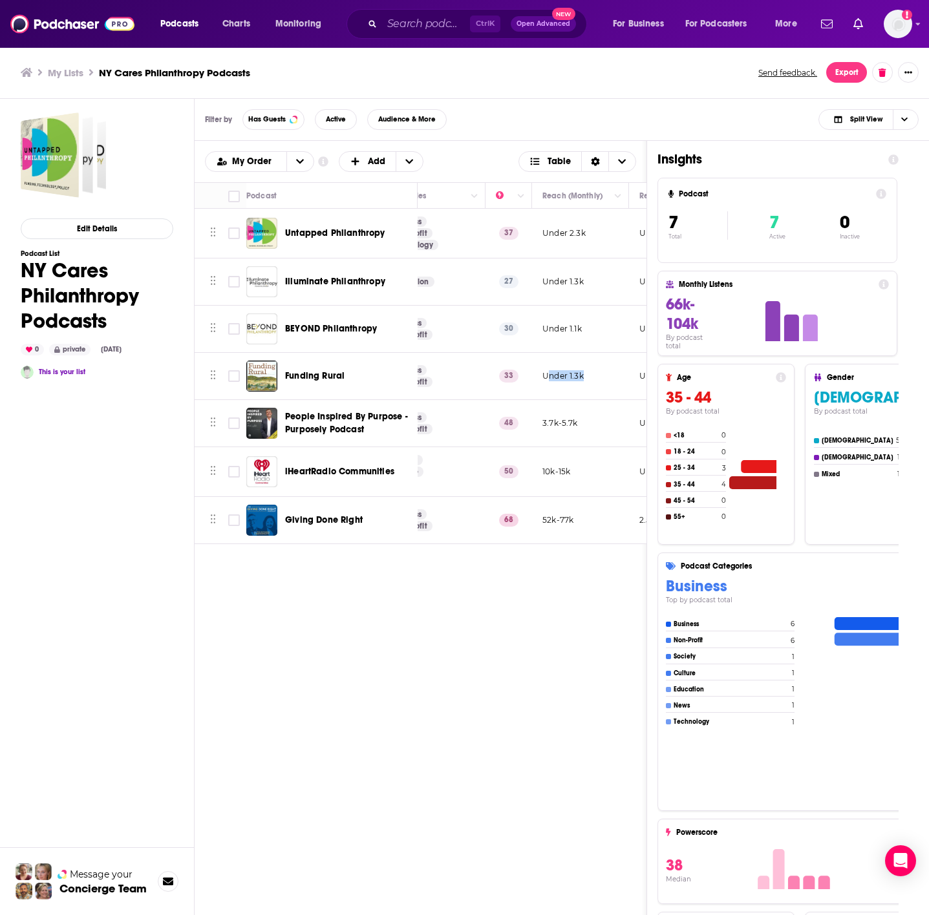
click at [584, 376] on p "Under 1.3k" at bounding box center [562, 375] width 41 height 11
drag, startPoint x: 543, startPoint y: 377, endPoint x: 589, endPoint y: 375, distance: 46.6
click at [589, 375] on td "Under 1.3k" at bounding box center [580, 376] width 97 height 47
drag, startPoint x: 543, startPoint y: 427, endPoint x: 584, endPoint y: 427, distance: 40.7
click at [584, 427] on td "3.7k-5.7k" at bounding box center [580, 423] width 97 height 47
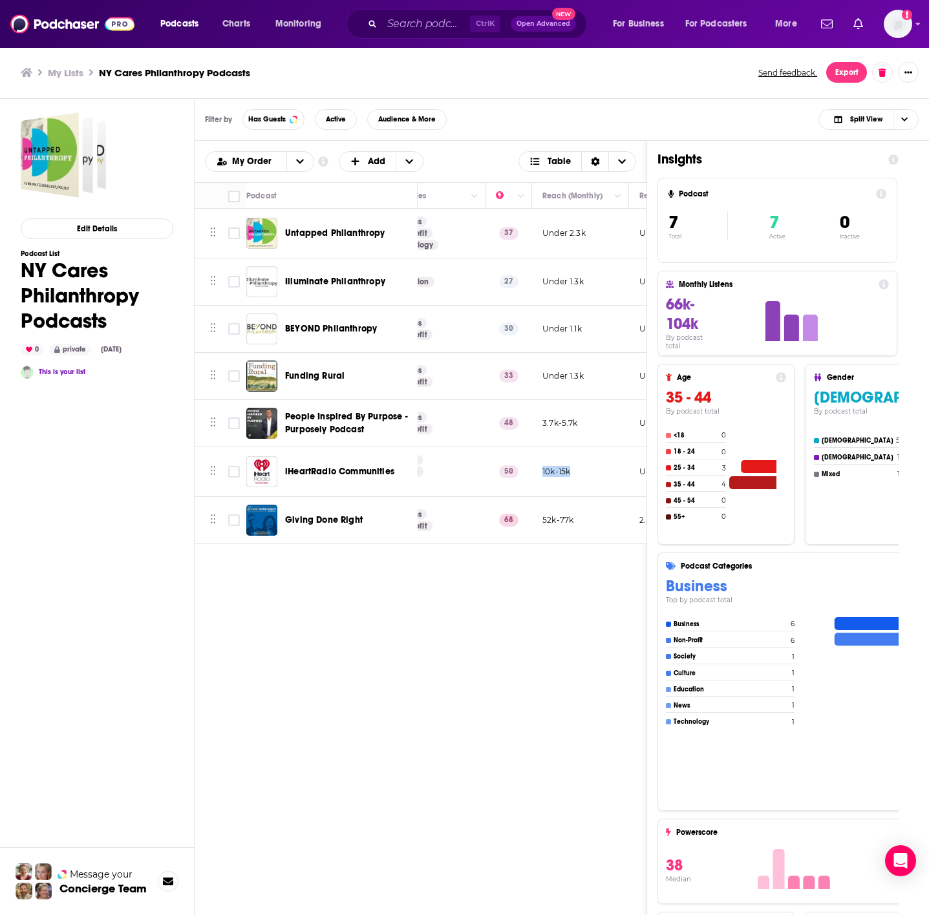
drag, startPoint x: 542, startPoint y: 476, endPoint x: 568, endPoint y: 479, distance: 26.7
click at [578, 480] on td "10k-15k" at bounding box center [580, 472] width 97 height 50
drag, startPoint x: 545, startPoint y: 520, endPoint x: 563, endPoint y: 524, distance: 18.4
click at [580, 520] on td "52k-77k" at bounding box center [580, 520] width 97 height 47
click at [545, 518] on p "52k-77k" at bounding box center [557, 519] width 31 height 11
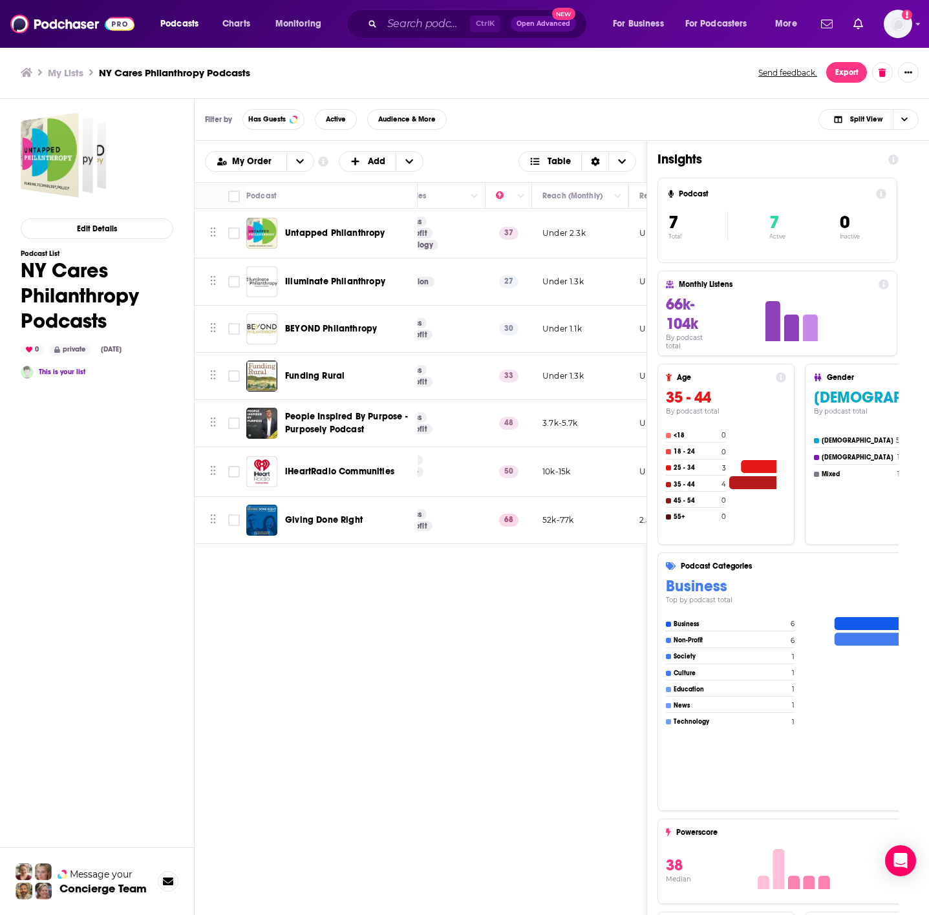
drag, startPoint x: 532, startPoint y: 524, endPoint x: 539, endPoint y: 524, distance: 7.1
click at [533, 524] on td "52k-77k" at bounding box center [580, 520] width 97 height 47
drag, startPoint x: 538, startPoint y: 516, endPoint x: 575, endPoint y: 518, distance: 36.9
click at [575, 518] on td "52k-77k" at bounding box center [580, 520] width 97 height 47
click at [892, 29] on img "Logged in as nbaderrubenstein" at bounding box center [898, 24] width 28 height 28
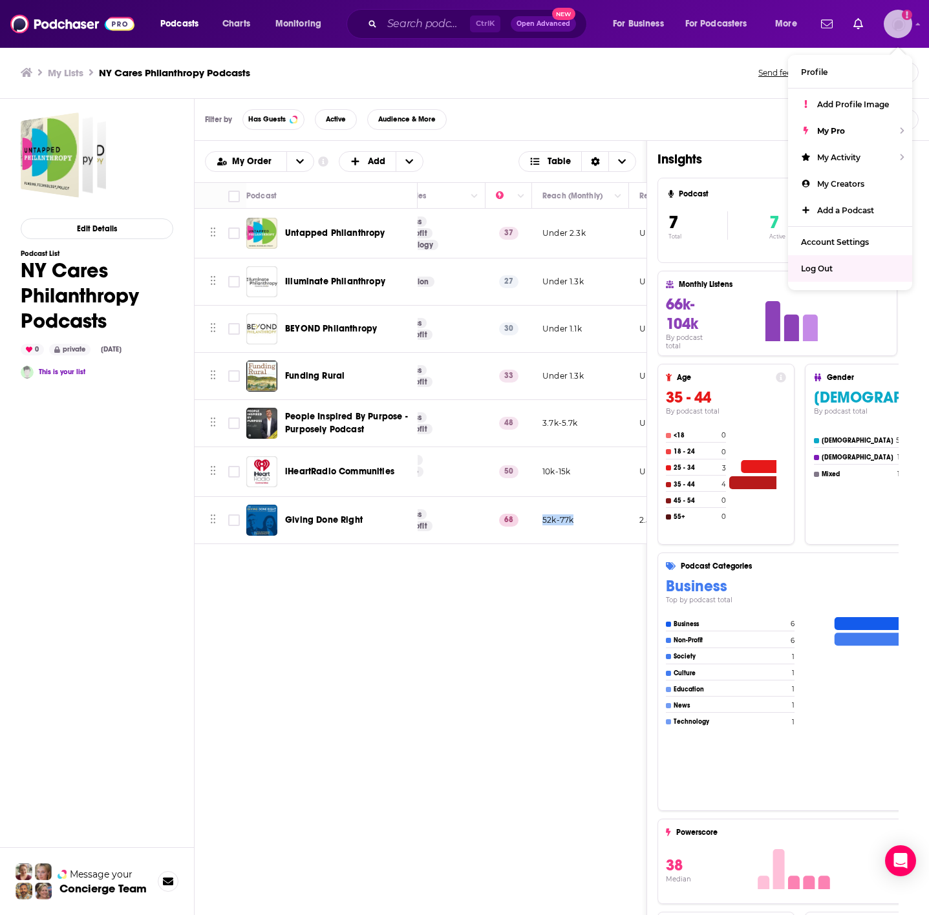
click at [840, 264] on div "Log Out" at bounding box center [850, 268] width 124 height 26
